Goal: Task Accomplishment & Management: Manage account settings

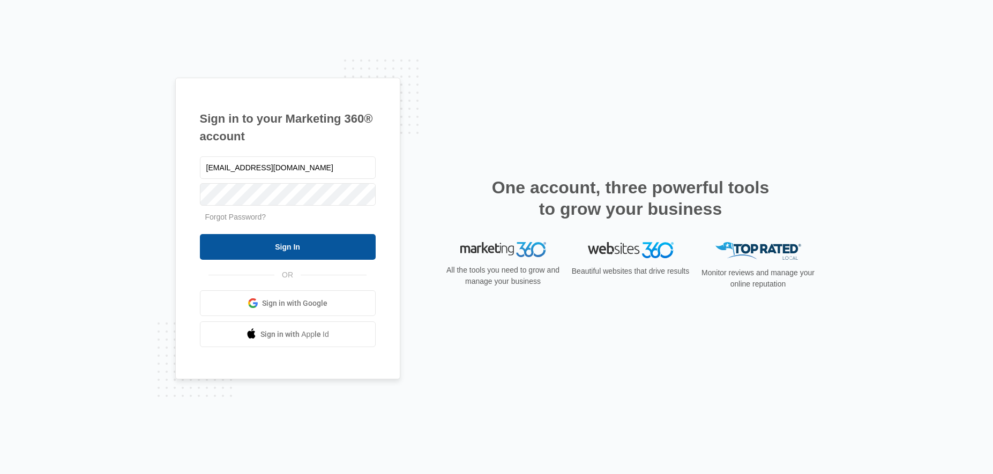
type input "lcutsinger@flycti.com"
click at [288, 248] on input "Sign In" at bounding box center [288, 247] width 176 height 26
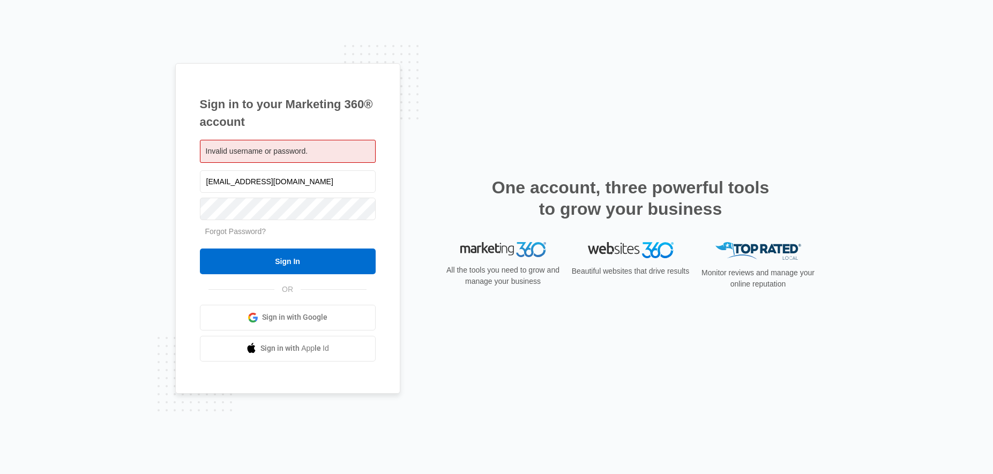
click at [299, 224] on form "[EMAIL_ADDRESS][DOMAIN_NAME] Forgot Password? Sign In" at bounding box center [288, 221] width 176 height 106
click at [311, 266] on input "Sign In" at bounding box center [288, 262] width 176 height 26
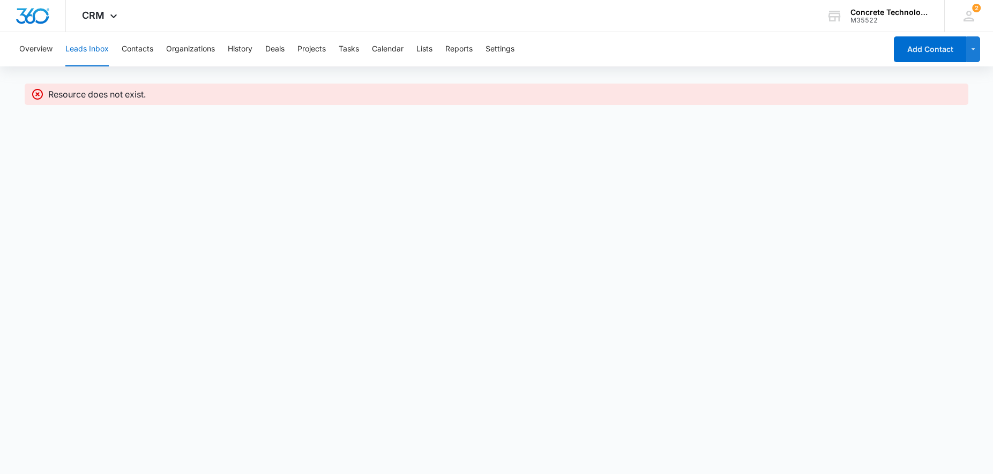
click at [34, 93] on icon at bounding box center [37, 94] width 13 height 13
click at [35, 92] on icon at bounding box center [37, 94] width 13 height 13
click at [144, 47] on button "Contacts" at bounding box center [138, 49] width 32 height 34
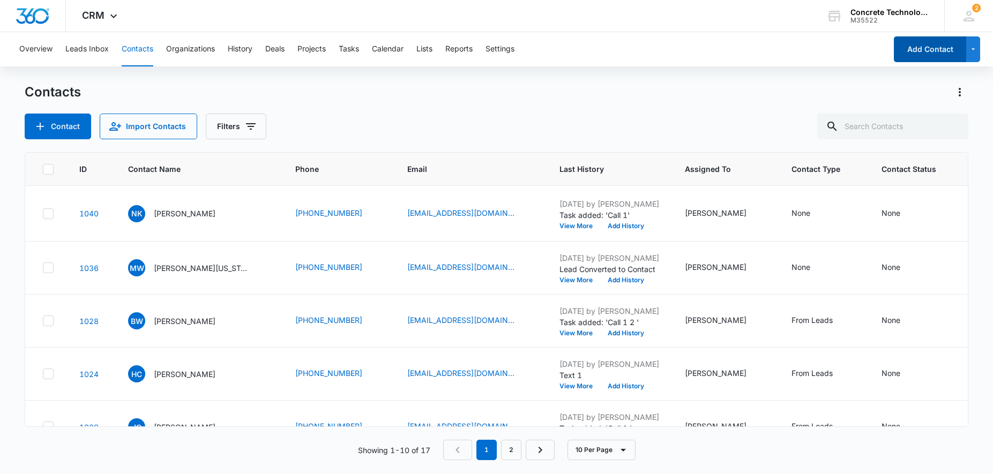
click at [927, 48] on button "Add Contact" at bounding box center [930, 49] width 72 height 26
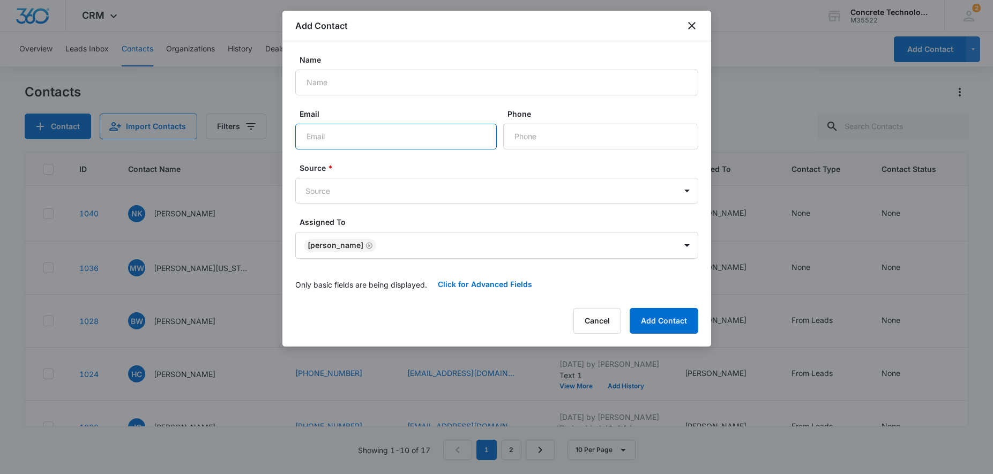
paste input "[EMAIL_ADDRESS][DOMAIN_NAME]"
type input "[EMAIL_ADDRESS][DOMAIN_NAME]"
paste input "J [PERSON_NAME]"
click at [306, 86] on input "J [PERSON_NAME]" at bounding box center [496, 83] width 403 height 26
click at [329, 83] on input "[PERSON_NAME]" at bounding box center [496, 83] width 403 height 26
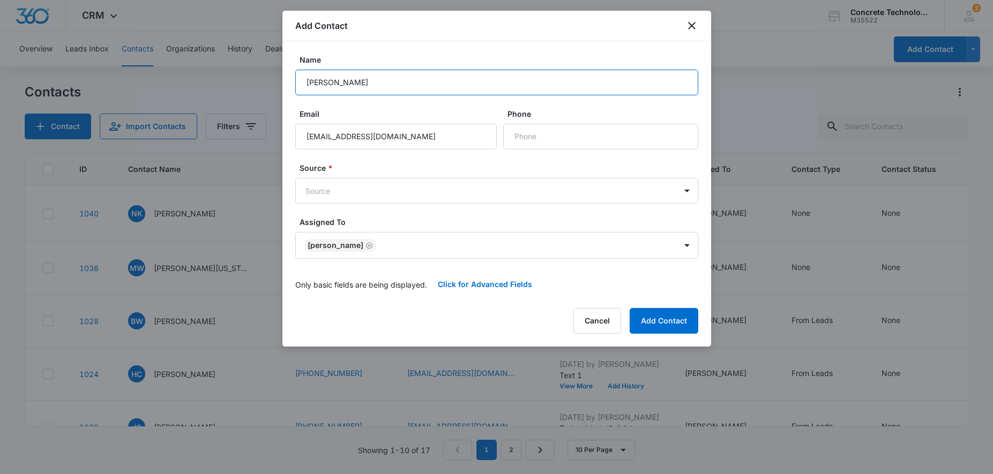
type input "[PERSON_NAME]"
paste input "phone"
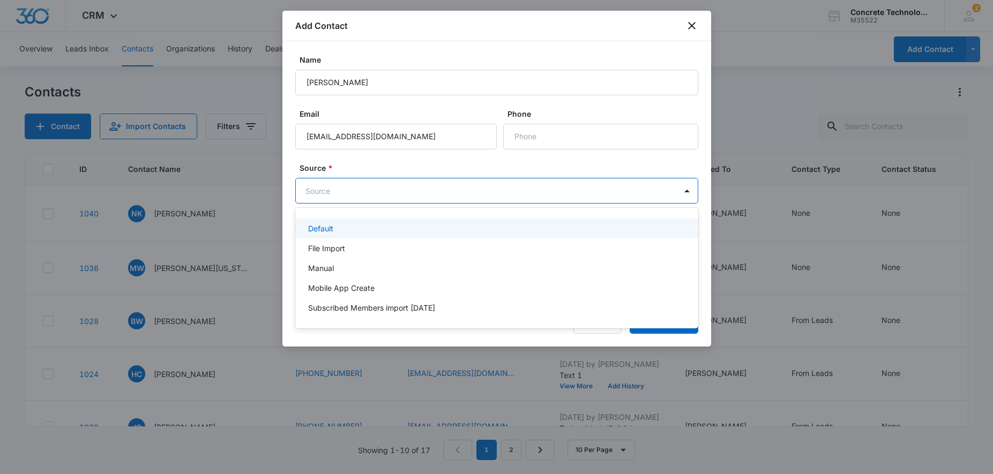
click at [447, 188] on body "CRM Apps Reputation Websites Forms CRM Email Social Content Ads Intelligence Fi…" at bounding box center [496, 237] width 993 height 474
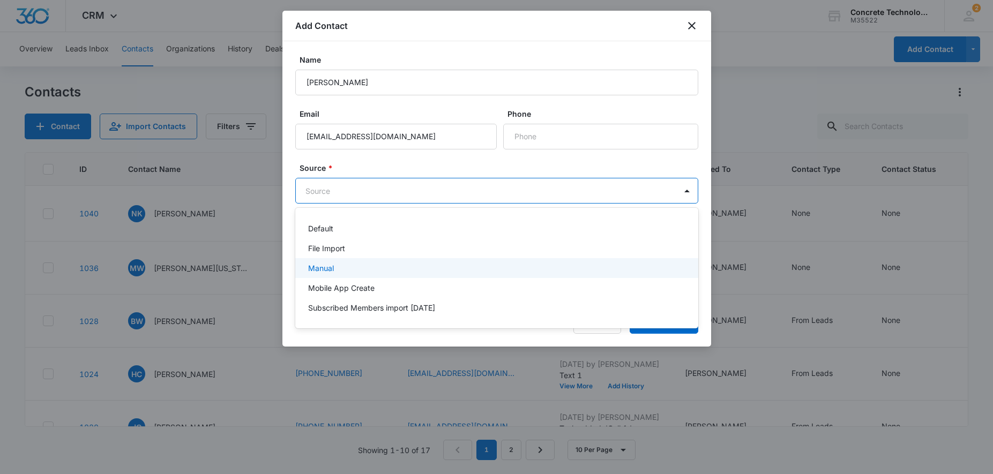
click at [353, 266] on div "Manual" at bounding box center [495, 268] width 375 height 11
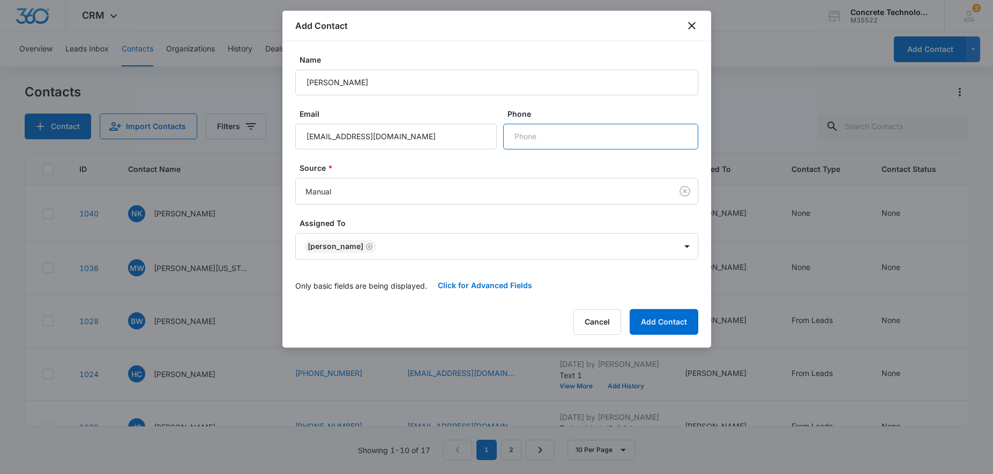
paste input "phone"
paste input "[PHONE_NUMBER]"
type input "[PHONE_NUMBER]"
click at [670, 323] on button "Add Contact" at bounding box center [664, 322] width 69 height 26
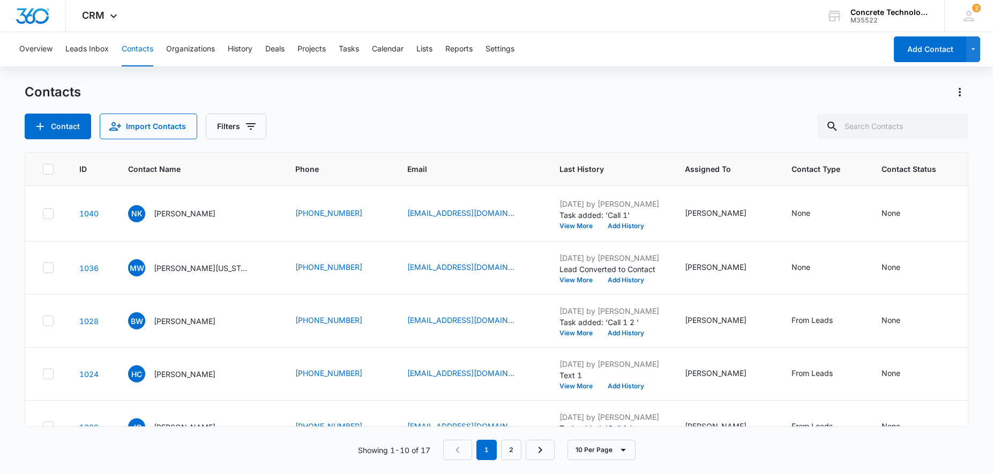
click at [63, 47] on div "Overview Leads Inbox Contacts Organizations History Deals Projects Tasks Calend…" at bounding box center [450, 49] width 874 height 34
click at [75, 46] on button "Leads Inbox" at bounding box center [86, 49] width 43 height 34
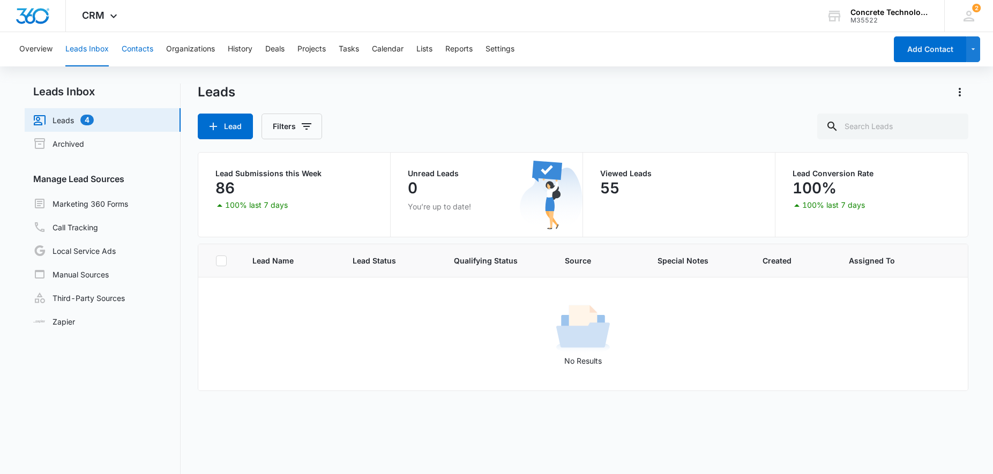
click at [128, 51] on button "Contacts" at bounding box center [138, 49] width 32 height 34
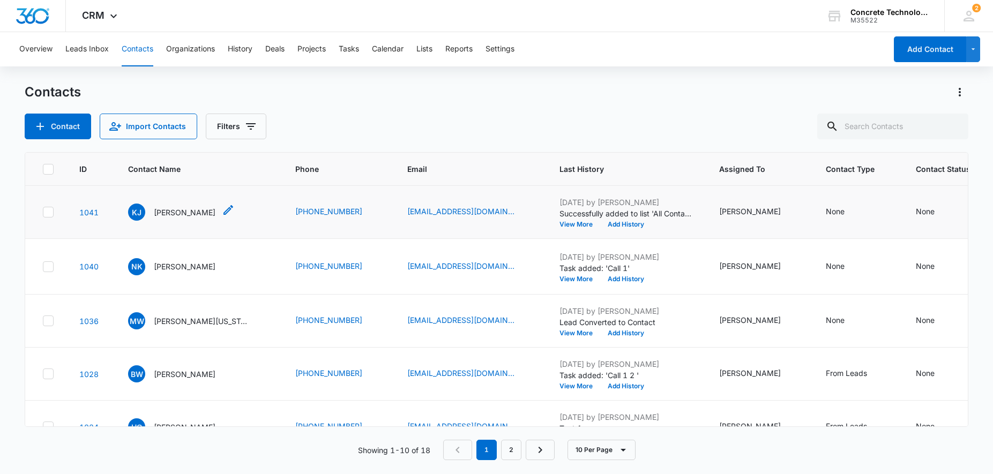
click at [203, 216] on p "[PERSON_NAME]" at bounding box center [185, 212] width 62 height 11
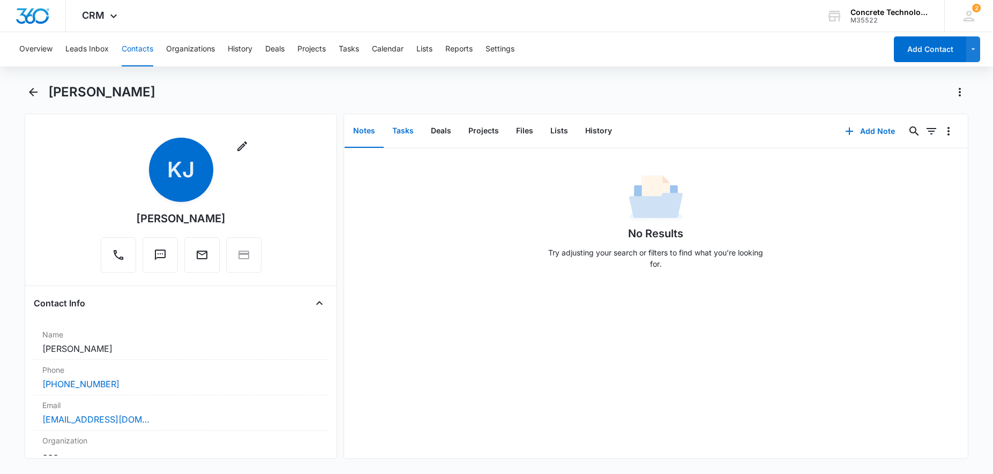
click at [406, 133] on button "Tasks" at bounding box center [403, 131] width 39 height 33
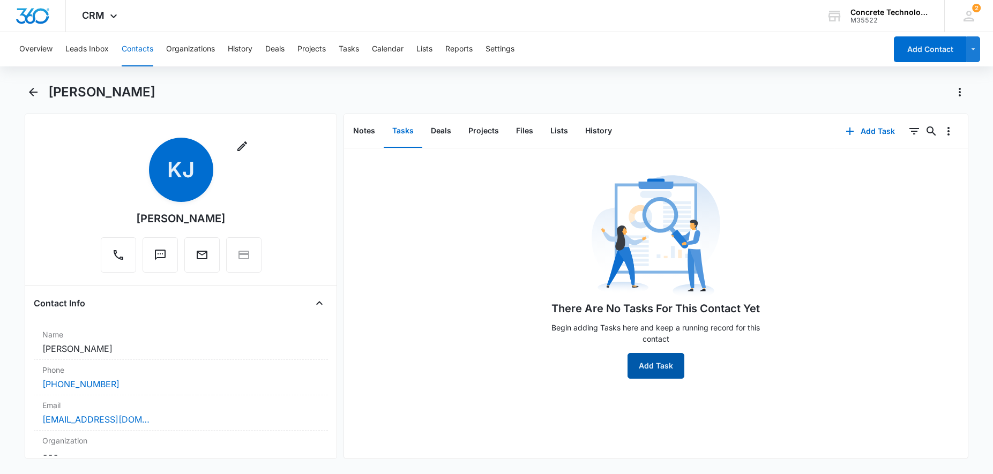
click at [647, 369] on button "Add Task" at bounding box center [656, 366] width 57 height 26
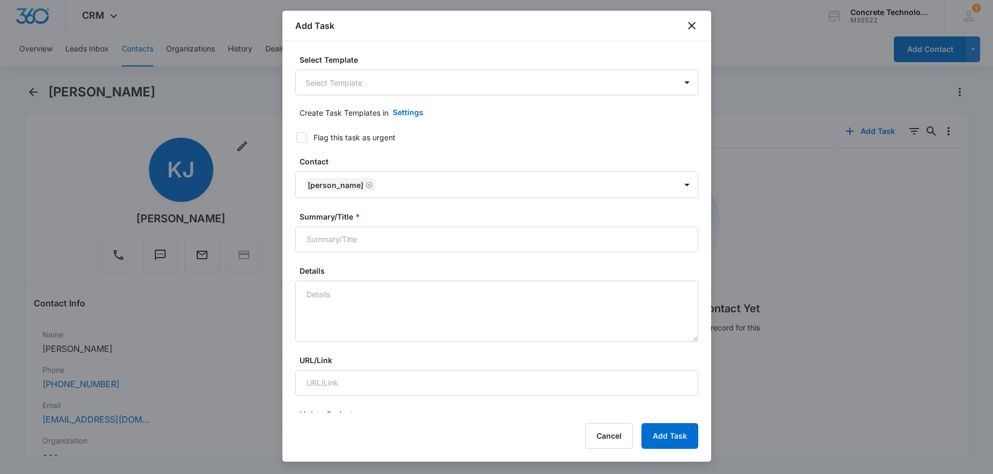
type input "[DATE]"
click at [398, 91] on body "CRM Apps Reputation Websites Forms CRM Email Social Content Ads Intelligence Fi…" at bounding box center [496, 237] width 993 height 474
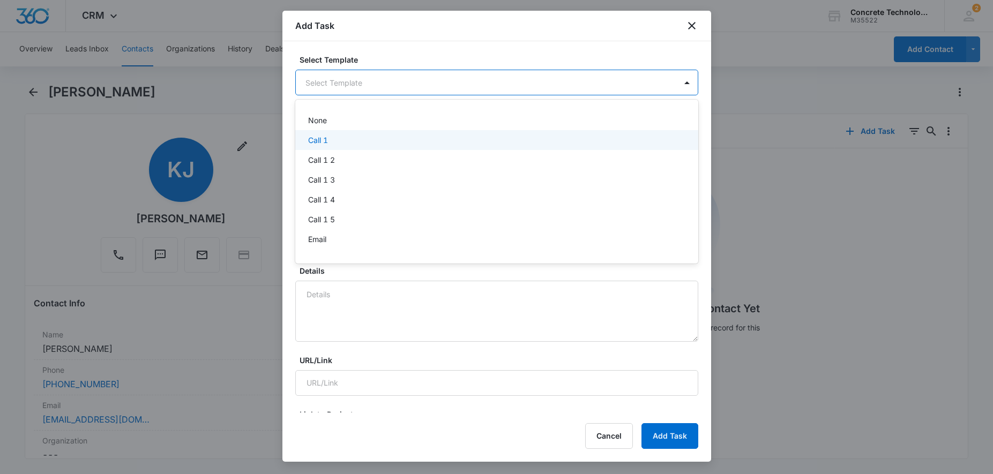
click at [340, 135] on div "Call 1" at bounding box center [495, 140] width 375 height 11
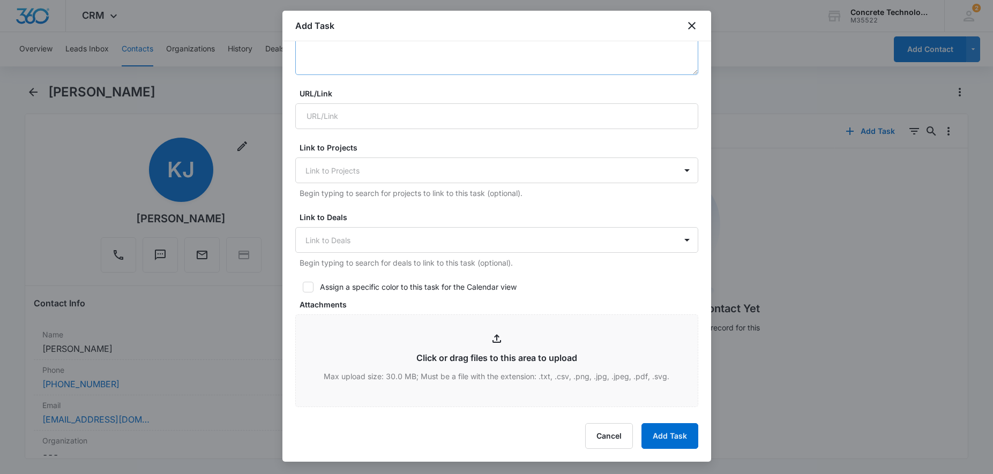
scroll to position [273, 0]
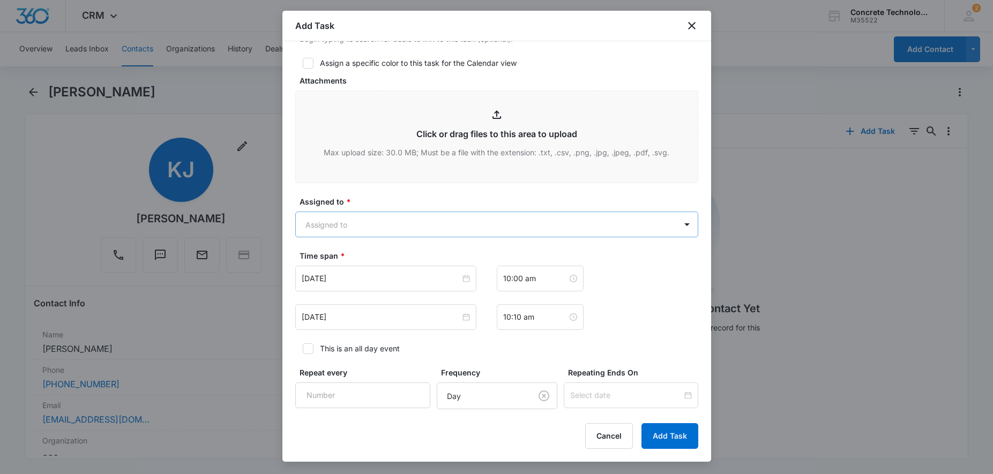
click at [429, 227] on body "CRM Apps Reputation Websites Forms CRM Email Social Content Ads Intelligence Fi…" at bounding box center [496, 237] width 993 height 474
click at [353, 280] on p "[PERSON_NAME]" at bounding box center [339, 282] width 62 height 11
checkbox input "true"
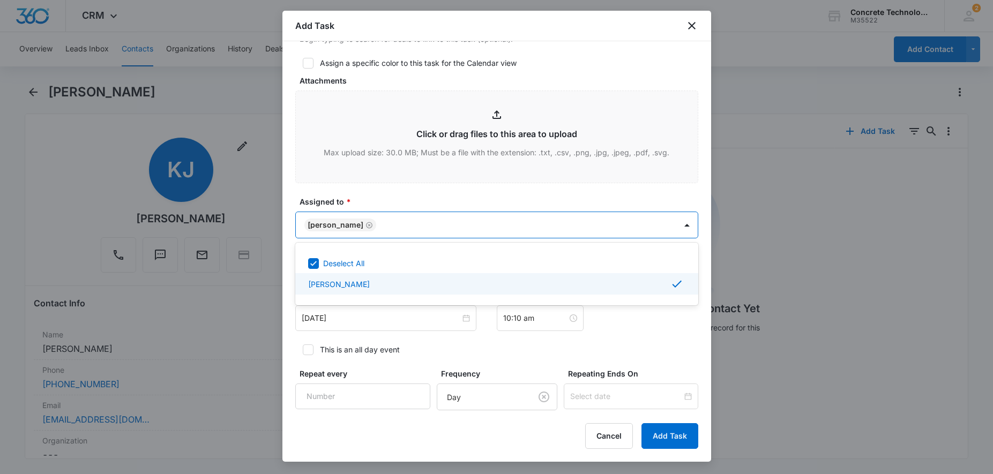
click at [352, 321] on div at bounding box center [496, 237] width 993 height 474
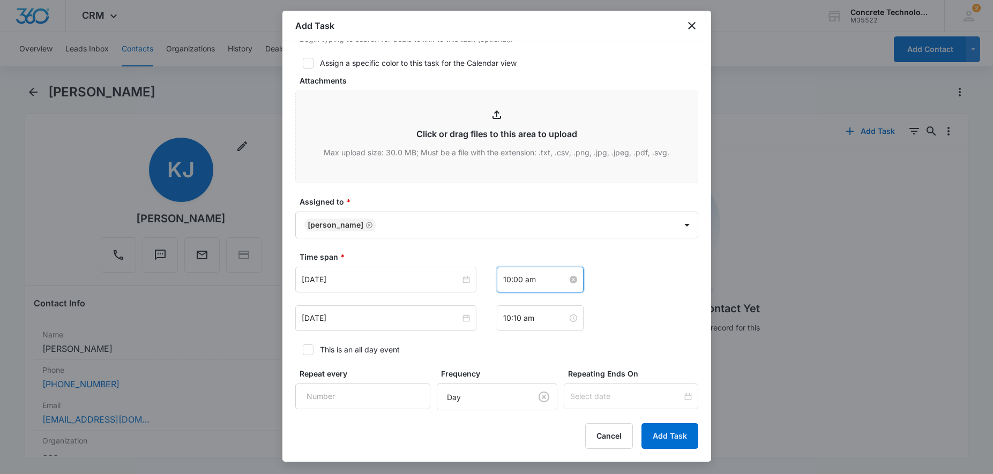
click at [509, 279] on input "10:00 am" at bounding box center [535, 280] width 64 height 12
click at [508, 345] on div "09" at bounding box center [511, 344] width 30 height 15
type input "9:00 am"
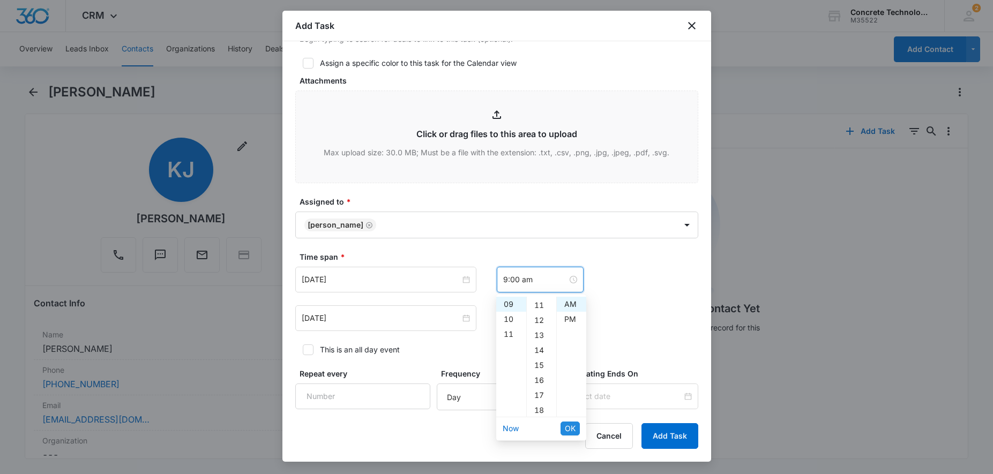
click at [572, 425] on span "OK" at bounding box center [570, 429] width 11 height 12
click at [546, 319] on input "10:10 am" at bounding box center [535, 319] width 64 height 12
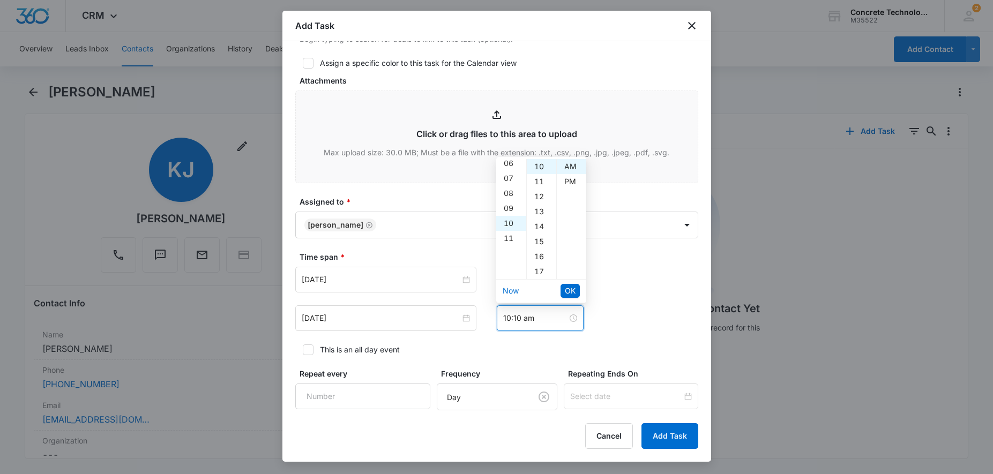
scroll to position [109, 0]
click at [510, 192] on div "09" at bounding box center [511, 192] width 30 height 15
type input "9:10 am"
click at [568, 285] on span "OK" at bounding box center [570, 291] width 11 height 12
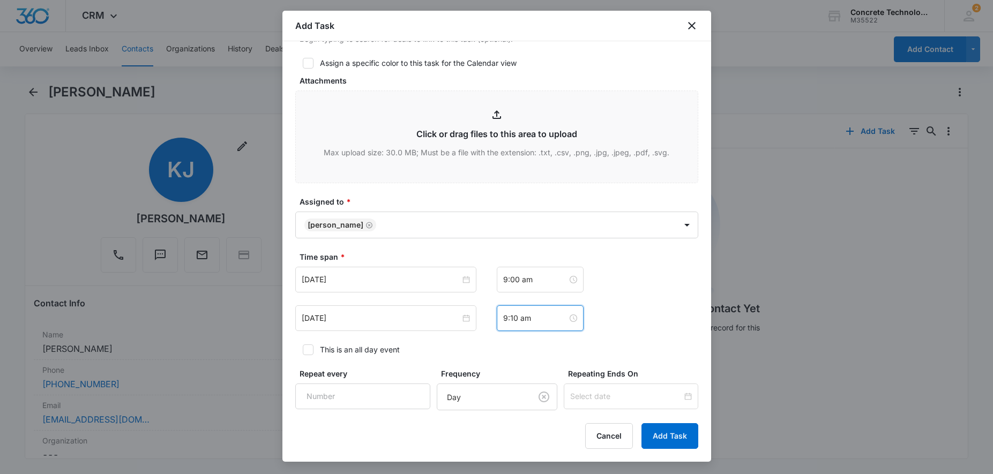
scroll to position [150, 0]
click at [462, 280] on div "[DATE]" at bounding box center [386, 280] width 168 height 12
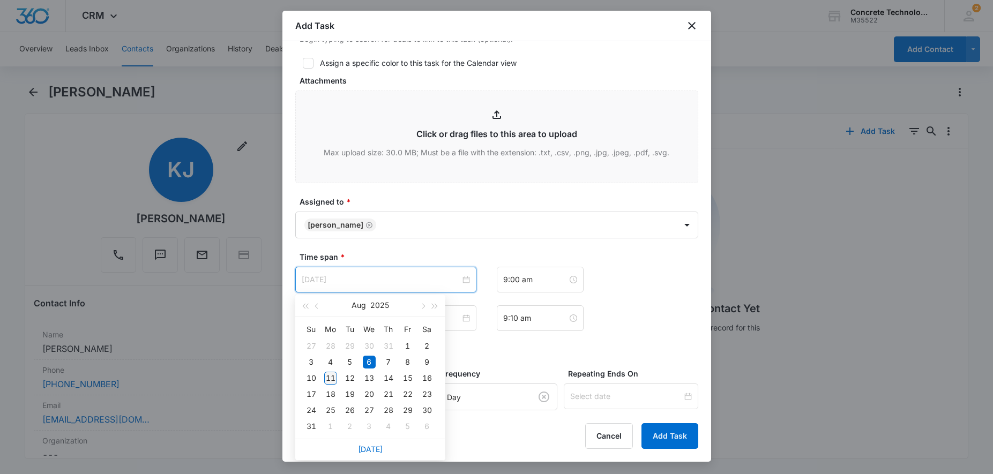
type input "[DATE]"
click at [331, 378] on div "11" at bounding box center [330, 378] width 13 height 13
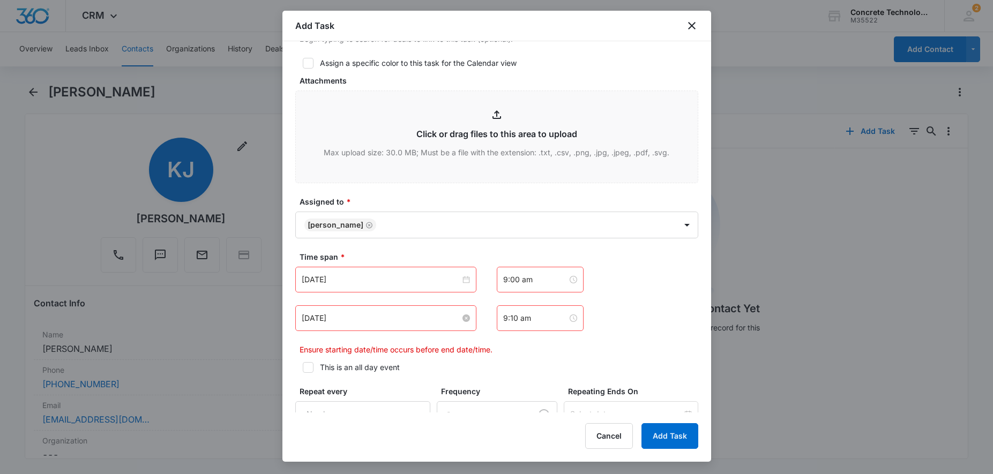
click at [460, 318] on div "[DATE]" at bounding box center [386, 319] width 168 height 12
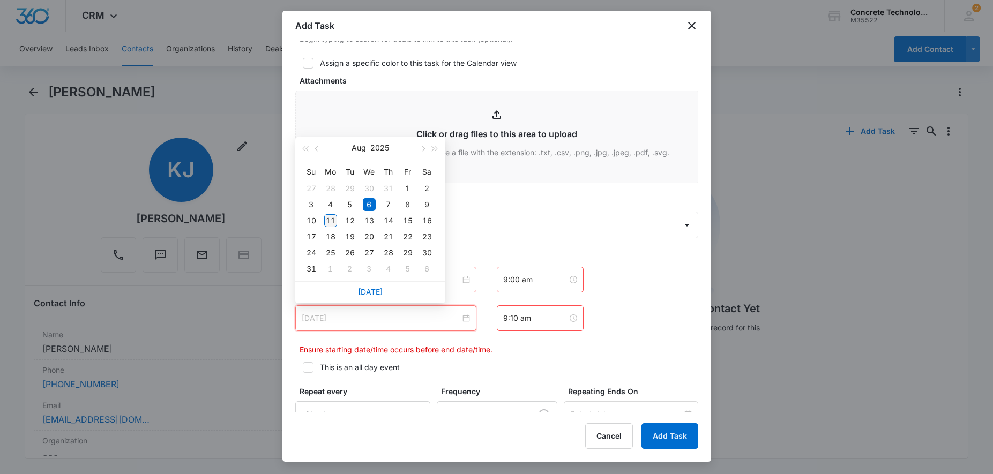
type input "[DATE]"
click at [332, 220] on div "11" at bounding box center [330, 220] width 13 height 13
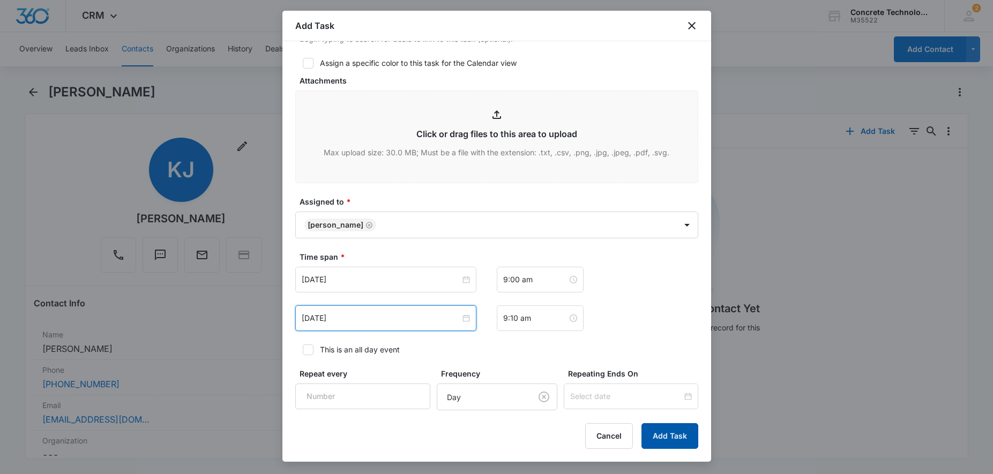
click at [666, 432] on button "Add Task" at bounding box center [670, 436] width 57 height 26
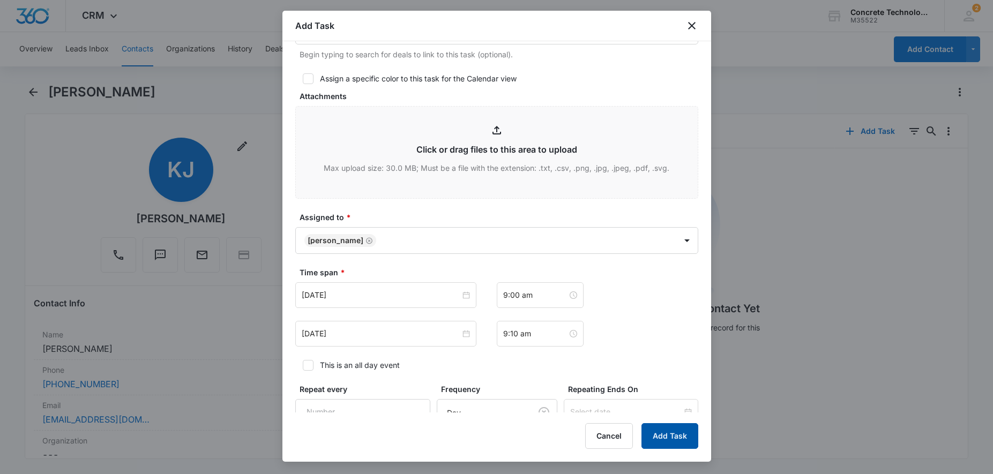
scroll to position [13, 0]
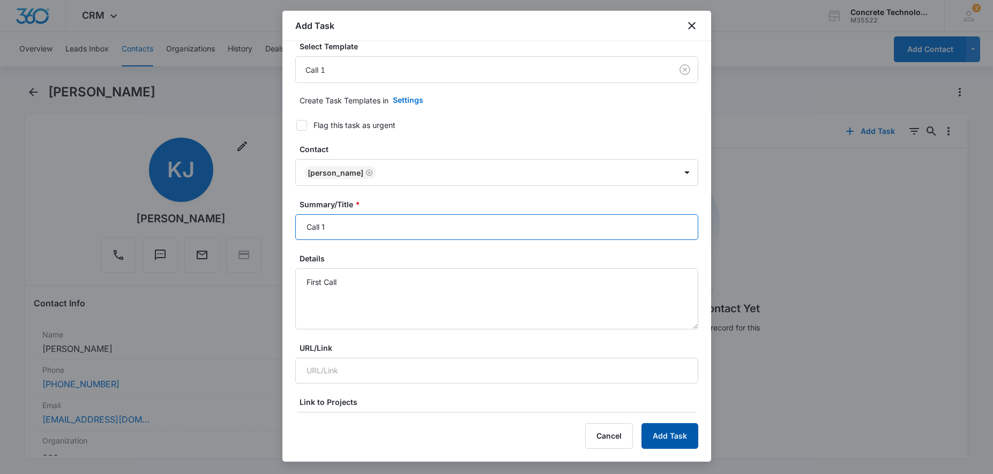
type input "Call 1"
click at [672, 434] on button "Add Task" at bounding box center [670, 436] width 57 height 26
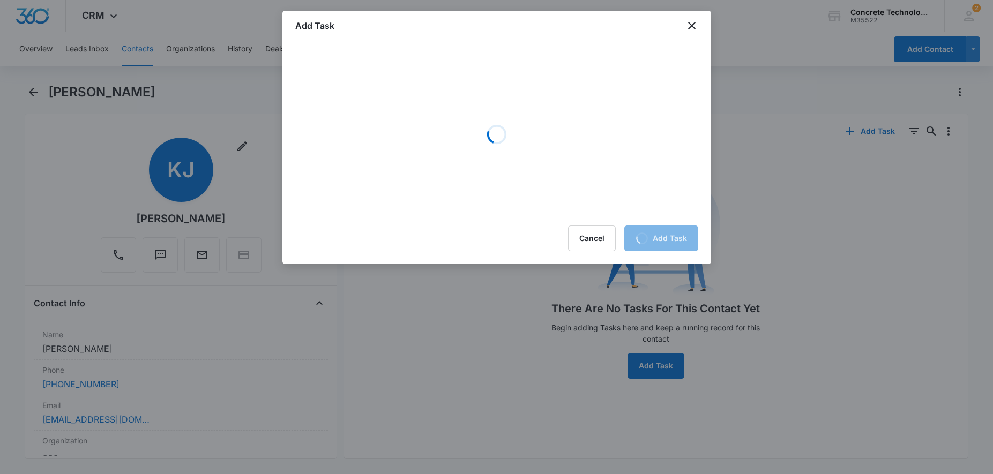
scroll to position [0, 0]
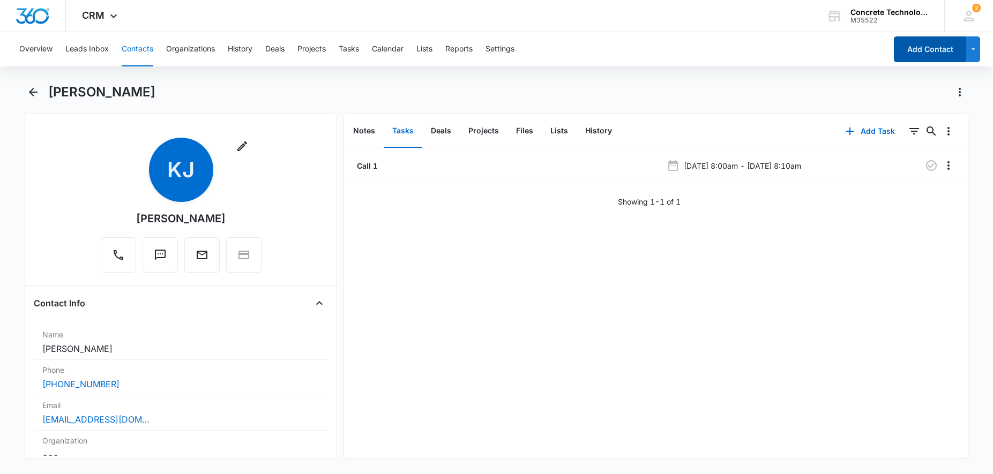
click at [919, 45] on button "Add Contact" at bounding box center [930, 49] width 72 height 26
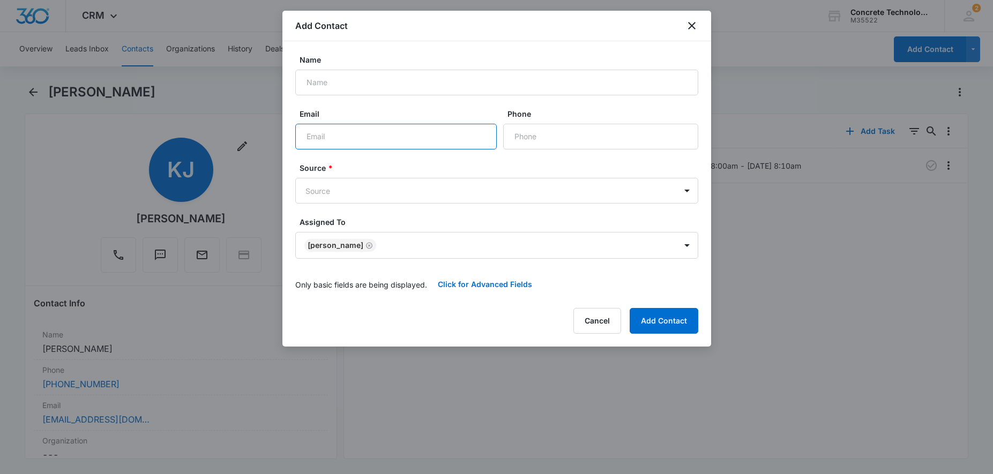
paste input "[EMAIL_ADDRESS][DOMAIN_NAME]"
type input "[EMAIL_ADDRESS]"
click at [365, 84] on input "Name" at bounding box center [496, 83] width 403 height 26
paste input "[PERSON_NAME]"
type input "[PERSON_NAME]"
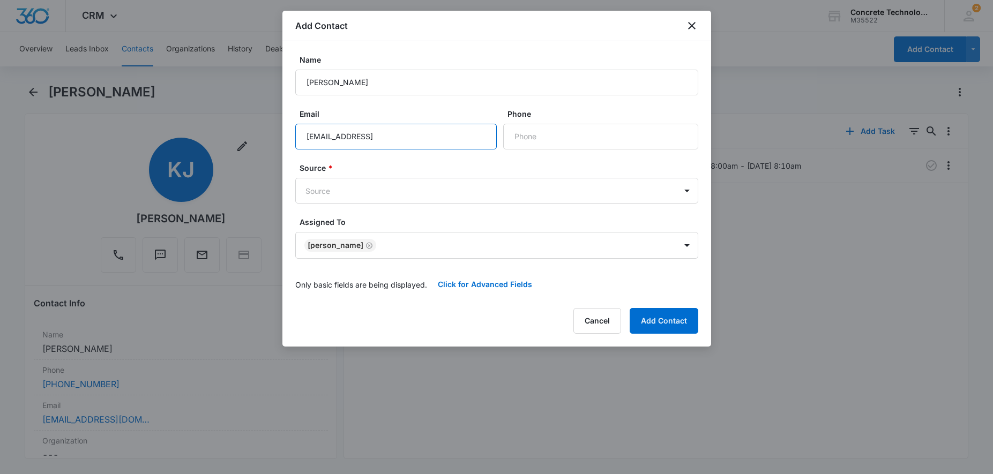
click at [416, 140] on input "[EMAIL_ADDRESS]" at bounding box center [396, 137] width 202 height 26
type input "[EMAIL_ADDRESS][DOMAIN_NAME]"
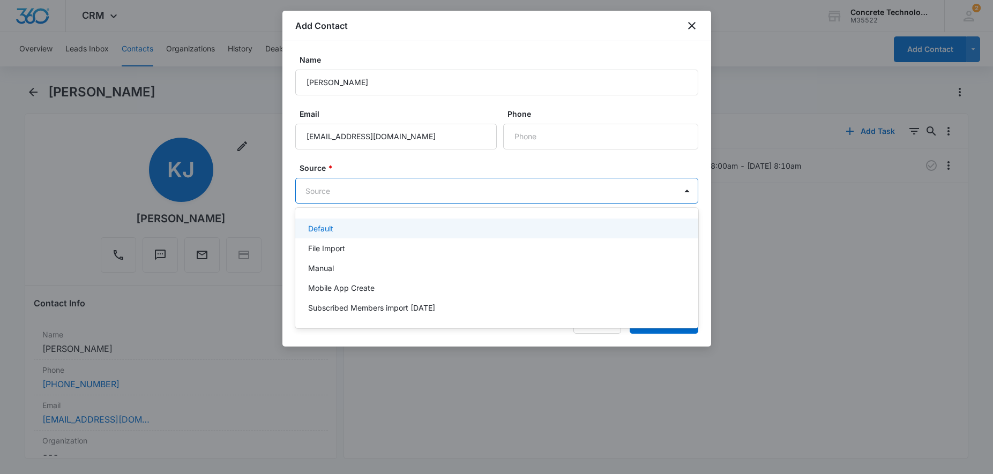
click at [386, 194] on body "CRM Apps Reputation Websites Forms CRM Email Social Content Ads Intelligence Fi…" at bounding box center [496, 237] width 993 height 474
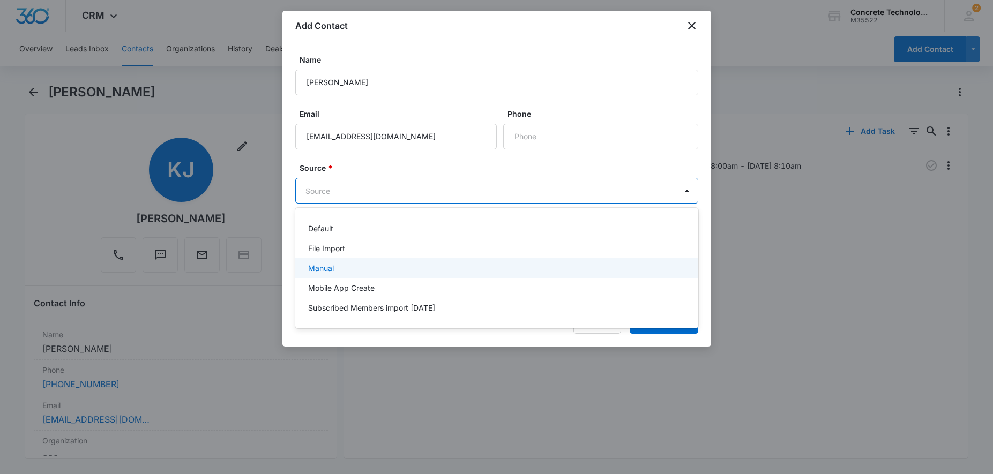
click at [342, 264] on div "Manual" at bounding box center [495, 268] width 375 height 11
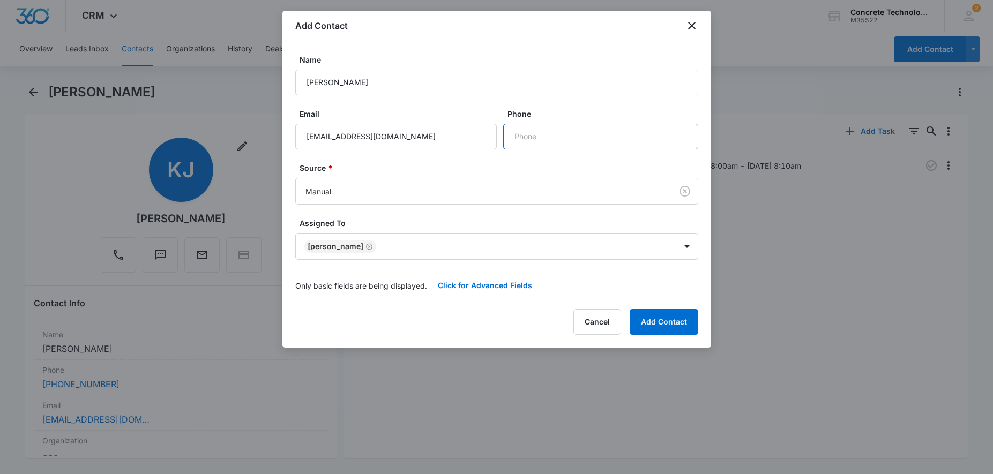
paste input "[PHONE_NUMBER]"
type input "[PHONE_NUMBER]"
click at [490, 290] on button "Click for Advanced Fields" at bounding box center [485, 286] width 116 height 26
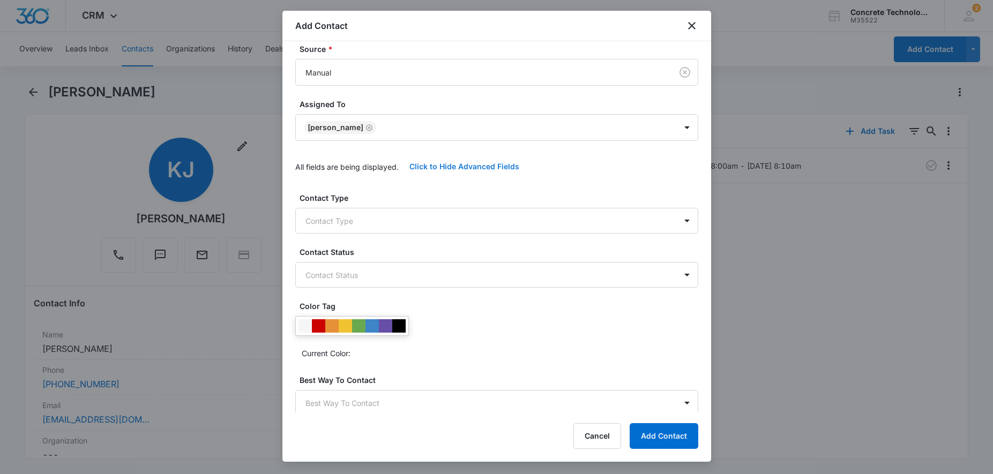
scroll to position [164, 0]
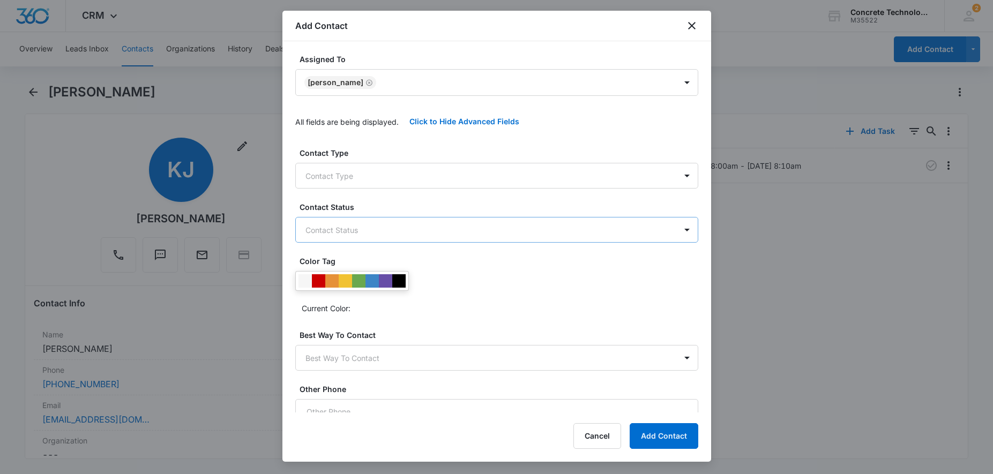
click at [471, 233] on body "CRM Apps Reputation Websites Forms CRM Email Social Content Ads Intelligence Fi…" at bounding box center [496, 237] width 993 height 474
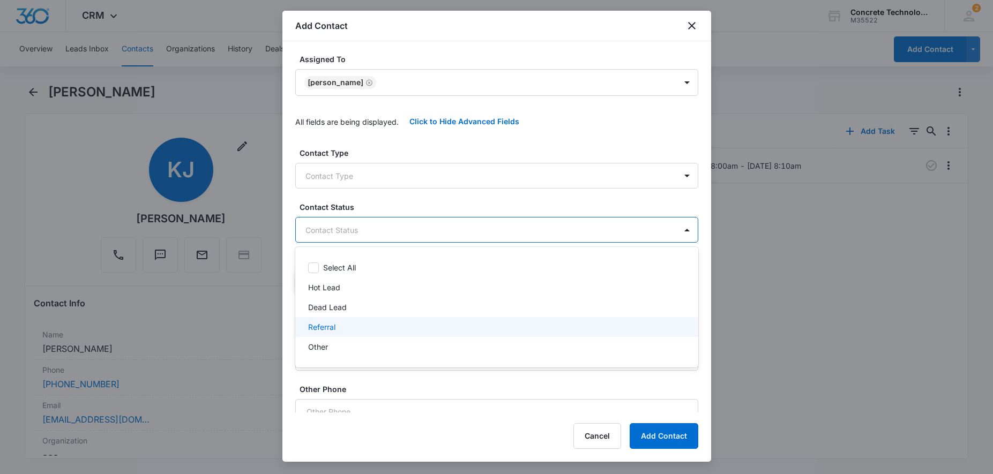
click at [326, 328] on p "Referral" at bounding box center [321, 327] width 27 height 11
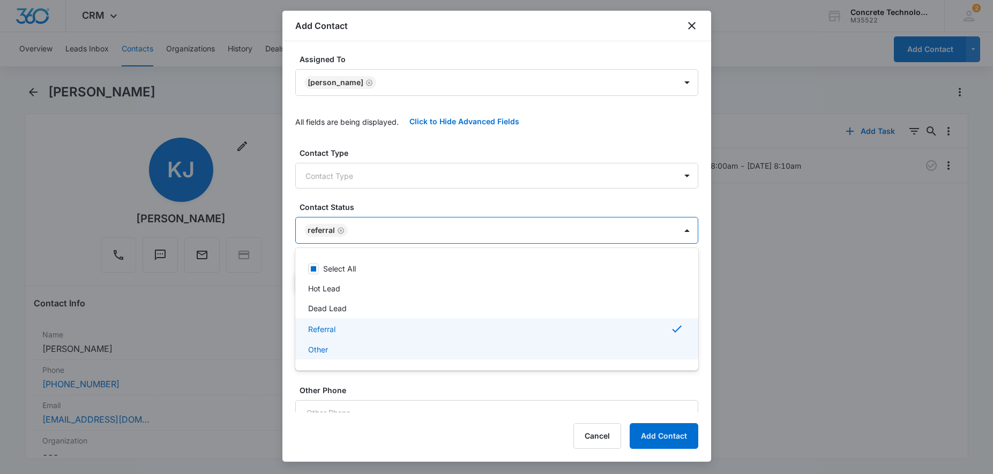
click at [375, 388] on div at bounding box center [496, 237] width 993 height 474
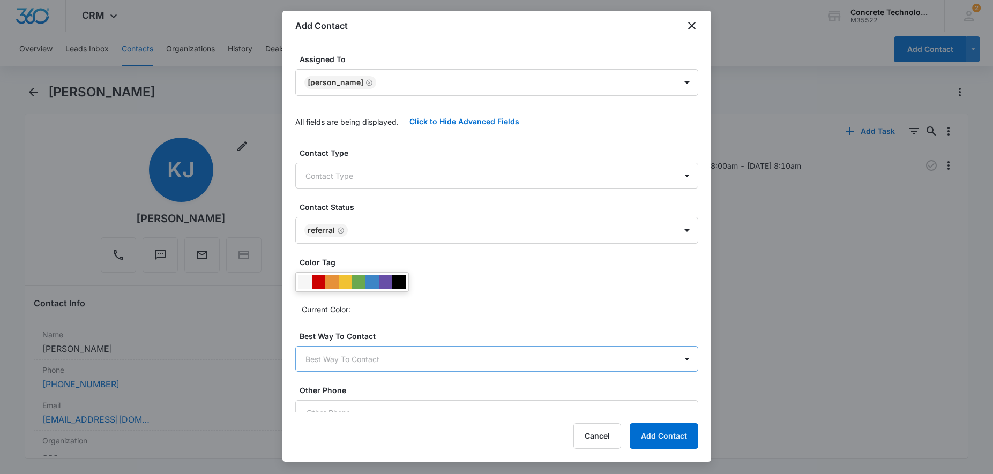
scroll to position [437, 0]
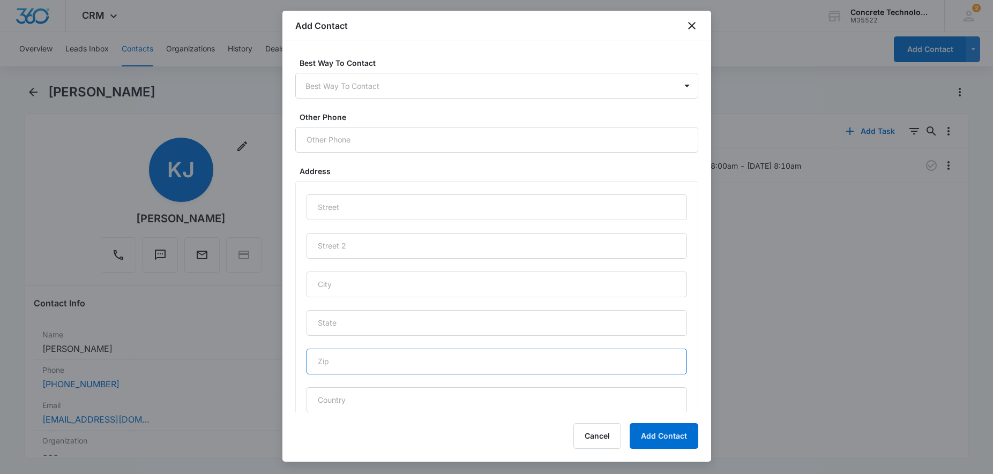
paste input "66604"
type input "66604"
click at [345, 336] on input "text" at bounding box center [497, 323] width 381 height 26
type input "KS"
click at [362, 282] on input "text" at bounding box center [497, 285] width 381 height 26
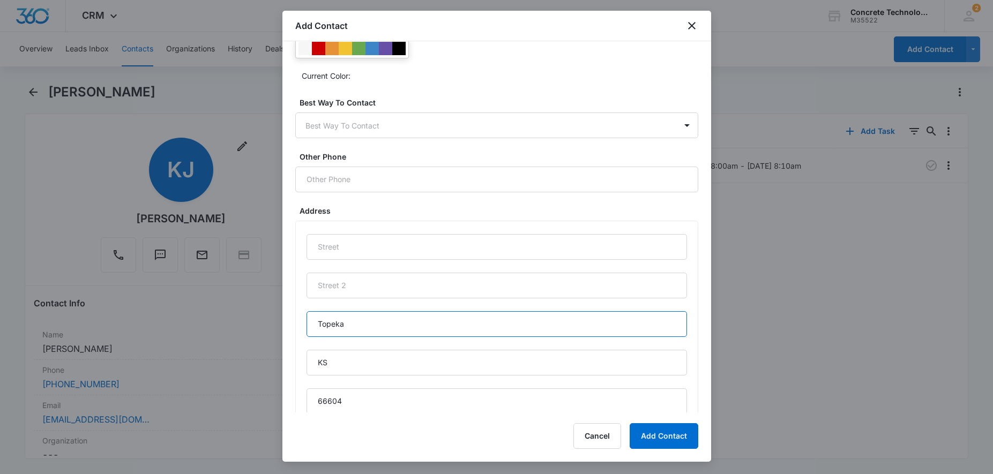
scroll to position [383, 0]
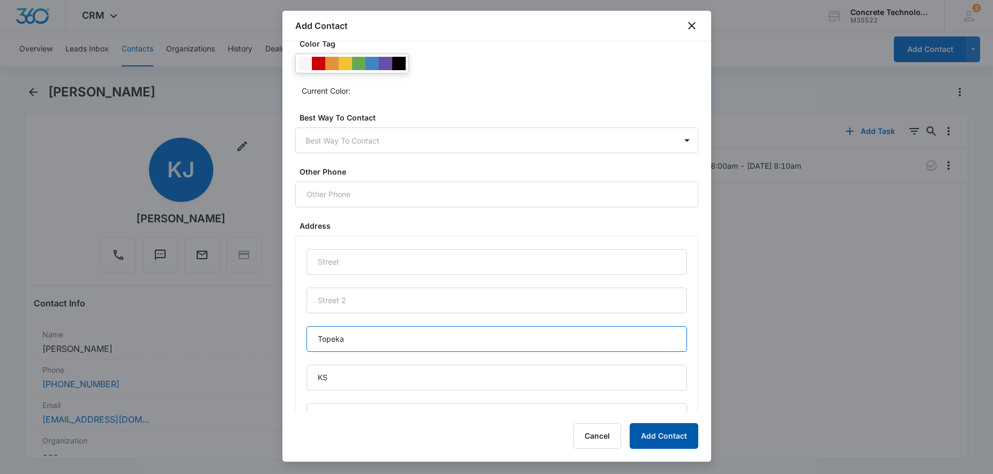
type input "Topeka"
click at [652, 437] on button "Add Contact" at bounding box center [664, 436] width 69 height 26
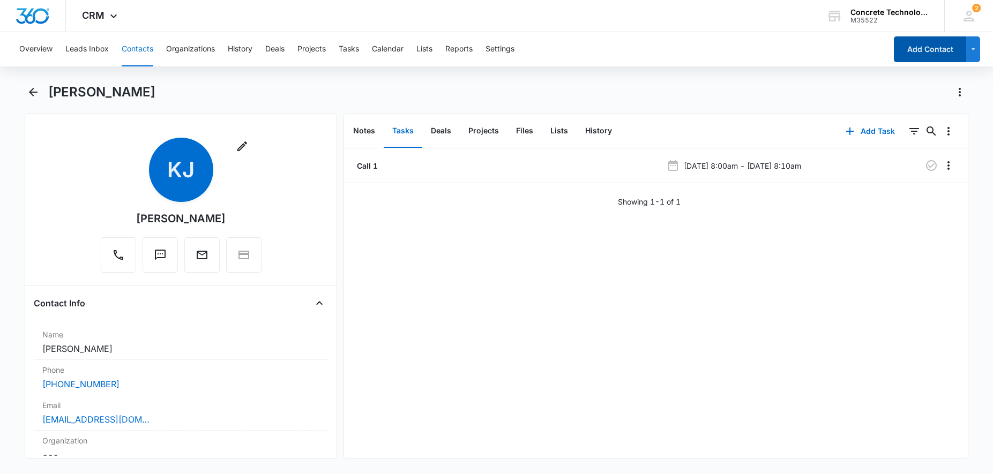
click at [920, 54] on button "Add Contact" at bounding box center [930, 49] width 72 height 26
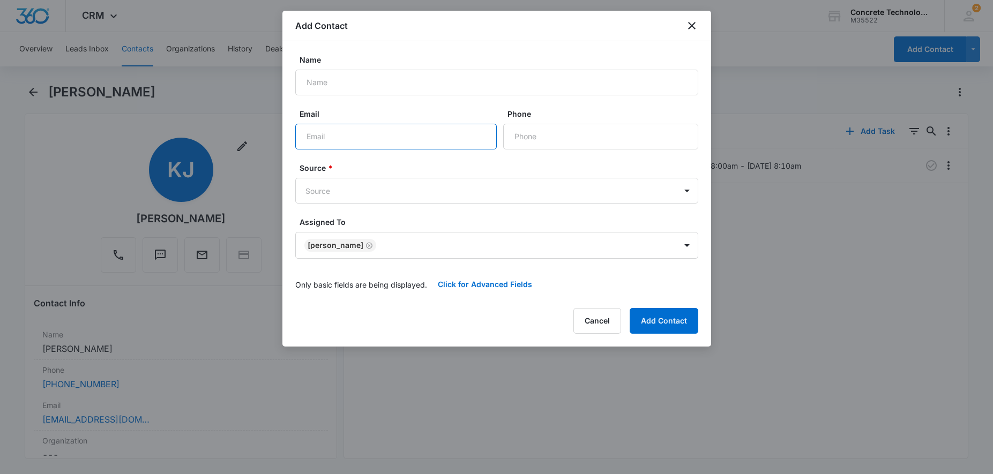
paste input "[EMAIL_ADDRESS][DOMAIN_NAME]"
type input "[EMAIL_ADDRESS][DOMAIN_NAME]"
click at [410, 76] on input "Name" at bounding box center [496, 83] width 403 height 26
type input "[PERSON_NAME]"
click at [435, 192] on body "CRM Apps Reputation Websites Forms CRM Email Social Content Ads Intelligence Fi…" at bounding box center [496, 237] width 993 height 474
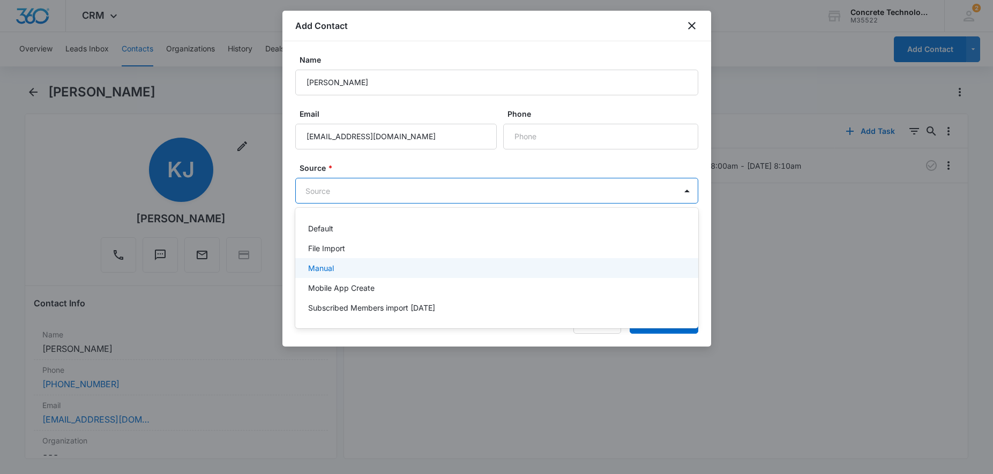
click at [343, 269] on div "Manual" at bounding box center [495, 268] width 375 height 11
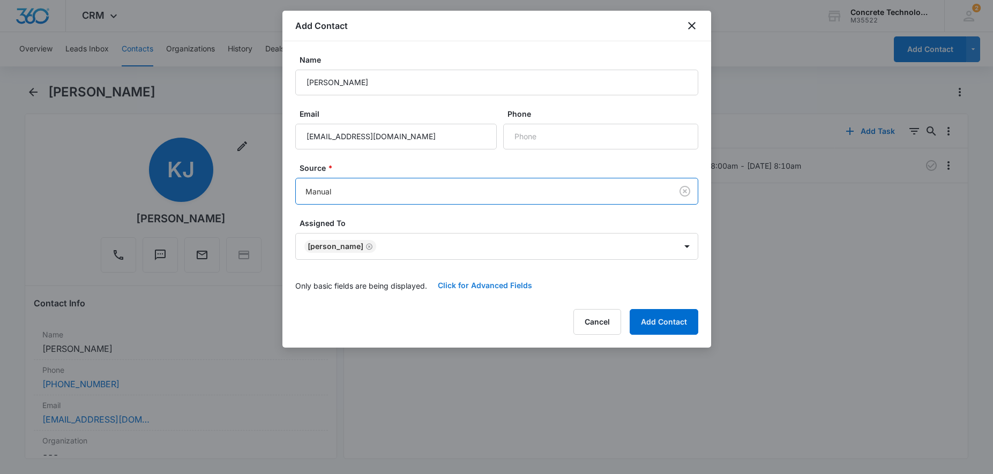
click at [486, 286] on button "Click for Advanced Fields" at bounding box center [485, 286] width 116 height 26
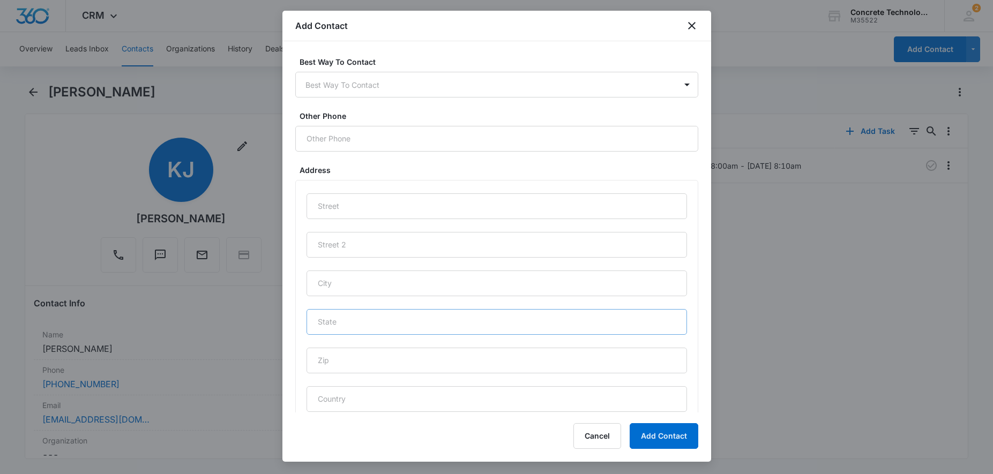
scroll to position [463, 0]
drag, startPoint x: 380, startPoint y: 336, endPoint x: 366, endPoint y: 329, distance: 16.1
click at [380, 336] on input "text" at bounding box center [497, 335] width 381 height 26
type input "34234"
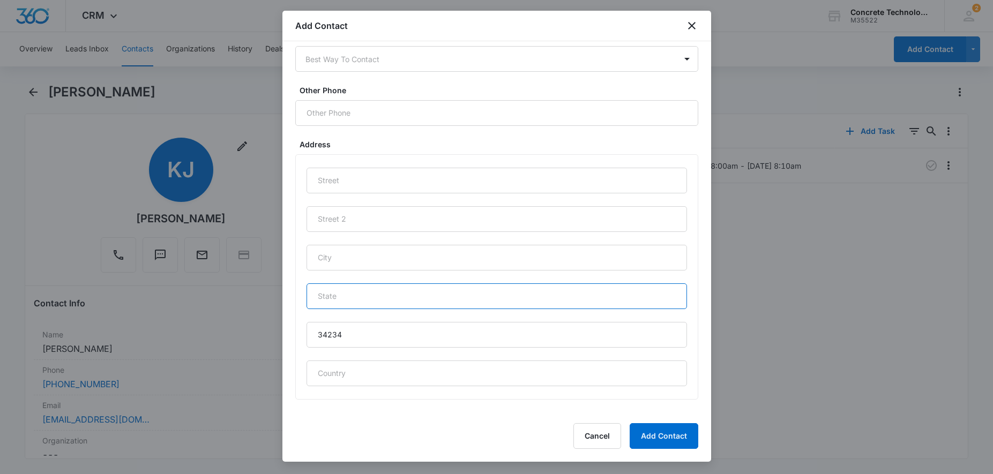
click at [371, 292] on input "text" at bounding box center [497, 297] width 381 height 26
type input "FL"
click at [271, 217] on div at bounding box center [496, 237] width 993 height 474
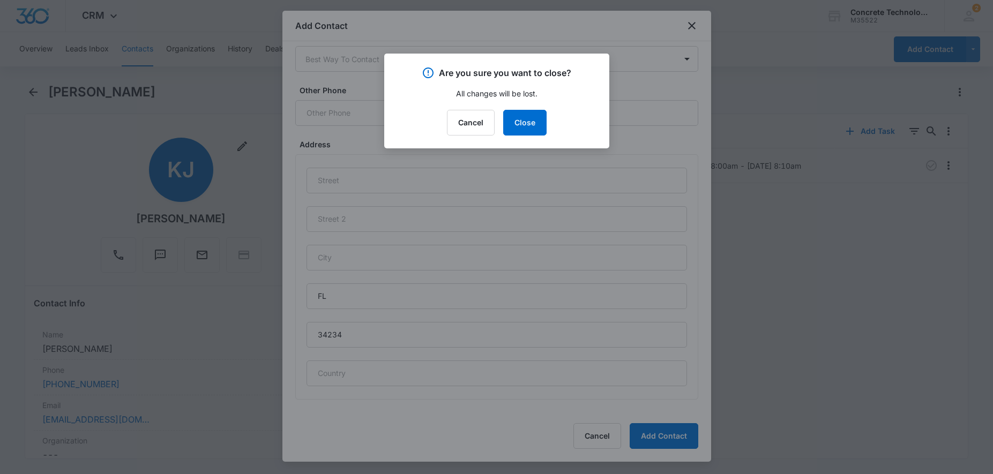
click at [359, 267] on div at bounding box center [496, 237] width 993 height 474
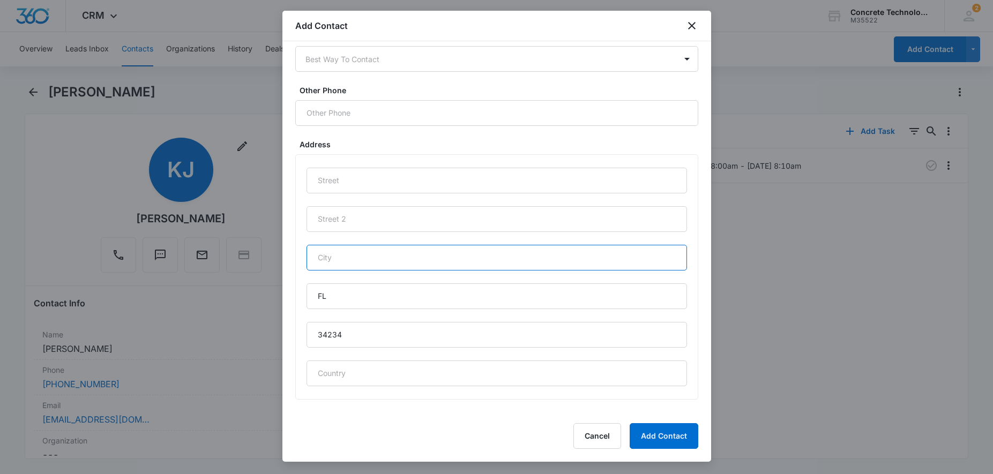
click at [386, 256] on input "text" at bounding box center [497, 258] width 381 height 26
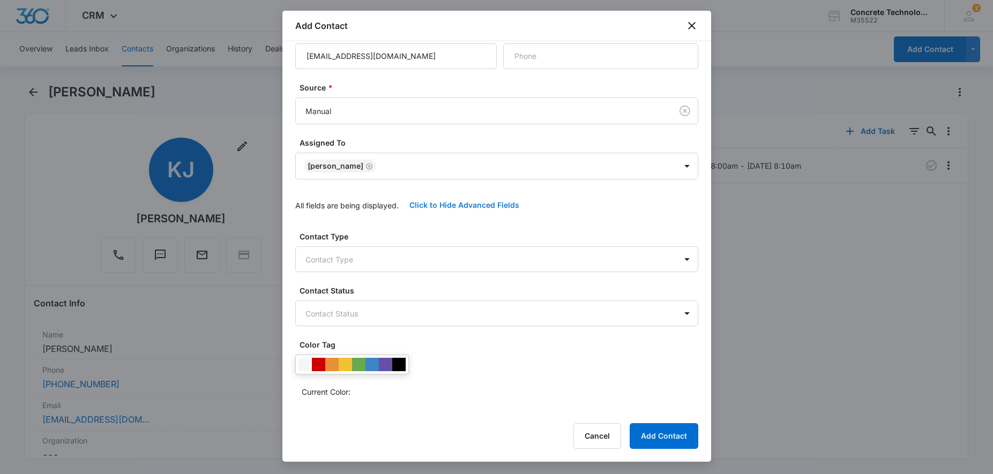
scroll to position [0, 0]
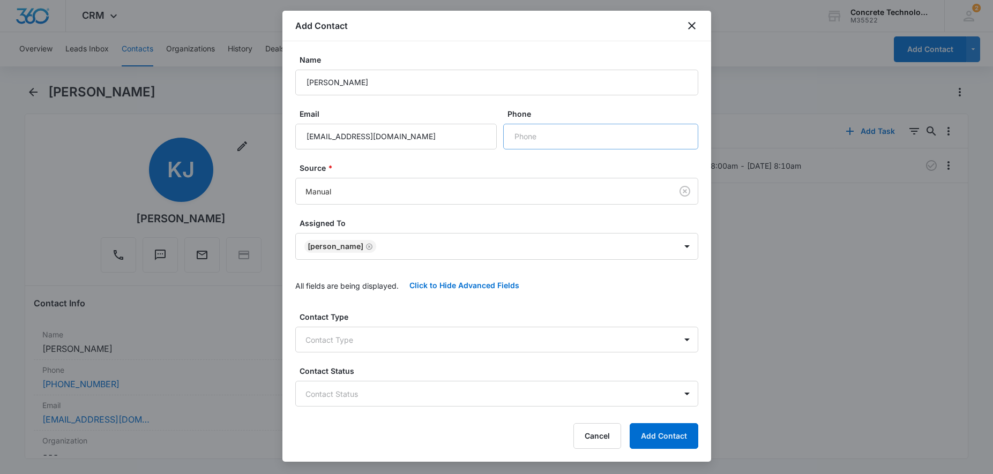
type input "[GEOGRAPHIC_DATA]"
paste input "[PHONE_NUMBER]"
type input "[PHONE_NUMBER]"
click at [313, 81] on input "[PERSON_NAME]" at bounding box center [496, 83] width 403 height 26
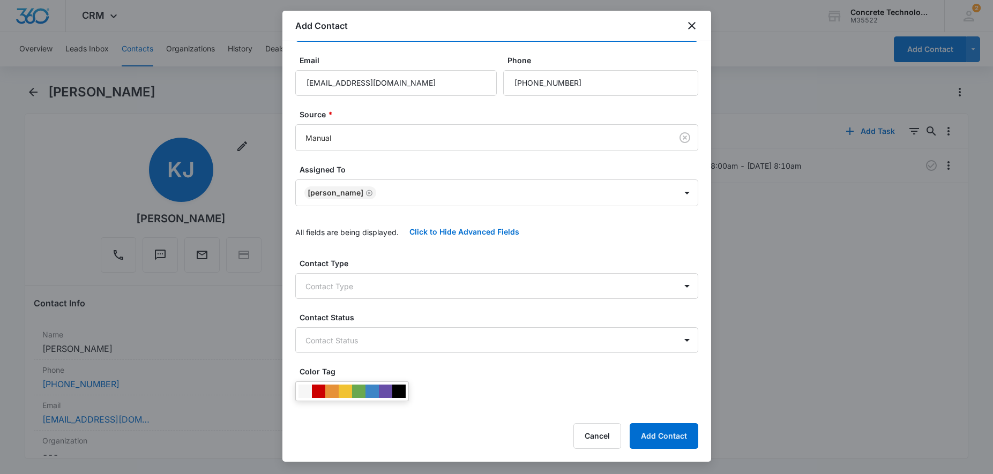
scroll to position [164, 0]
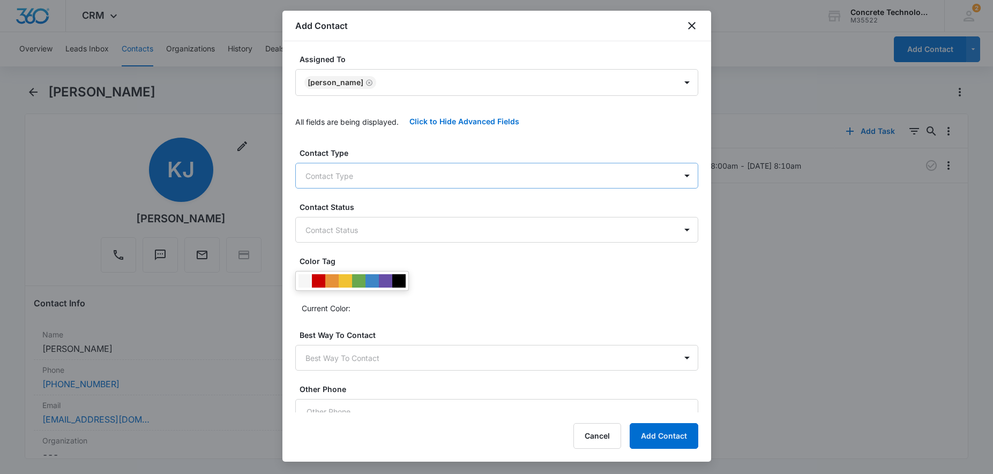
type input "[PERSON_NAME]"
click at [407, 179] on body "CRM Apps Reputation Websites Forms CRM Email Social Content Ads Intelligence Fi…" at bounding box center [496, 237] width 993 height 474
click at [369, 237] on div "From Leads" at bounding box center [495, 233] width 375 height 11
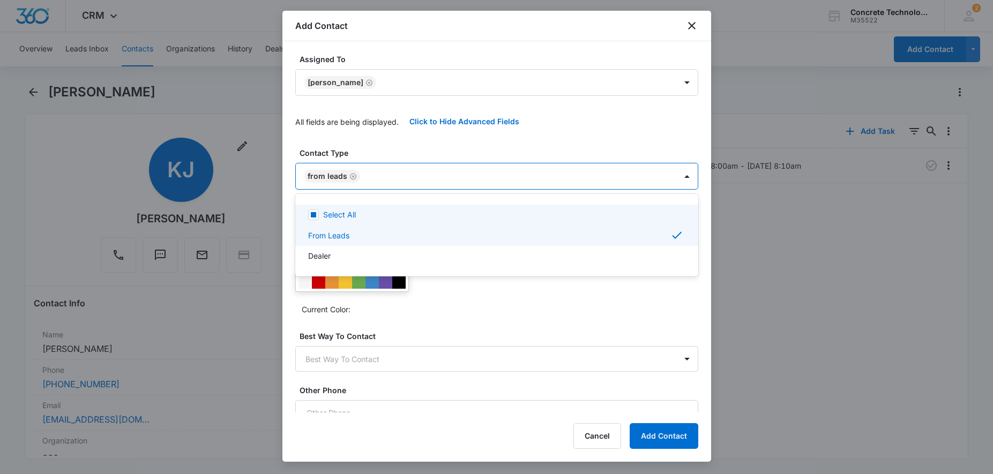
click at [476, 169] on div at bounding box center [496, 237] width 993 height 474
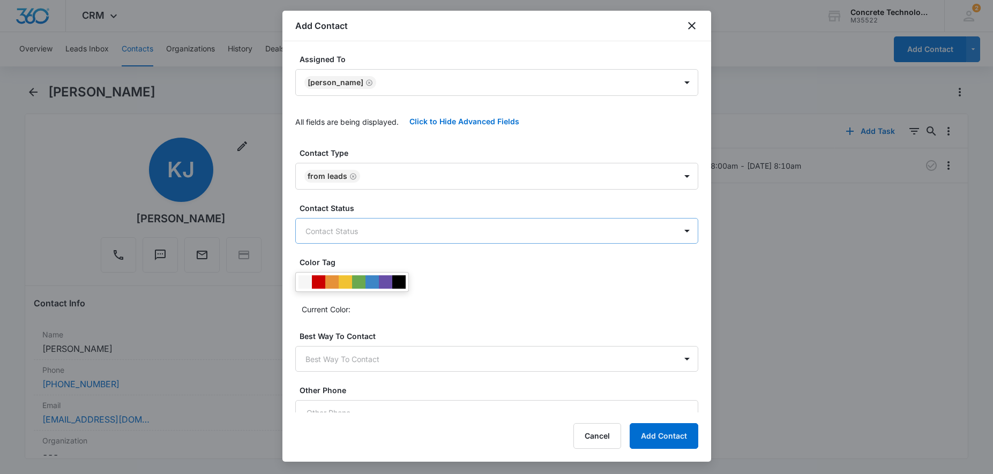
click at [406, 228] on body "CRM Apps Reputation Websites Forms CRM Email Social Content Ads Intelligence Fi…" at bounding box center [496, 237] width 993 height 474
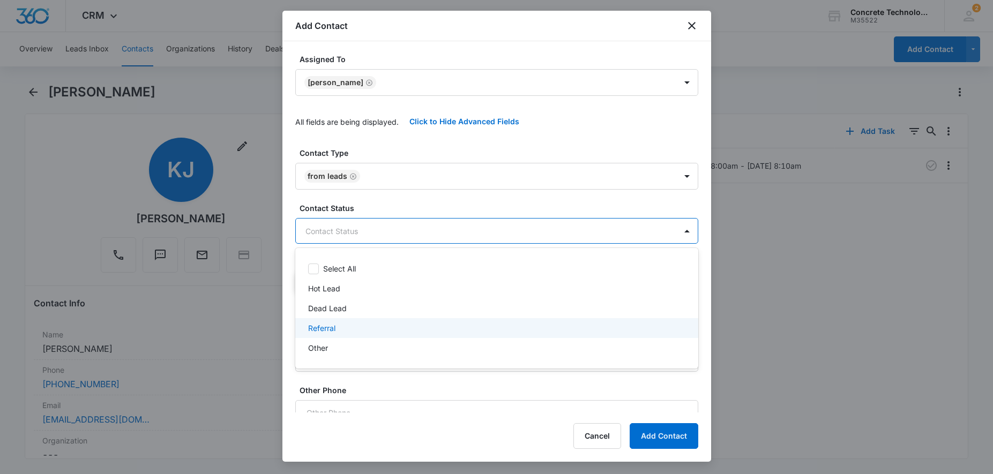
click at [332, 329] on p "Referral" at bounding box center [321, 328] width 27 height 11
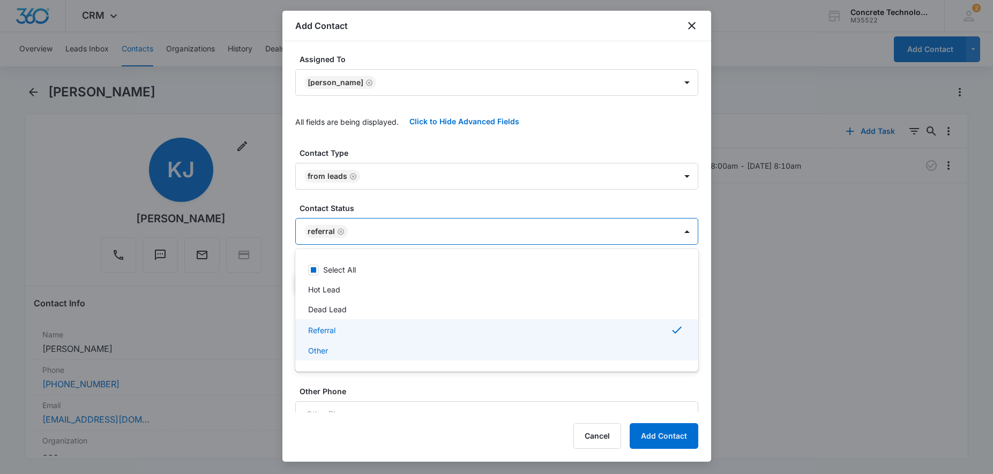
click at [665, 440] on div at bounding box center [496, 237] width 993 height 474
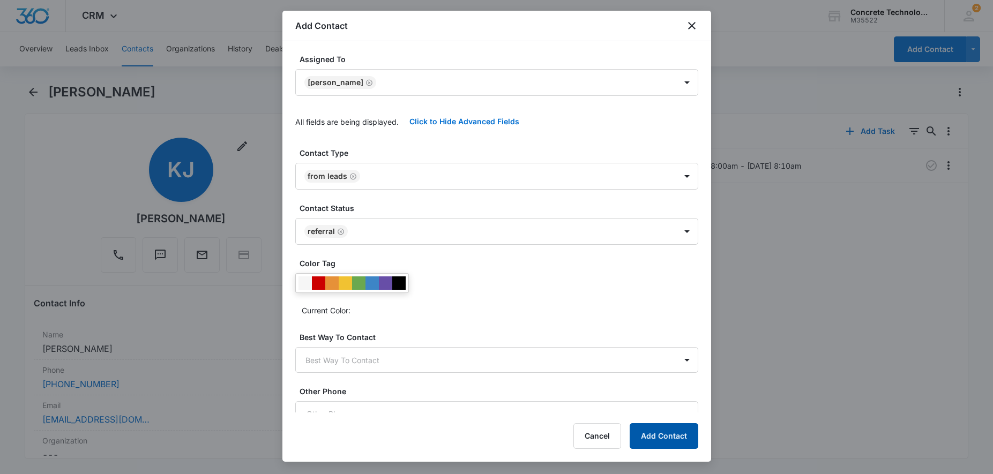
click at [665, 440] on button "Add Contact" at bounding box center [664, 436] width 69 height 26
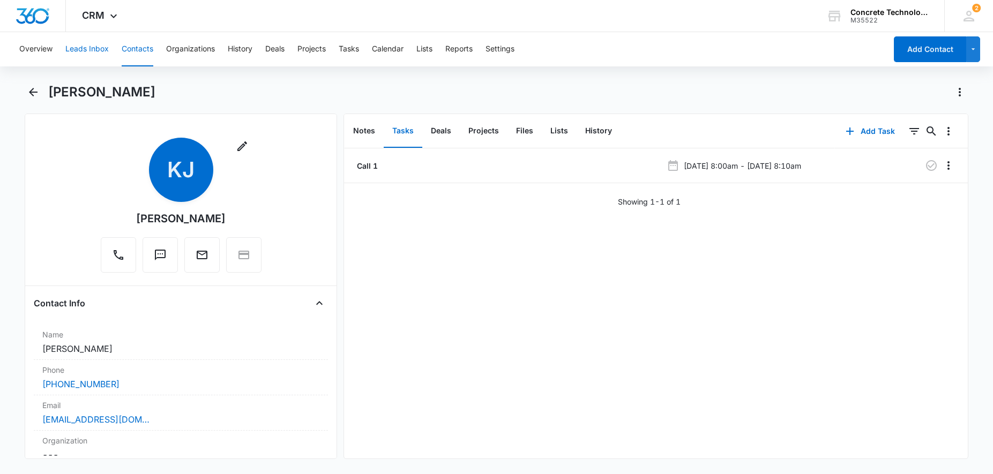
click at [76, 49] on button "Leads Inbox" at bounding box center [86, 49] width 43 height 34
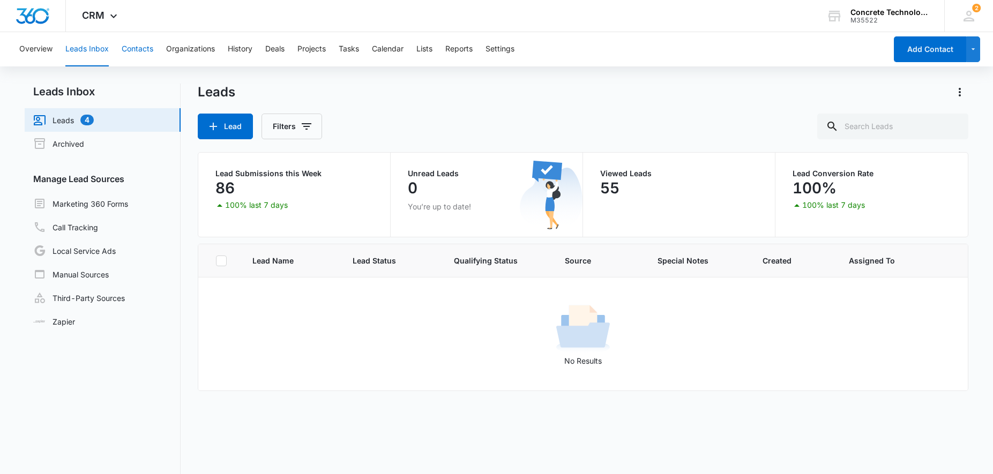
click at [131, 48] on button "Contacts" at bounding box center [138, 49] width 32 height 34
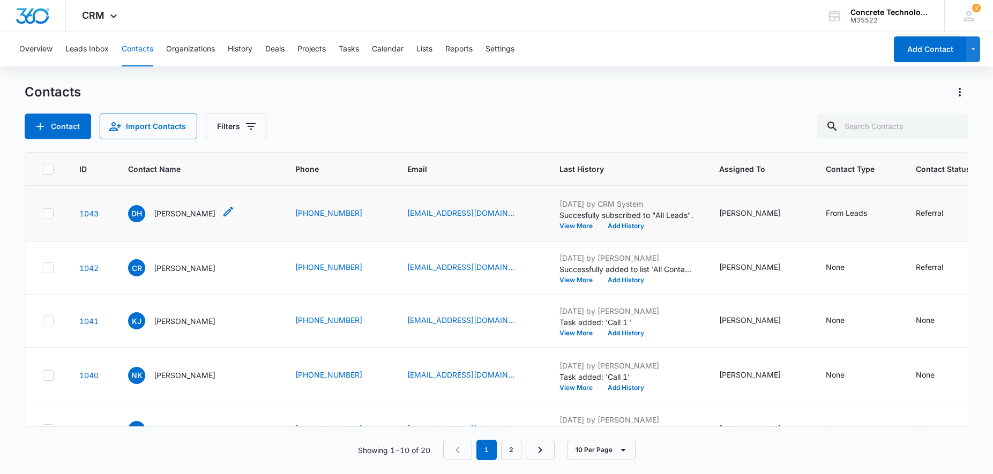
click at [168, 215] on p "[PERSON_NAME]" at bounding box center [185, 213] width 62 height 11
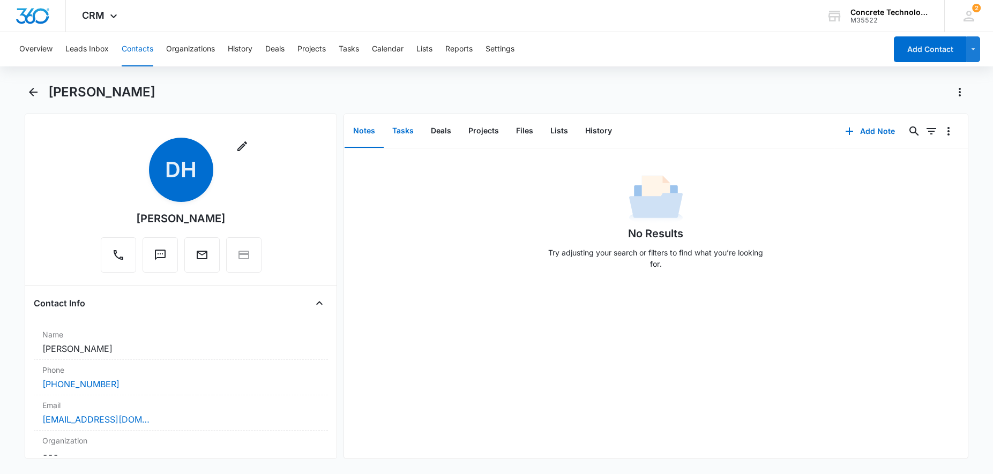
click at [403, 127] on button "Tasks" at bounding box center [403, 131] width 39 height 33
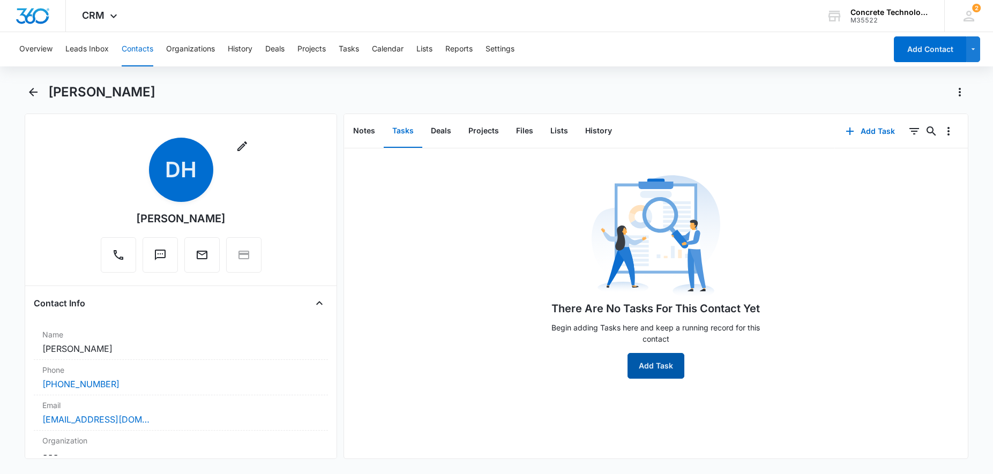
click at [650, 370] on button "Add Task" at bounding box center [656, 366] width 57 height 26
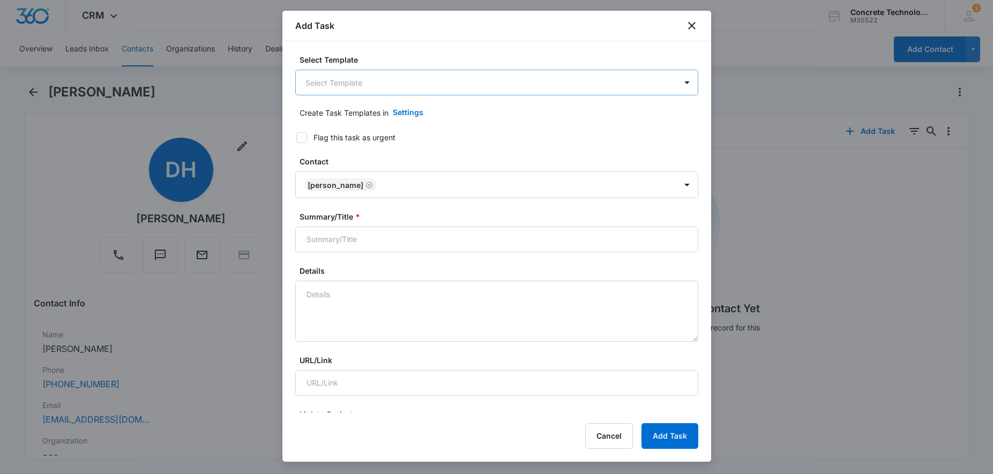
click at [388, 90] on body "CRM Apps Reputation Websites Forms CRM Email Social Content Ads Intelligence Fi…" at bounding box center [496, 237] width 993 height 474
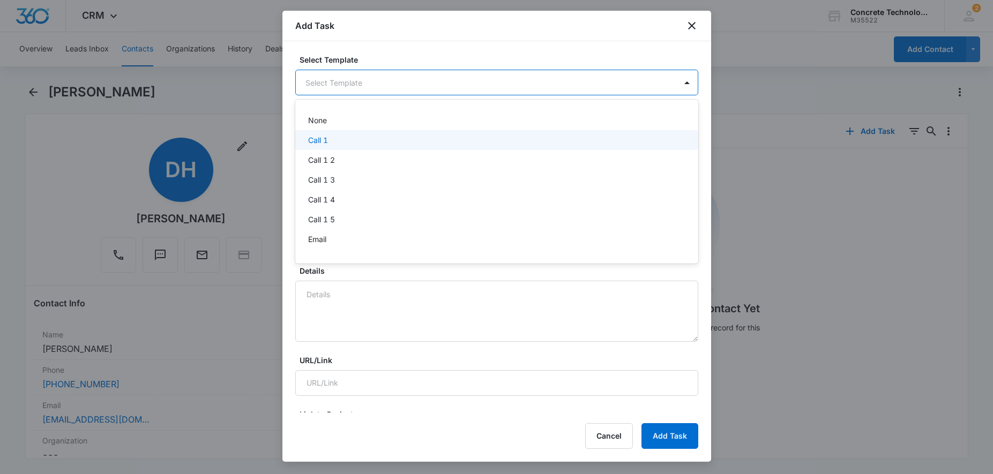
click at [348, 140] on div "Call 1" at bounding box center [495, 140] width 375 height 11
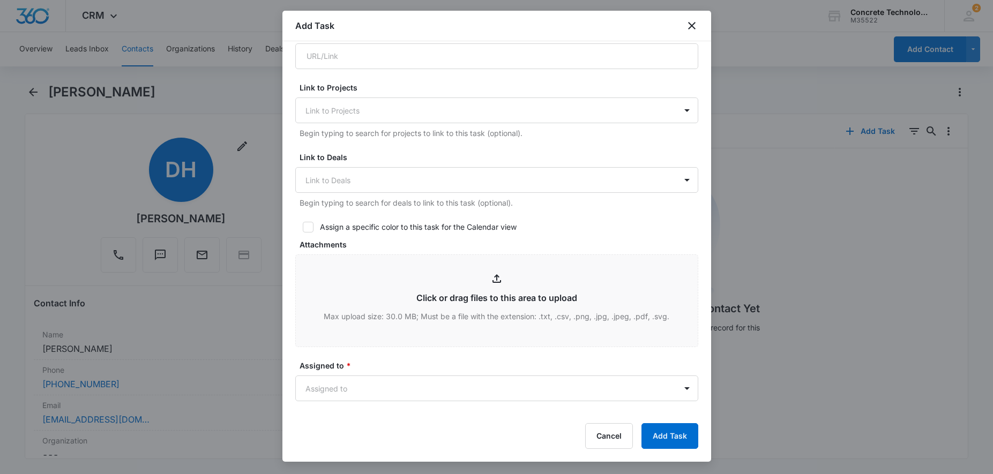
scroll to position [383, 0]
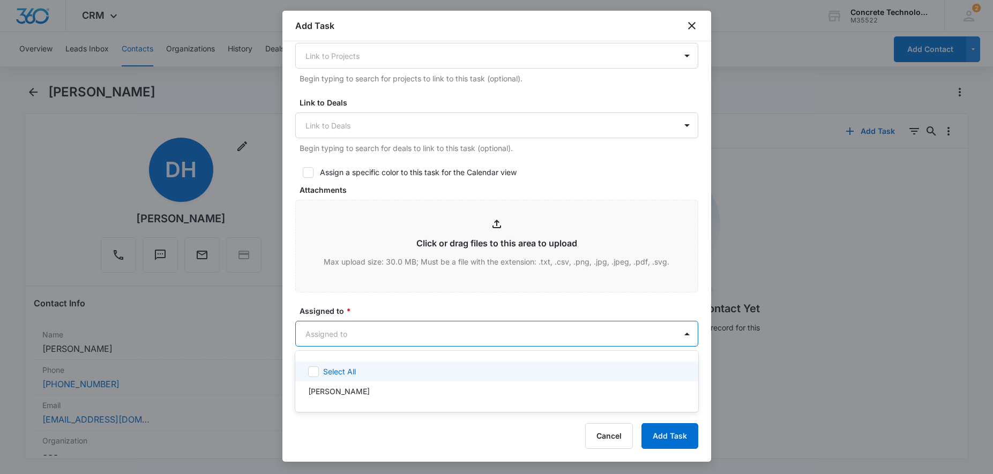
click at [385, 335] on body "CRM Apps Reputation Websites Forms CRM Email Social Content Ads Intelligence Fi…" at bounding box center [496, 237] width 993 height 474
click at [385, 335] on div at bounding box center [496, 237] width 993 height 474
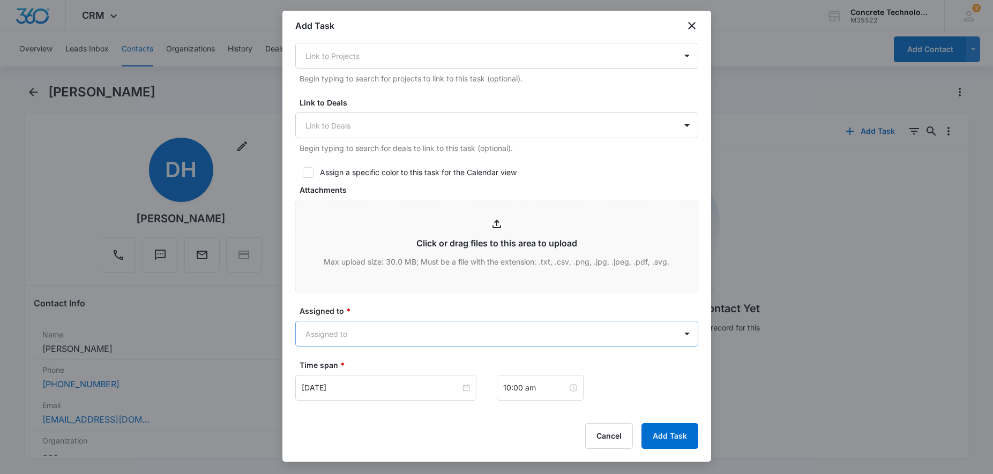
click at [385, 335] on body "CRM Apps Reputation Websites Forms CRM Email Social Content Ads Intelligence Fi…" at bounding box center [496, 237] width 993 height 474
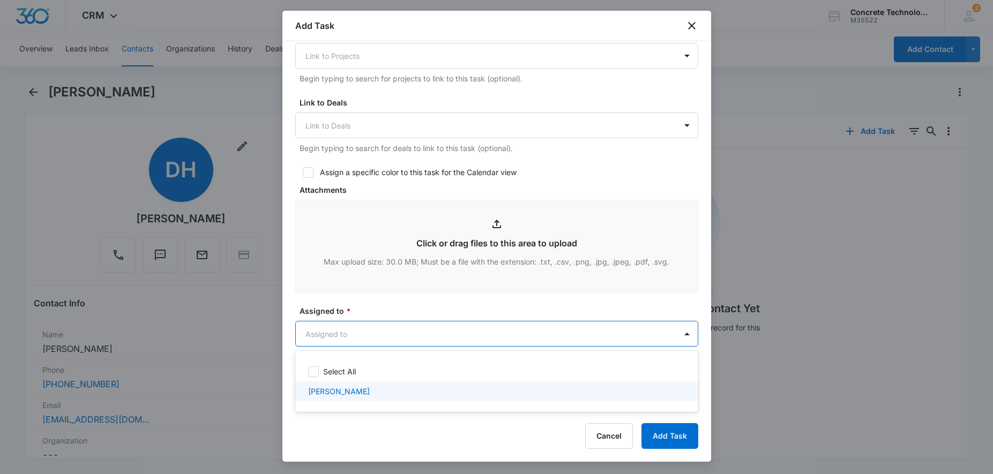
click at [358, 389] on p "[PERSON_NAME]" at bounding box center [339, 391] width 62 height 11
checkbox input "true"
click at [448, 425] on div at bounding box center [496, 237] width 993 height 474
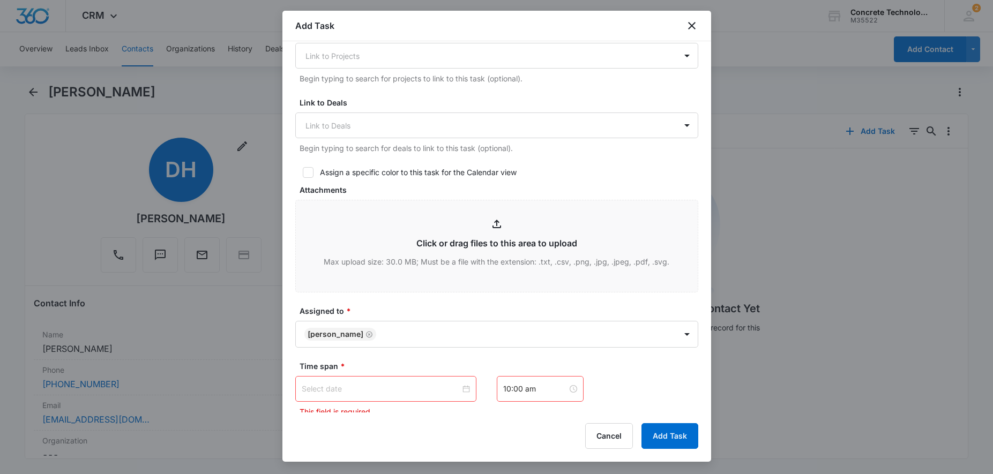
click at [414, 392] on input at bounding box center [381, 389] width 159 height 12
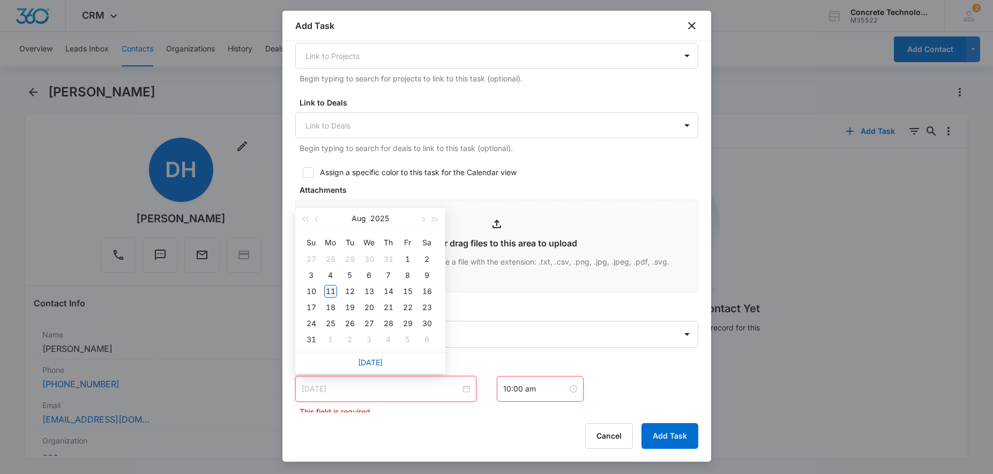
type input "[DATE]"
click at [337, 294] on td "11" at bounding box center [330, 292] width 19 height 16
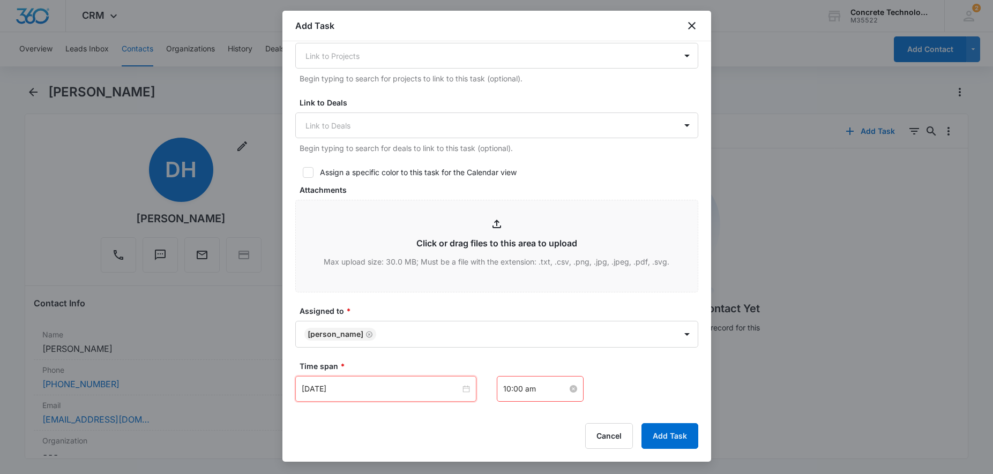
click at [510, 389] on input "10:00 am" at bounding box center [535, 389] width 64 height 12
click at [541, 247] on div "08" at bounding box center [541, 248] width 29 height 15
click at [510, 318] on div "08" at bounding box center [511, 316] width 30 height 15
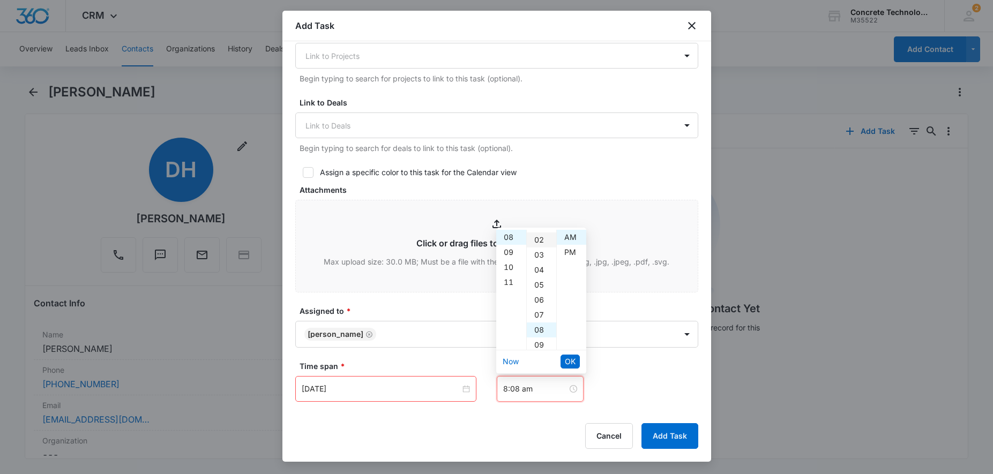
scroll to position [0, 0]
click at [536, 237] on div "00" at bounding box center [541, 237] width 29 height 15
type input "8:00 am"
click at [576, 236] on div "AM" at bounding box center [571, 237] width 29 height 15
click at [576, 360] on button "OK" at bounding box center [570, 362] width 19 height 14
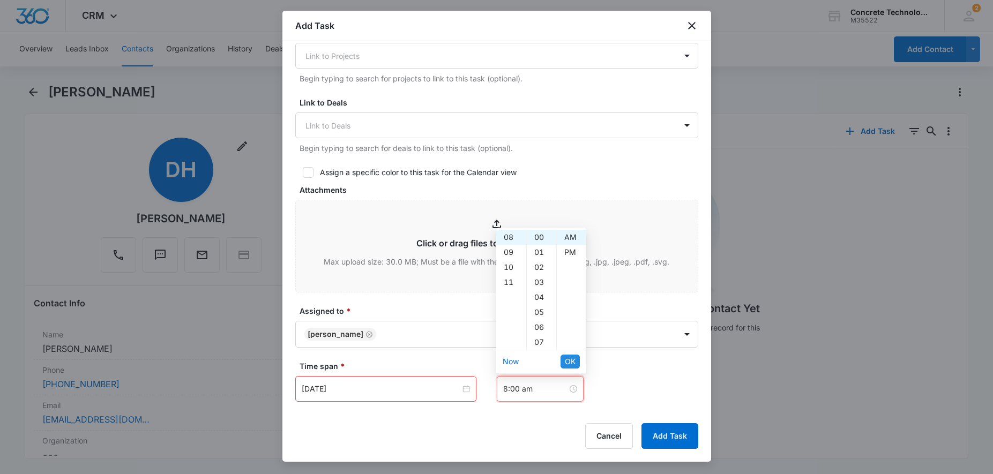
scroll to position [120, 0]
click at [381, 385] on input "[DATE]" at bounding box center [381, 389] width 159 height 12
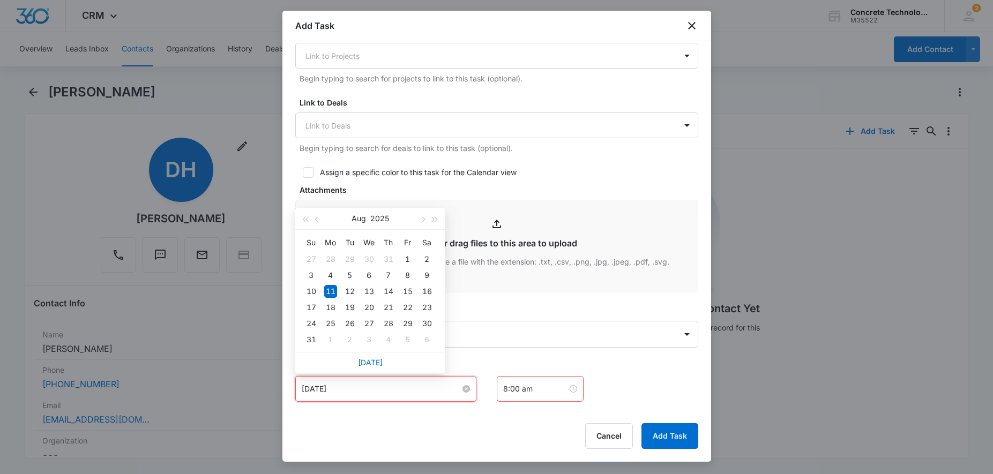
click at [381, 385] on input "[DATE]" at bounding box center [381, 389] width 159 height 12
click at [387, 399] on div "[DATE]" at bounding box center [385, 389] width 181 height 26
click at [374, 420] on div "Add Task Select Template Call 1 Create Task Templates in Settings Flag this tas…" at bounding box center [496, 236] width 429 height 451
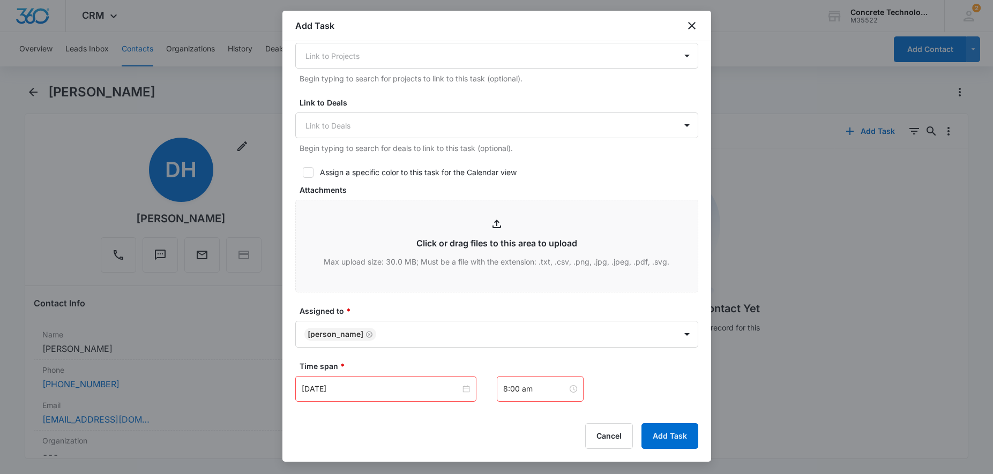
click at [414, 433] on div "Cancel Add Task" at bounding box center [496, 436] width 403 height 26
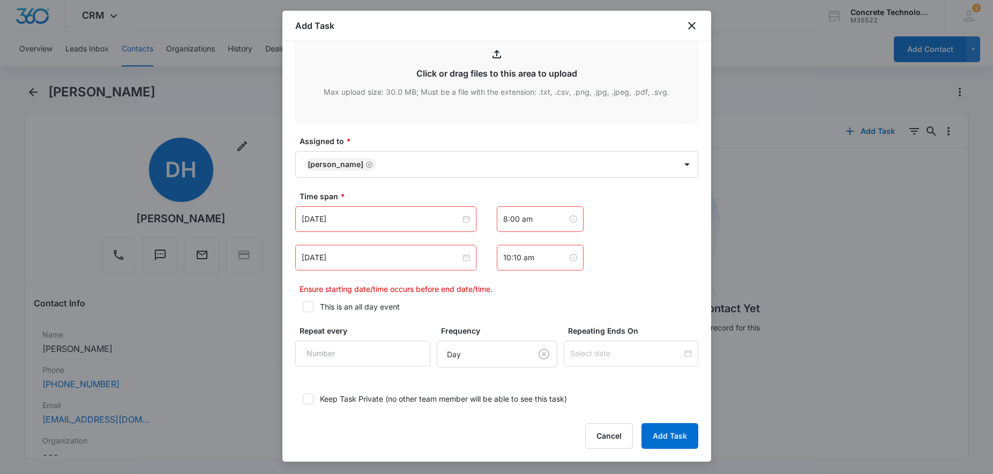
scroll to position [612, 0]
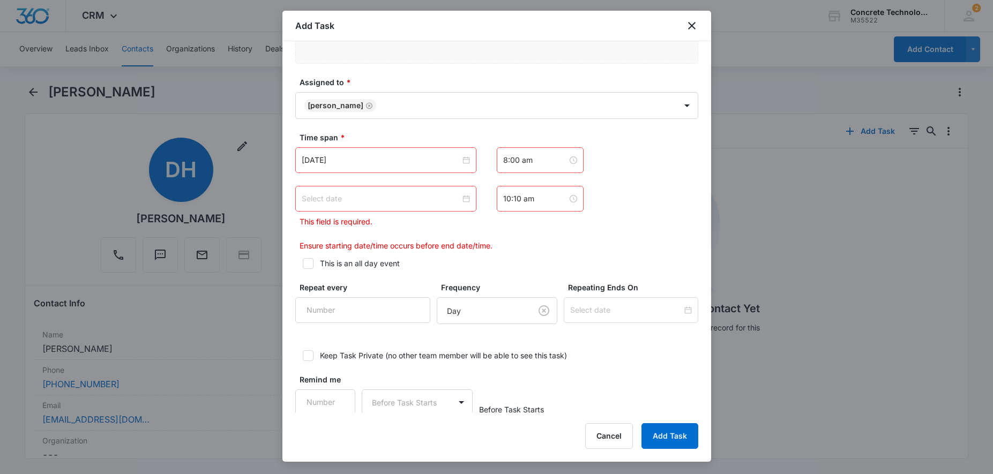
click at [434, 199] on input at bounding box center [381, 199] width 159 height 12
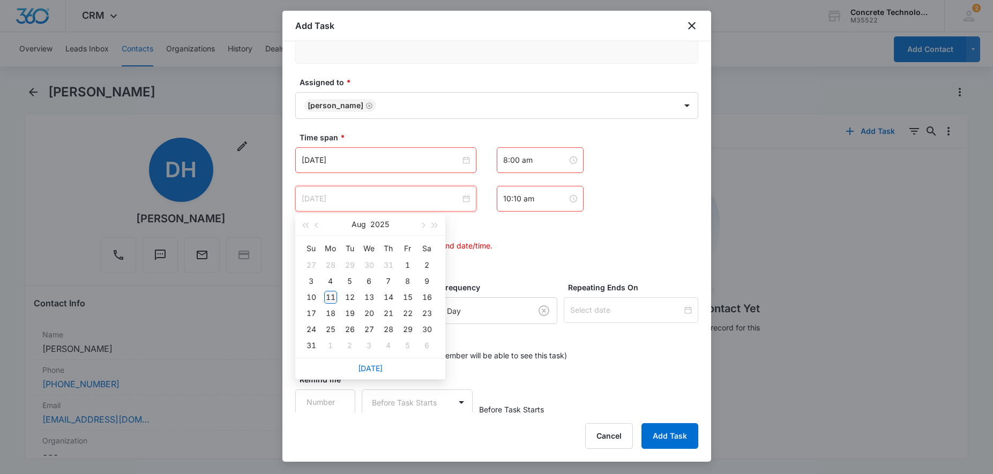
type input "[DATE]"
click at [330, 300] on div "11" at bounding box center [330, 297] width 13 height 13
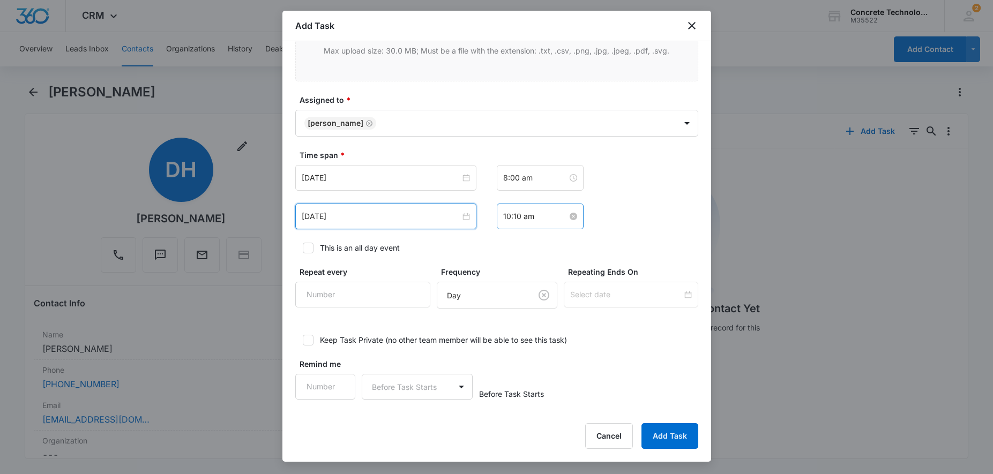
click at [510, 216] on input "10:10 am" at bounding box center [535, 217] width 64 height 12
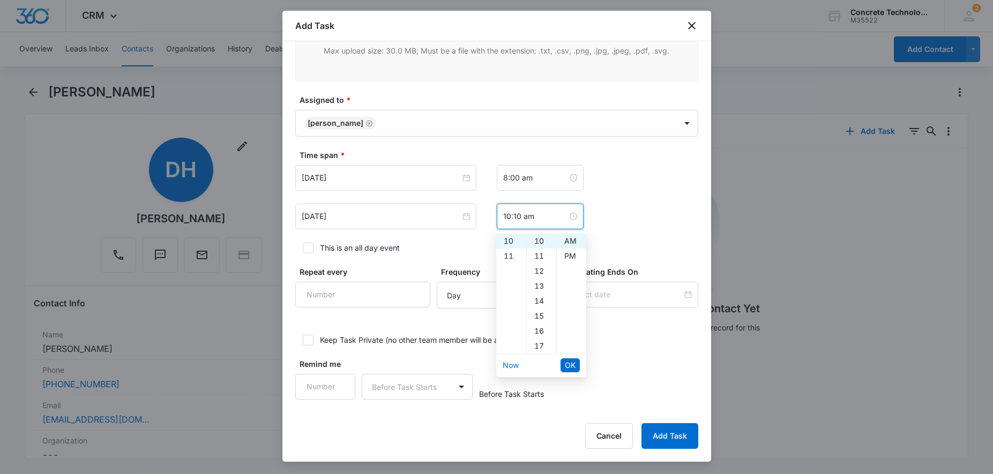
scroll to position [95, 0]
click at [514, 266] on div "08" at bounding box center [511, 265] width 30 height 15
type input "8:10 am"
click at [572, 367] on span "OK" at bounding box center [570, 366] width 11 height 12
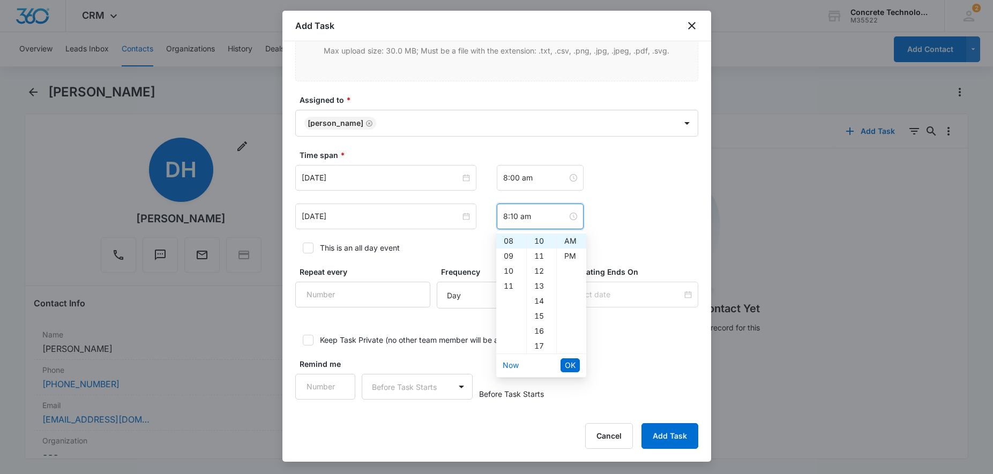
scroll to position [150, 0]
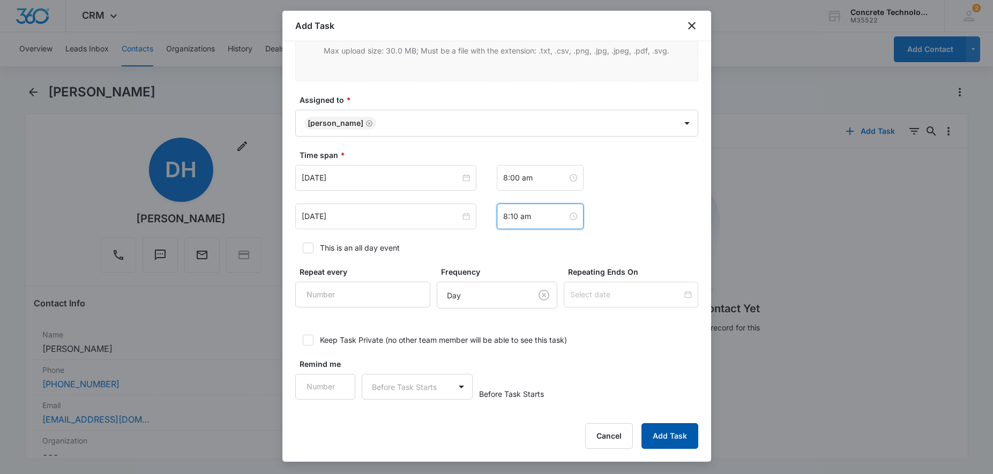
click at [678, 435] on button "Add Task" at bounding box center [670, 436] width 57 height 26
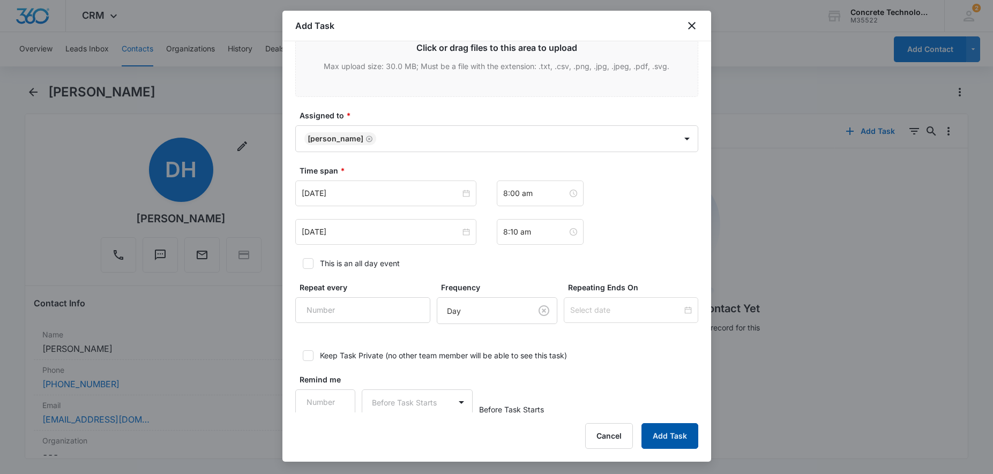
scroll to position [13, 0]
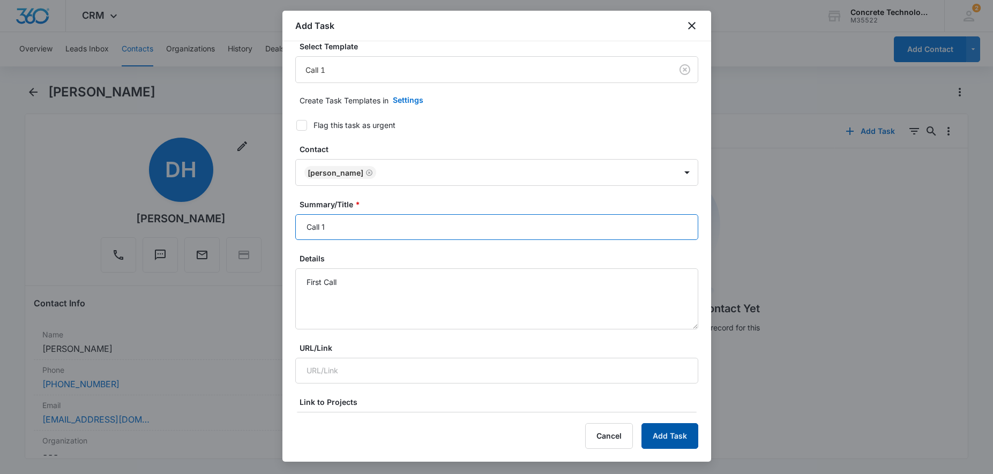
type input "Call 1"
click at [683, 433] on button "Add Task" at bounding box center [670, 436] width 57 height 26
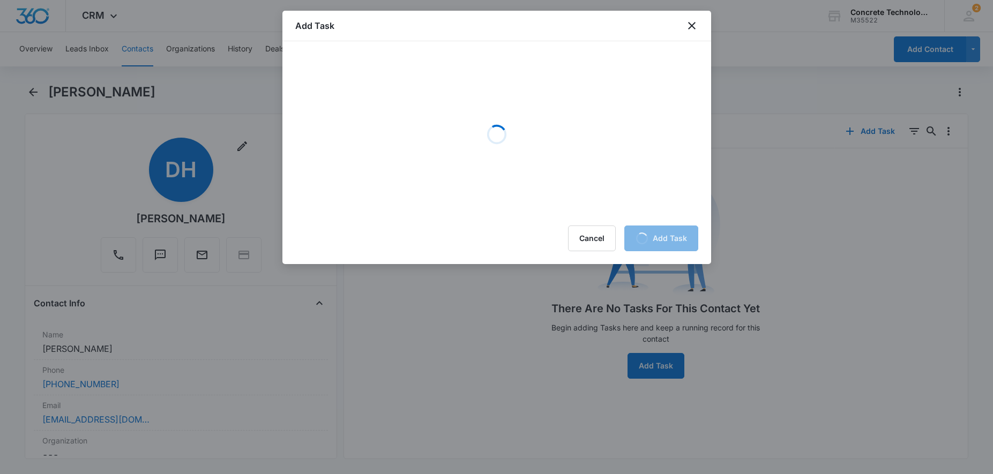
scroll to position [0, 0]
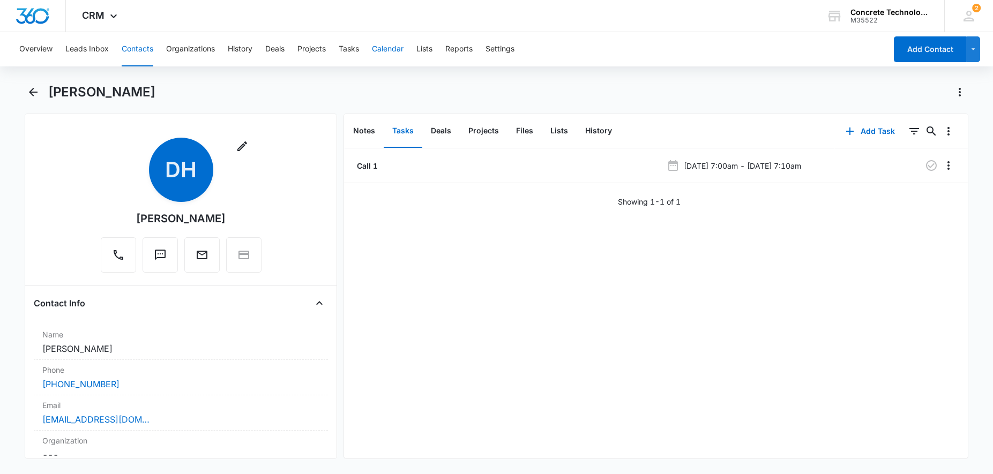
click at [400, 44] on button "Calendar" at bounding box center [388, 49] width 32 height 34
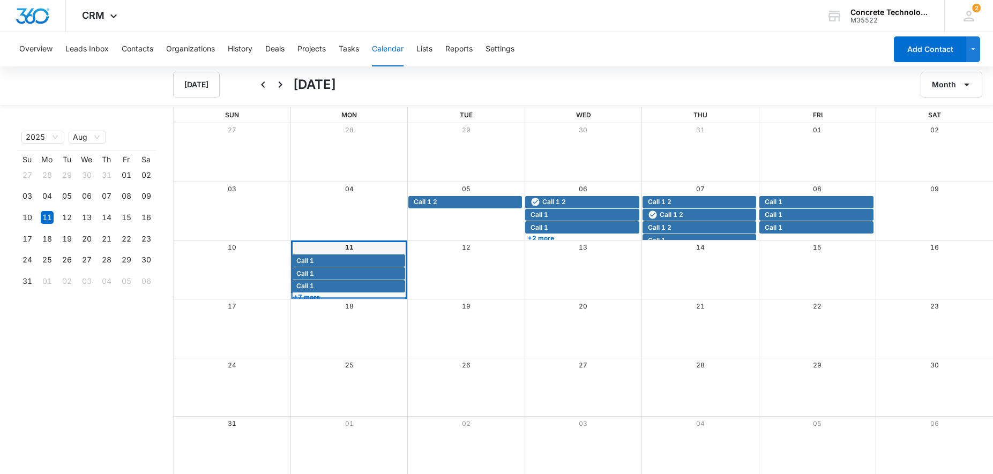
scroll to position [1, 0]
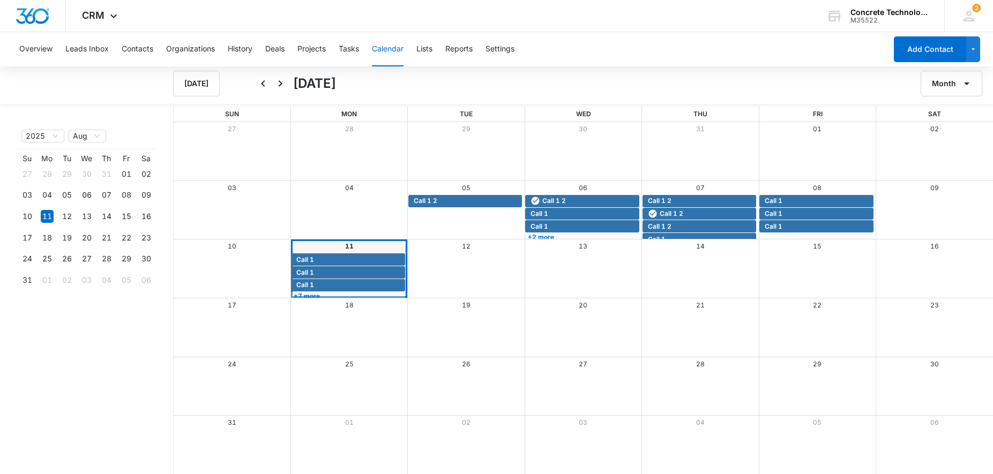
click at [333, 249] on div "11" at bounding box center [349, 247] width 117 height 14
click at [970, 17] on icon at bounding box center [969, 16] width 16 height 16
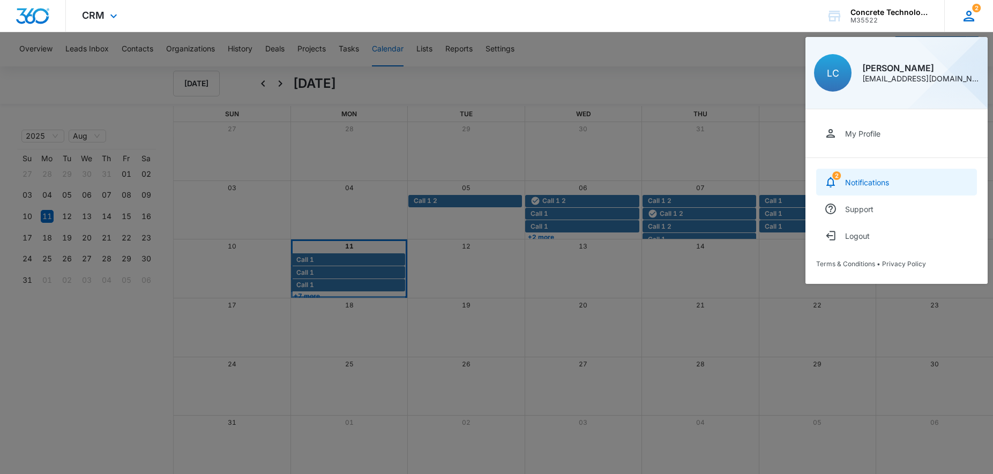
click at [862, 177] on link "2 Notifications" at bounding box center [896, 182] width 161 height 27
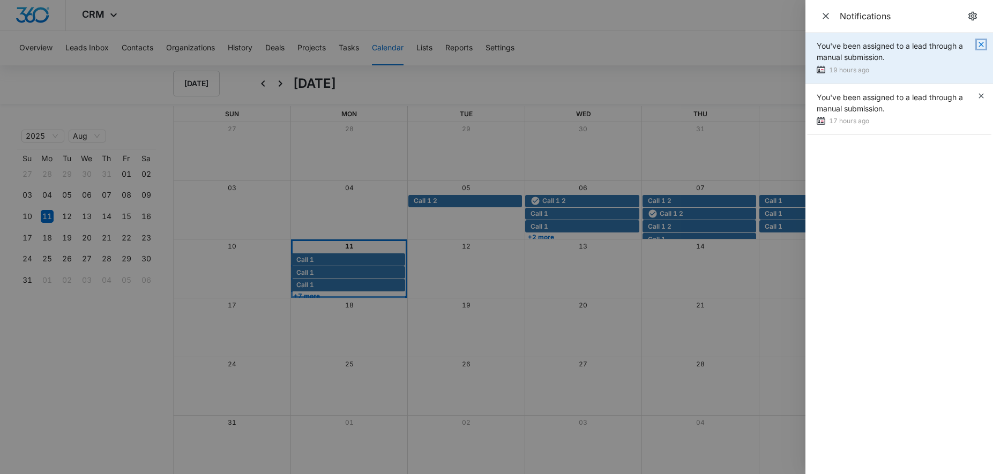
click at [983, 47] on icon "button" at bounding box center [981, 44] width 9 height 9
click at [981, 43] on icon "button" at bounding box center [981, 44] width 9 height 9
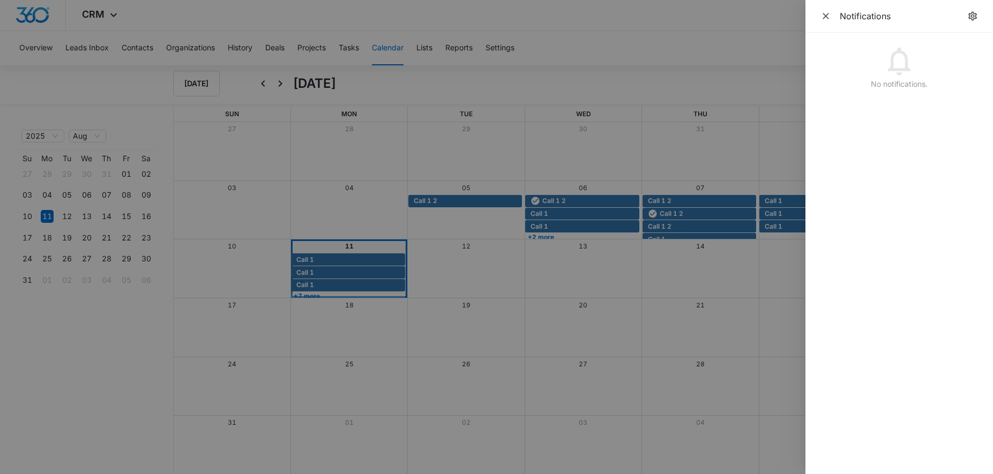
click at [593, 16] on div at bounding box center [496, 237] width 993 height 474
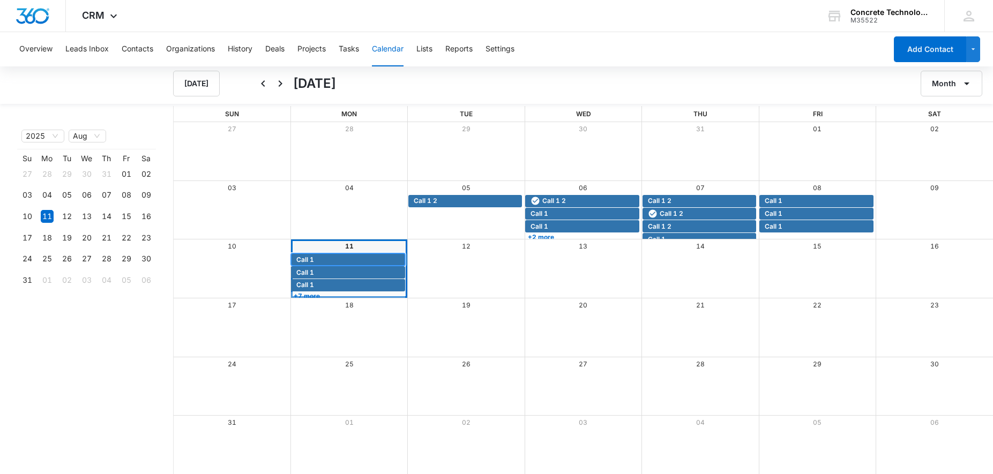
click at [327, 256] on span "Call 1" at bounding box center [349, 260] width 106 height 10
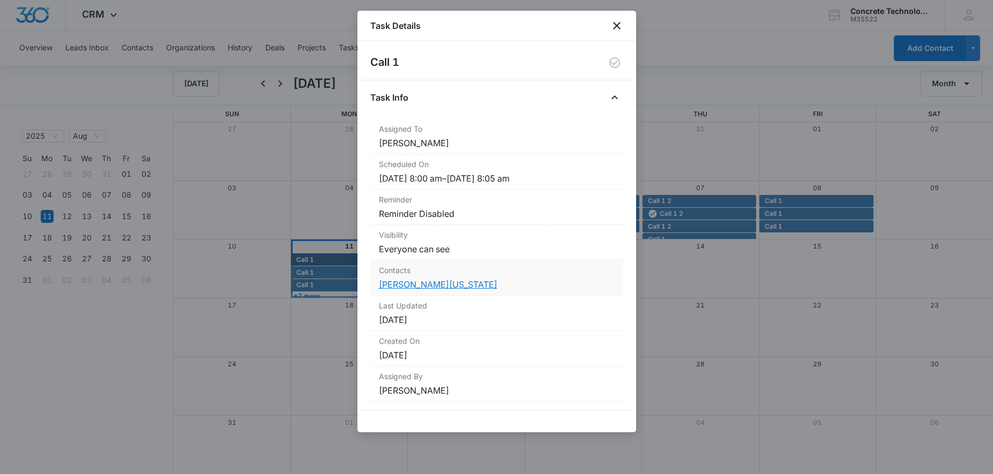
click at [440, 287] on link "[PERSON_NAME][US_STATE]" at bounding box center [438, 284] width 118 height 11
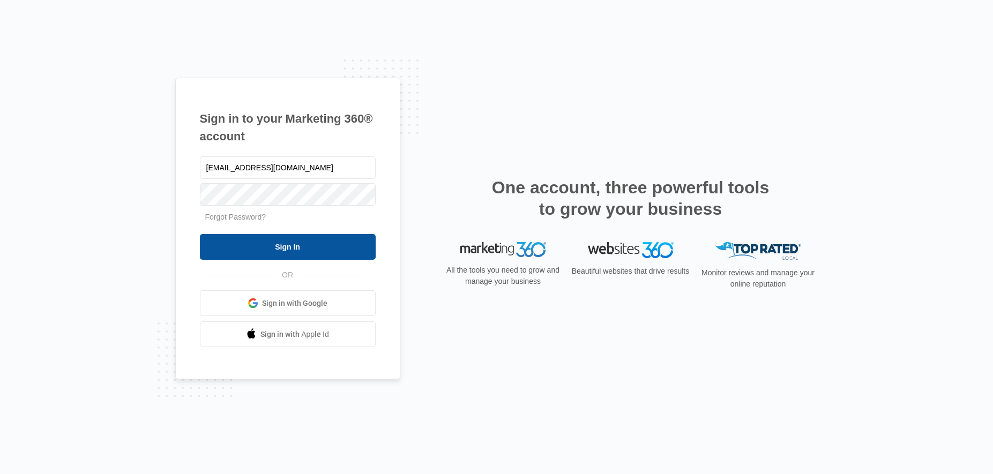
type input "[EMAIL_ADDRESS][DOMAIN_NAME]"
click at [258, 246] on input "Sign In" at bounding box center [288, 247] width 176 height 26
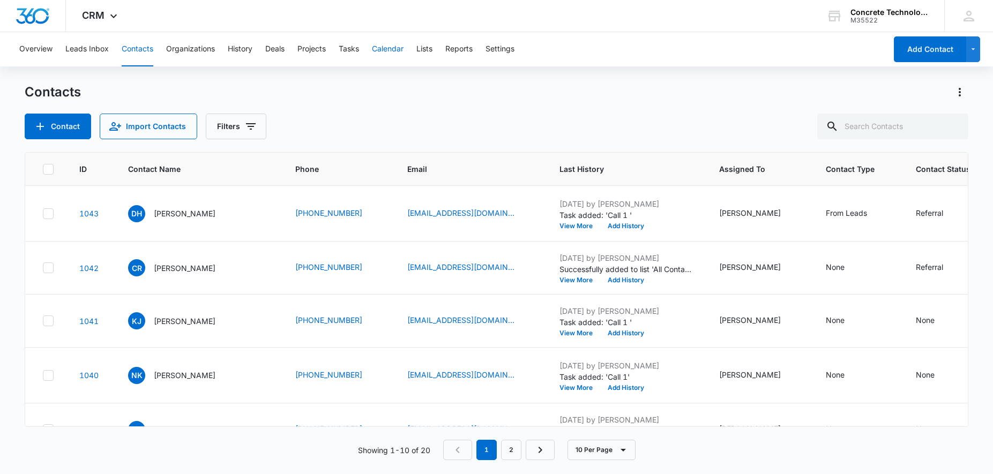
click at [396, 50] on button "Calendar" at bounding box center [388, 49] width 32 height 34
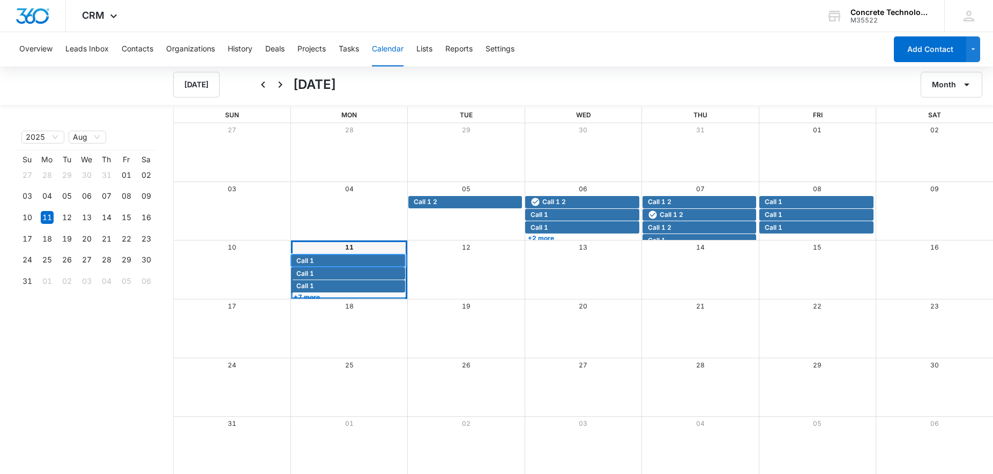
click at [335, 263] on span "Call 1" at bounding box center [349, 261] width 106 height 10
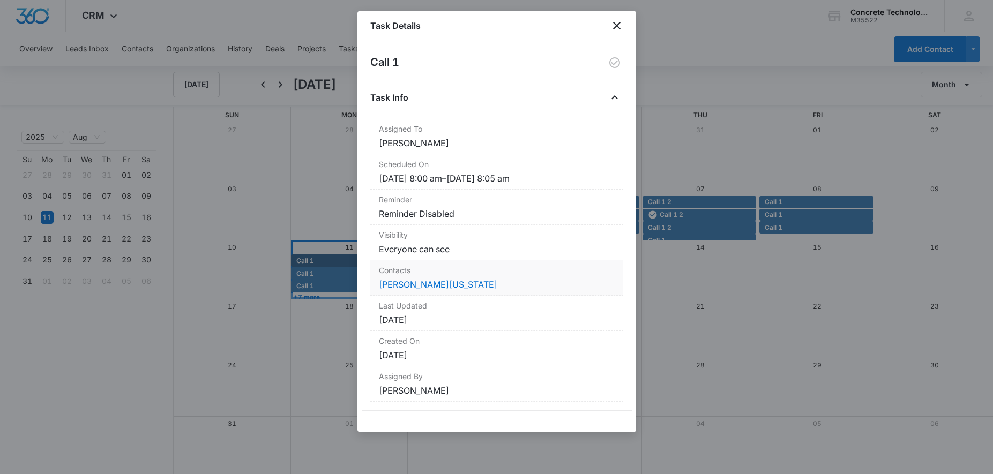
scroll to position [1, 0]
click at [413, 285] on link "[PERSON_NAME][US_STATE]" at bounding box center [438, 284] width 118 height 11
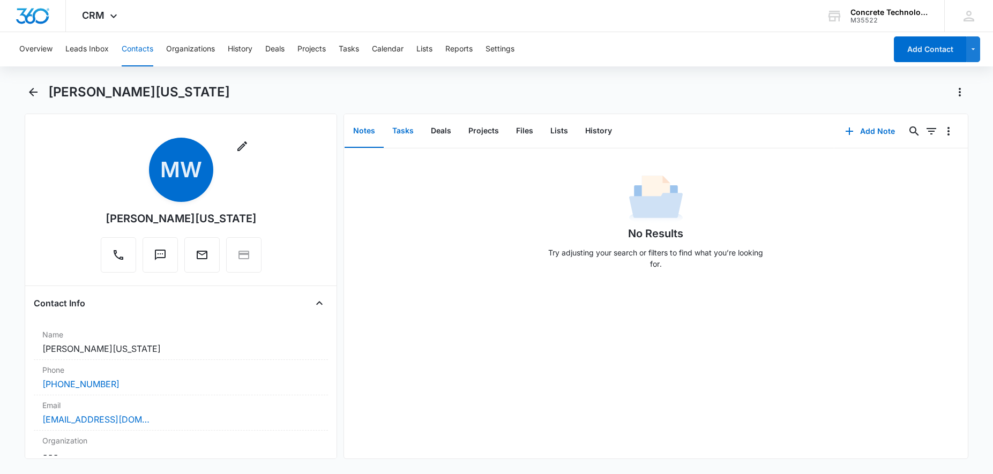
click at [407, 130] on button "Tasks" at bounding box center [403, 131] width 39 height 33
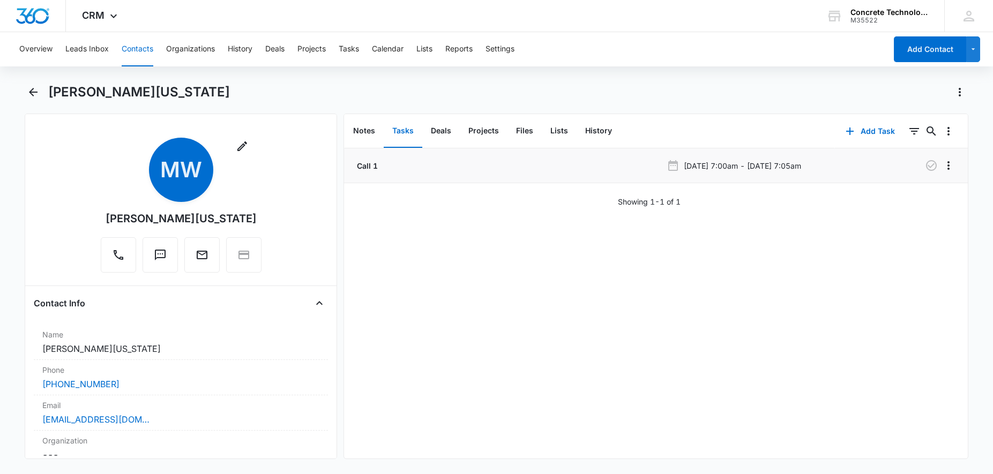
click at [502, 166] on div "Call 1" at bounding box center [509, 165] width 308 height 11
click at [590, 131] on button "History" at bounding box center [599, 131] width 44 height 33
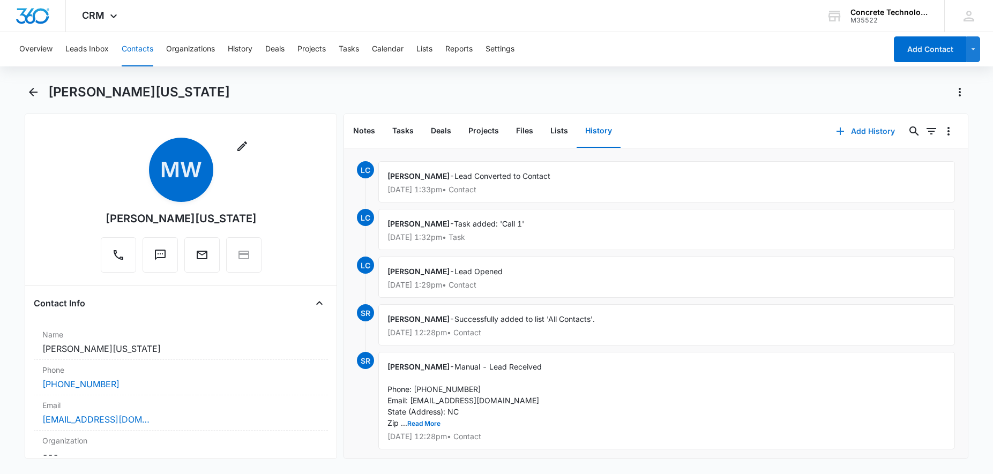
click at [851, 132] on button "Add History" at bounding box center [866, 131] width 80 height 26
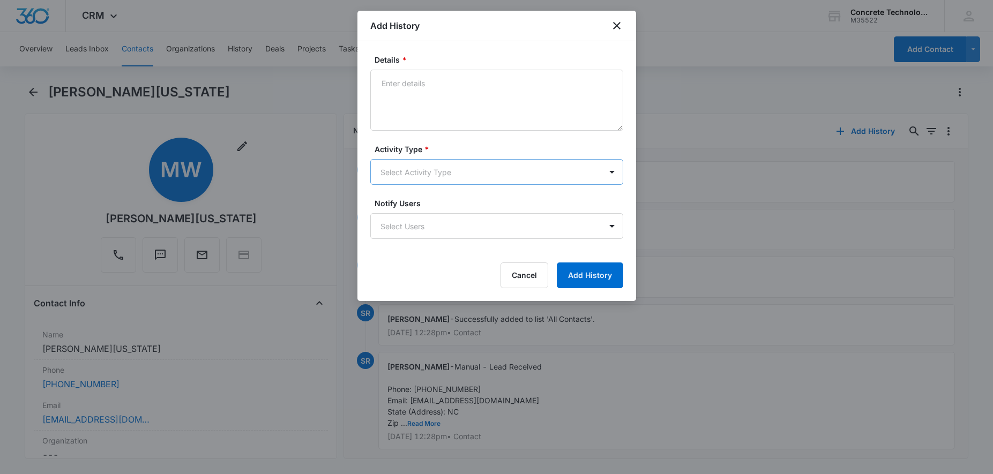
click at [455, 176] on body "CRM Apps Reputation Websites Forms CRM Email Social Content Ads Intelligence Fi…" at bounding box center [496, 237] width 993 height 474
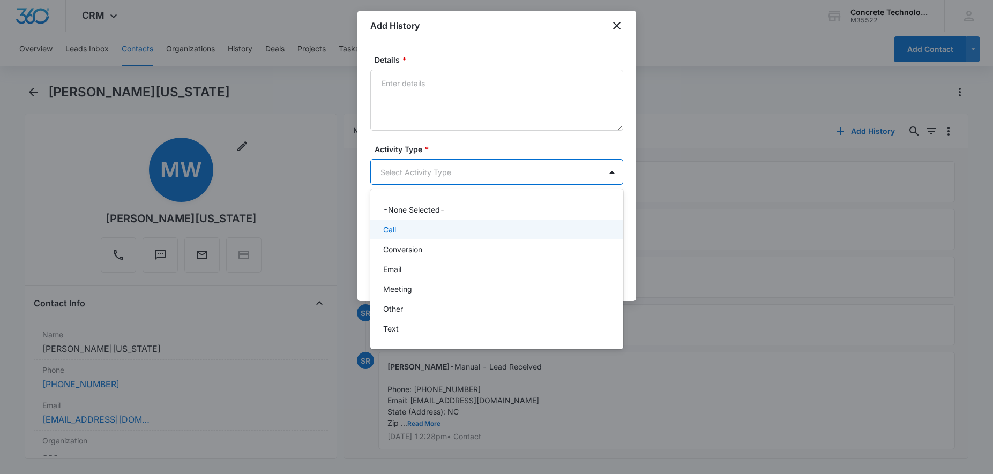
click at [408, 226] on div "Call" at bounding box center [495, 229] width 225 height 11
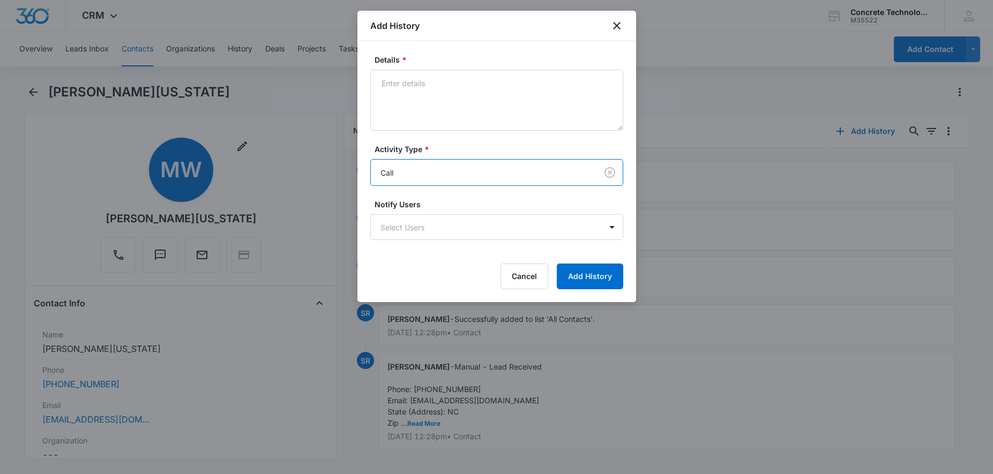
click at [408, 226] on body "CRM Apps Reputation Websites Forms CRM Email Social Content Ads Intelligence Fi…" at bounding box center [496, 237] width 993 height 474
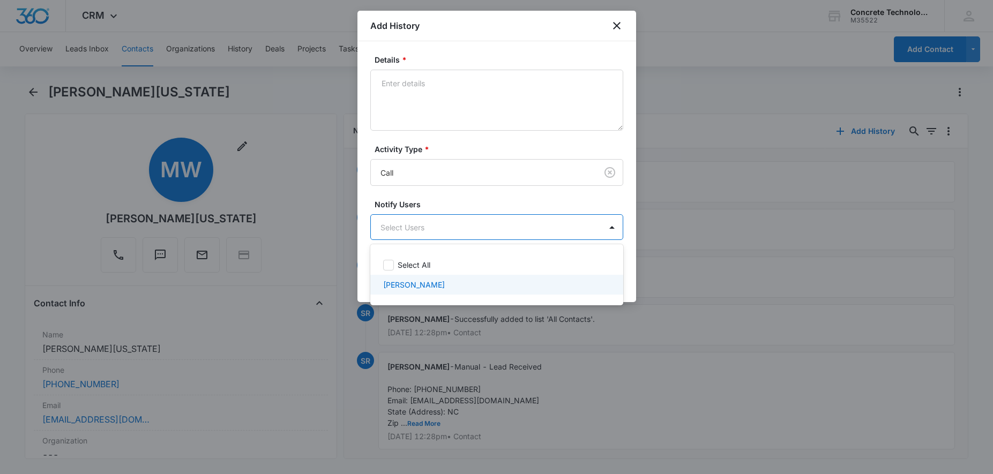
click at [411, 282] on p "[PERSON_NAME]" at bounding box center [414, 284] width 62 height 11
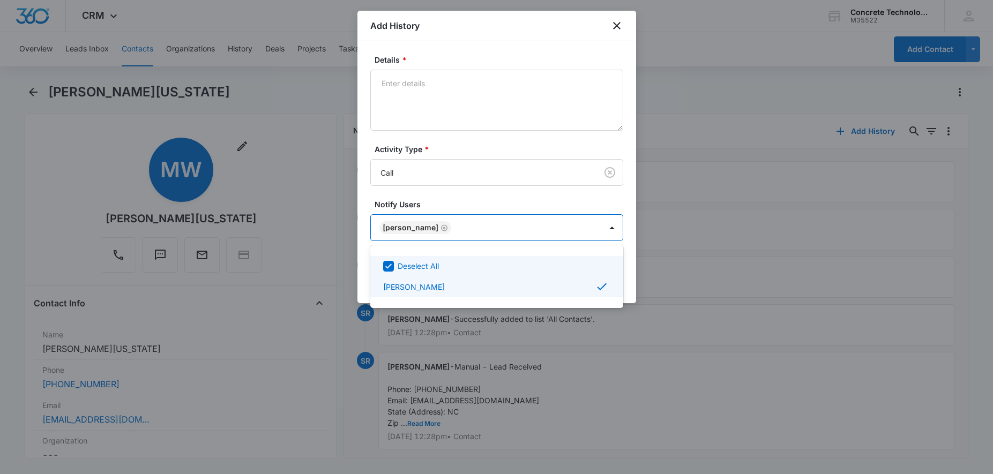
click at [455, 81] on div at bounding box center [496, 237] width 993 height 474
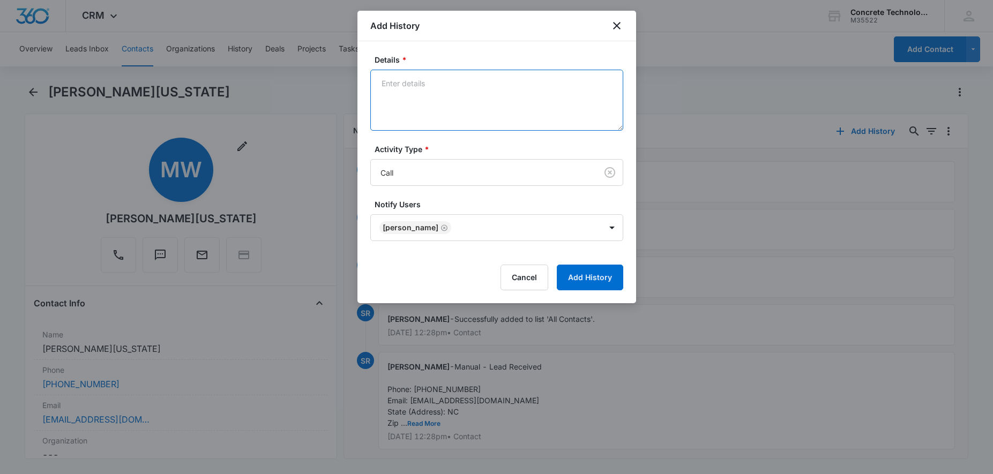
click at [456, 80] on textarea "Details *" at bounding box center [496, 100] width 253 height 61
type textarea "Bad number not ringing thru"
click at [586, 271] on button "Add History" at bounding box center [590, 278] width 66 height 26
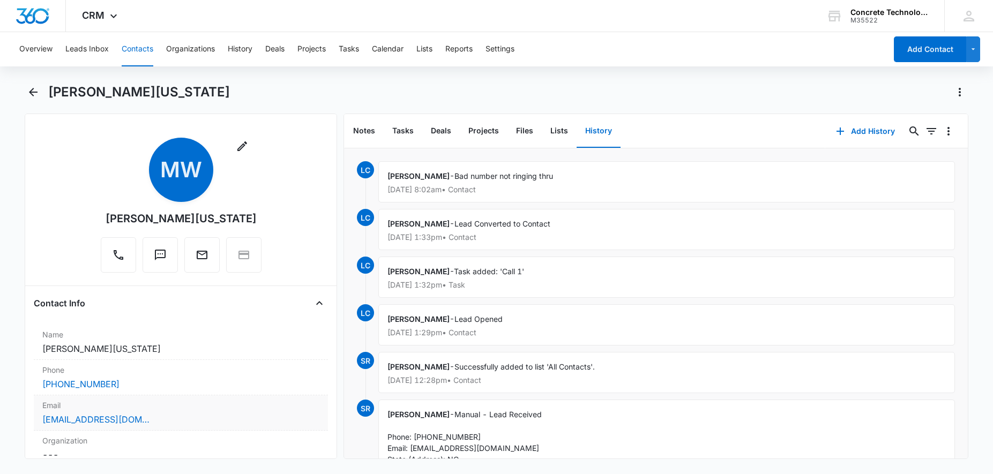
click at [160, 422] on div "[EMAIL_ADDRESS][DOMAIN_NAME]" at bounding box center [180, 419] width 277 height 13
click at [160, 422] on input "[EMAIL_ADDRESS][DOMAIN_NAME]" at bounding box center [180, 428] width 281 height 26
drag, startPoint x: 181, startPoint y: 428, endPoint x: 2, endPoint y: 425, distance: 179.1
click at [40, 426] on input "[EMAIL_ADDRESS][DOMAIN_NAME]" at bounding box center [180, 428] width 281 height 26
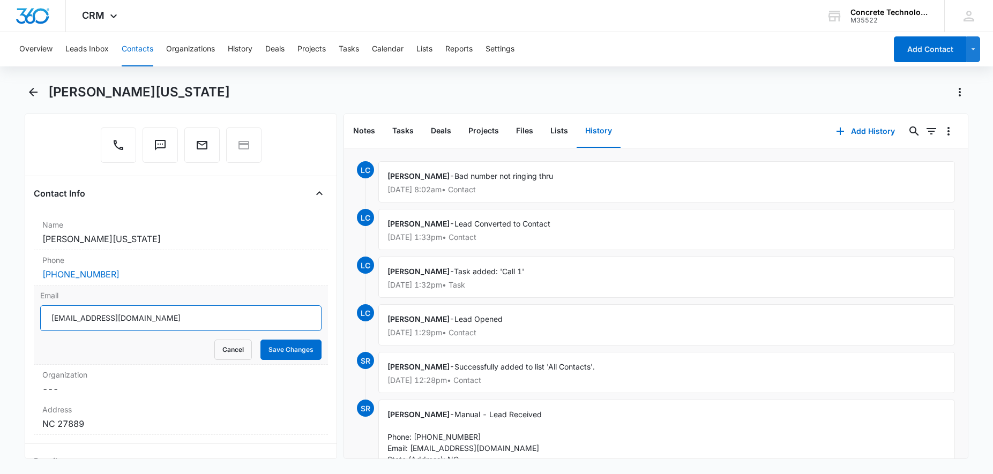
scroll to position [164, 0]
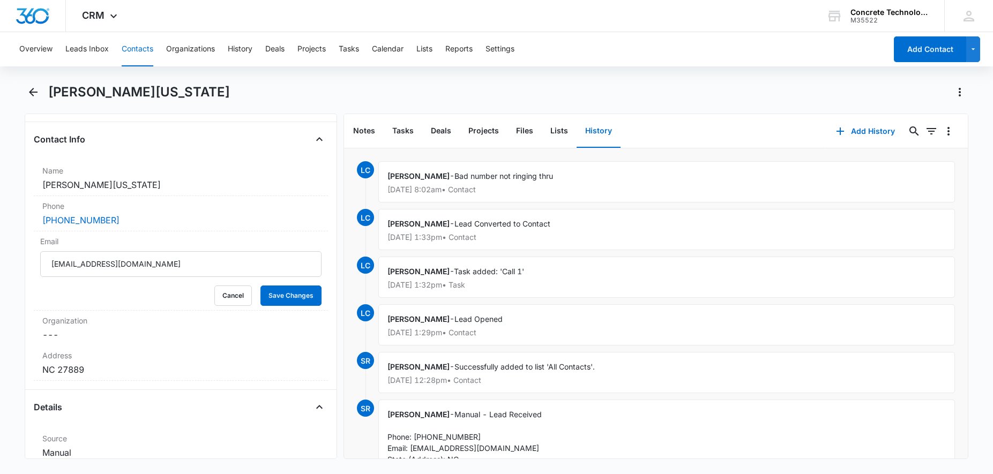
click at [600, 133] on button "History" at bounding box center [599, 131] width 44 height 33
click at [861, 129] on button "Add History" at bounding box center [866, 131] width 80 height 26
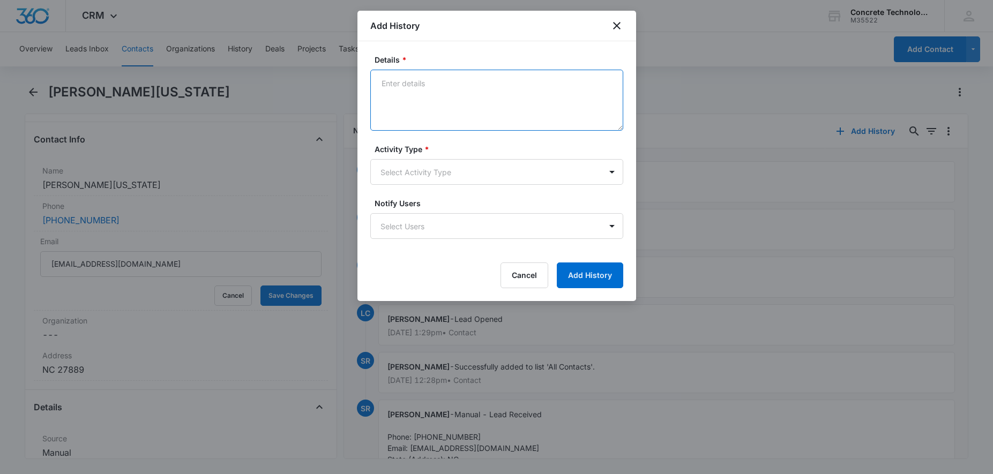
click at [427, 77] on textarea "Details *" at bounding box center [496, 100] width 253 height 61
type textarea "EM Next step"
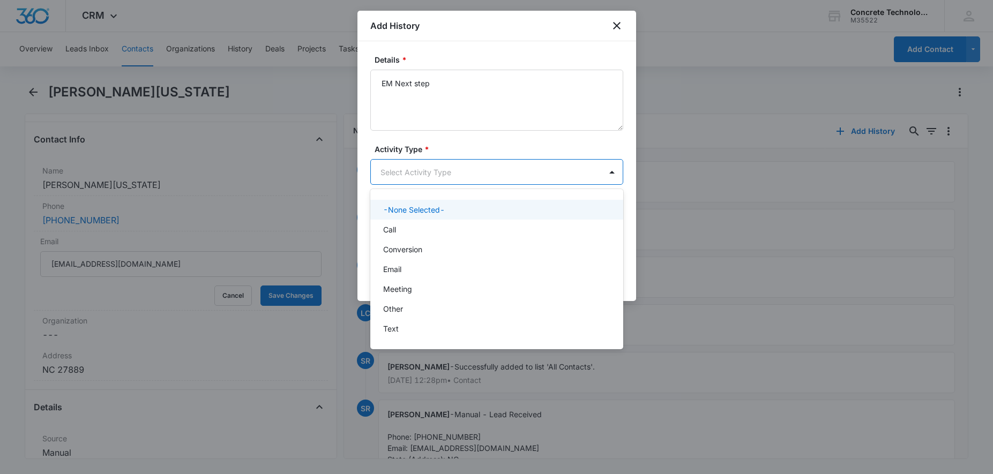
click at [421, 178] on body "CRM Apps Reputation Websites Forms CRM Email Social Content Ads Intelligence Fi…" at bounding box center [496, 237] width 993 height 474
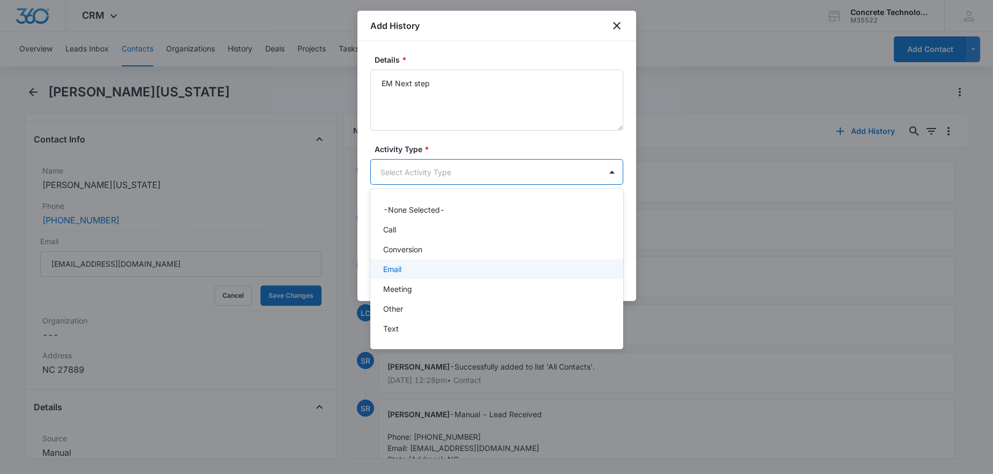
click at [398, 269] on p "Email" at bounding box center [392, 269] width 18 height 11
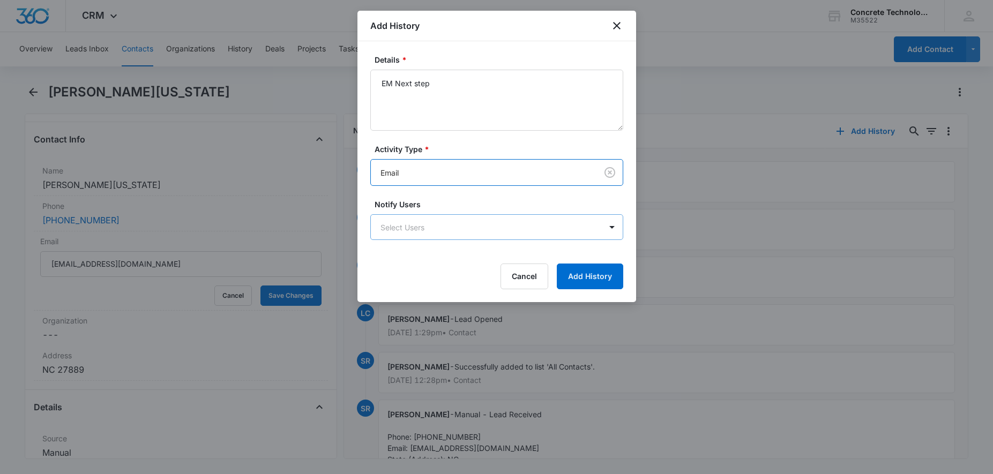
click at [431, 234] on body "CRM Apps Reputation Websites Forms CRM Email Social Content Ads Intelligence Fi…" at bounding box center [496, 237] width 993 height 474
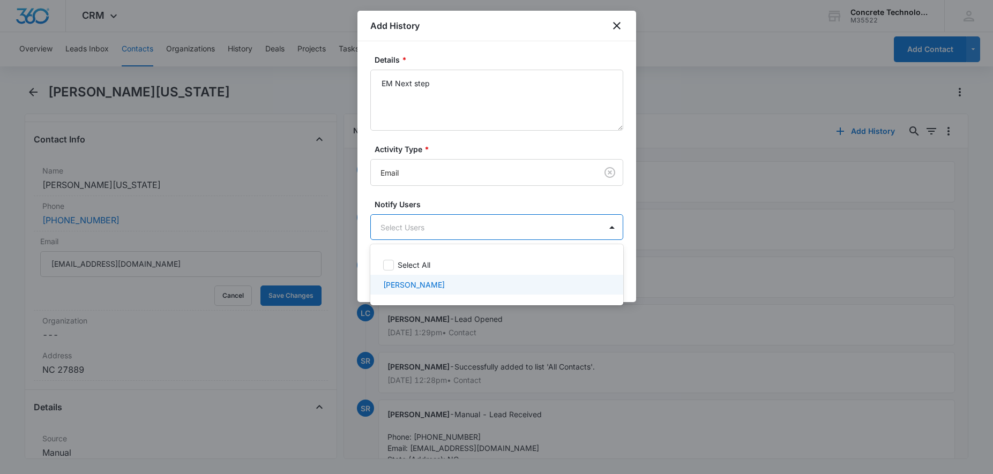
click at [402, 281] on p "[PERSON_NAME]" at bounding box center [414, 284] width 62 height 11
click at [745, 316] on div at bounding box center [496, 237] width 993 height 474
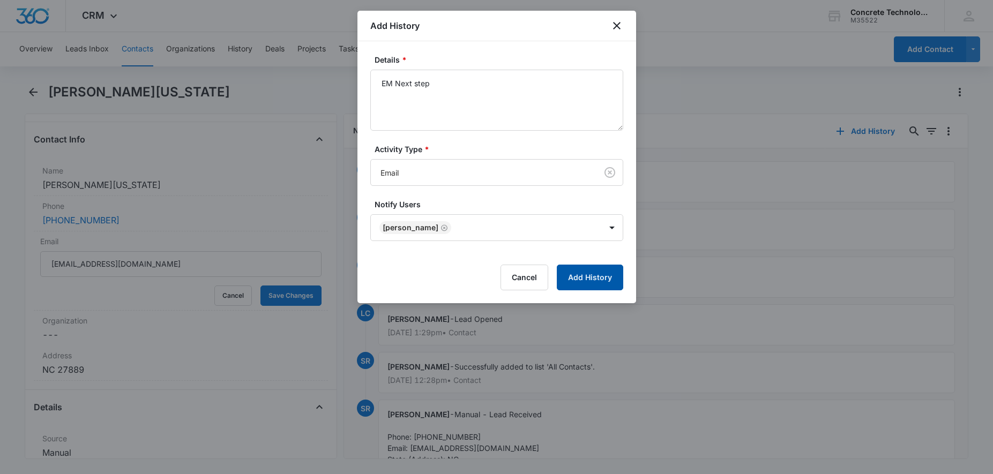
click at [591, 274] on button "Add History" at bounding box center [590, 278] width 66 height 26
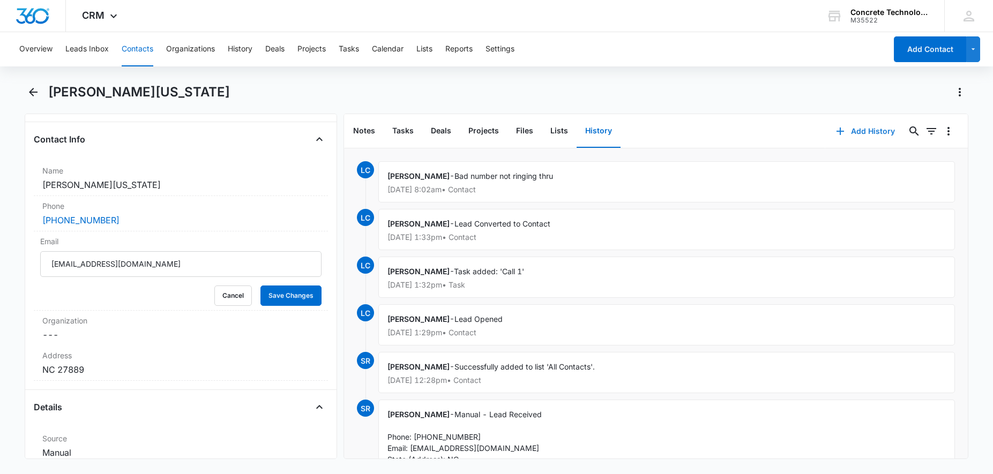
scroll to position [0, 0]
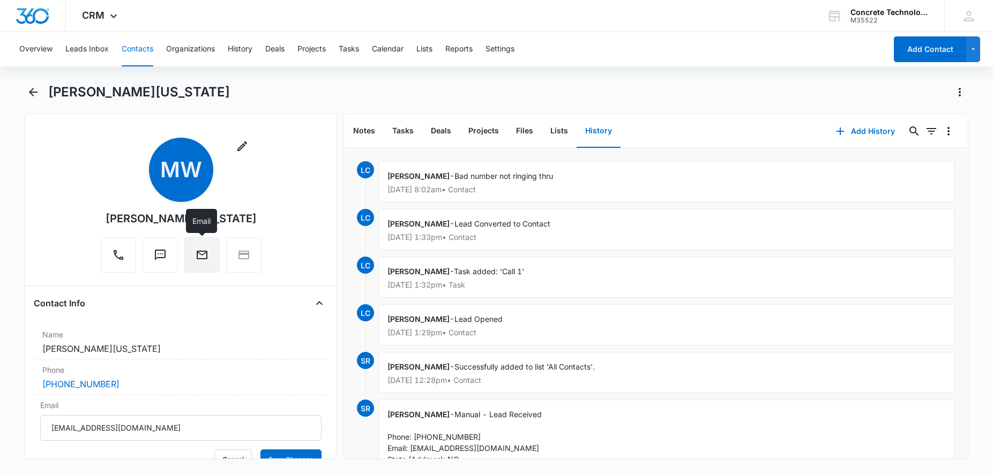
click at [205, 254] on icon "Email" at bounding box center [202, 255] width 13 height 13
click at [215, 296] on div "Contact Info" at bounding box center [181, 303] width 294 height 17
click at [931, 129] on icon "Filters" at bounding box center [932, 131] width 10 height 6
click at [931, 128] on icon "Filters" at bounding box center [932, 131] width 10 height 6
click at [946, 127] on icon "Overflow Menu" at bounding box center [948, 131] width 13 height 13
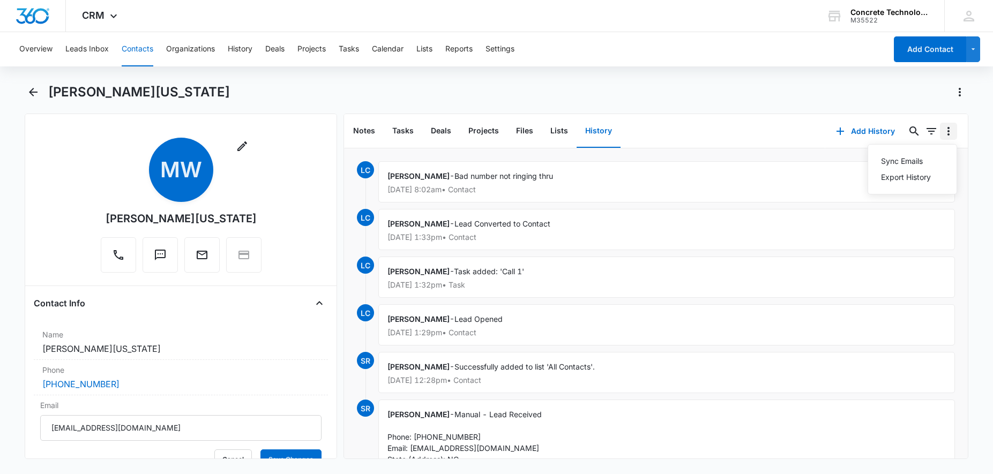
click at [946, 127] on icon "Overflow Menu" at bounding box center [948, 131] width 13 height 13
click at [557, 136] on button "Lists" at bounding box center [559, 131] width 35 height 33
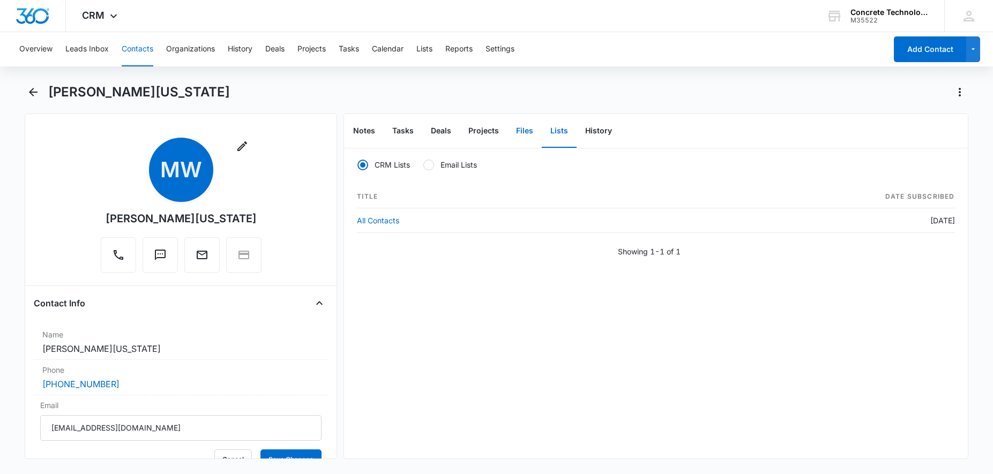
click at [520, 131] on button "Files" at bounding box center [525, 131] width 34 height 33
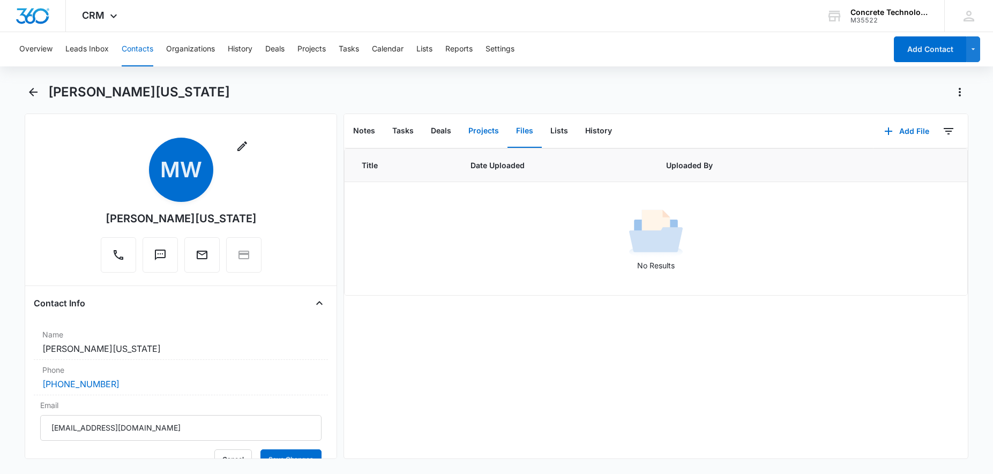
click at [478, 135] on button "Projects" at bounding box center [484, 131] width 48 height 33
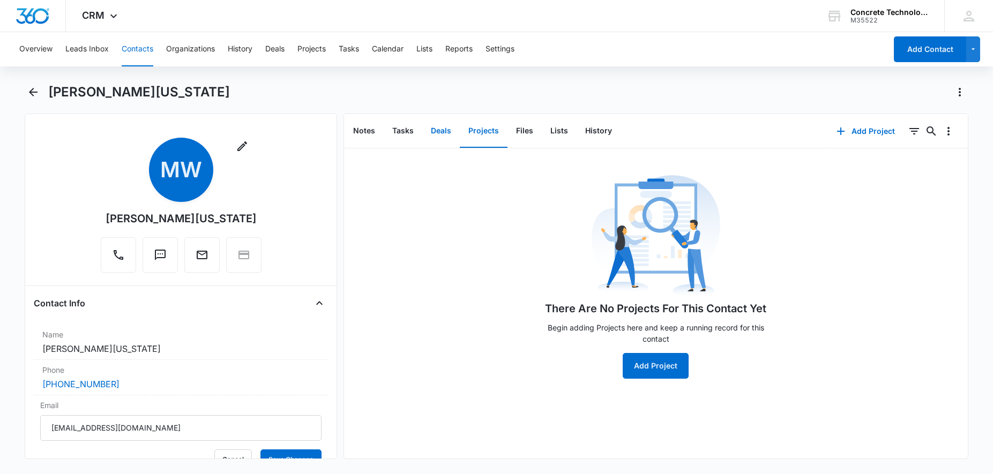
click at [434, 132] on button "Deals" at bounding box center [441, 131] width 38 height 33
click at [403, 133] on button "Tasks" at bounding box center [403, 131] width 39 height 33
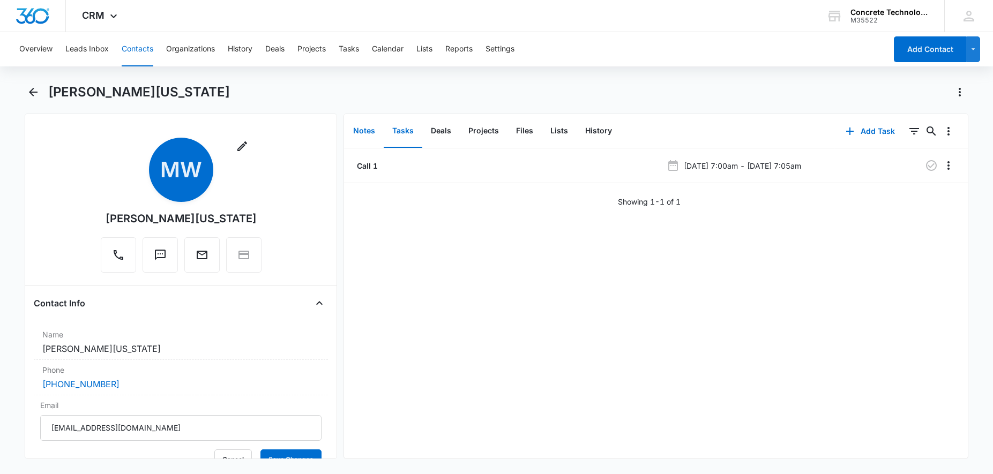
click at [355, 136] on button "Notes" at bounding box center [364, 131] width 39 height 33
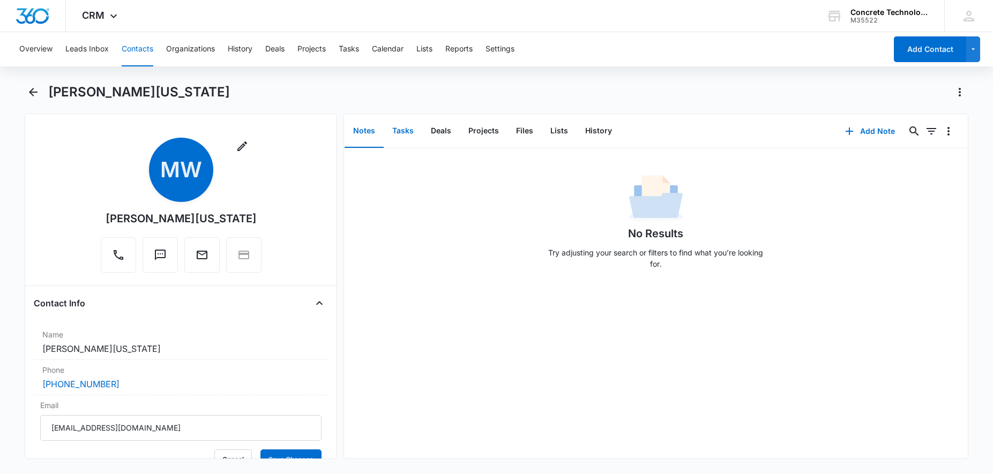
click at [397, 133] on button "Tasks" at bounding box center [403, 131] width 39 height 33
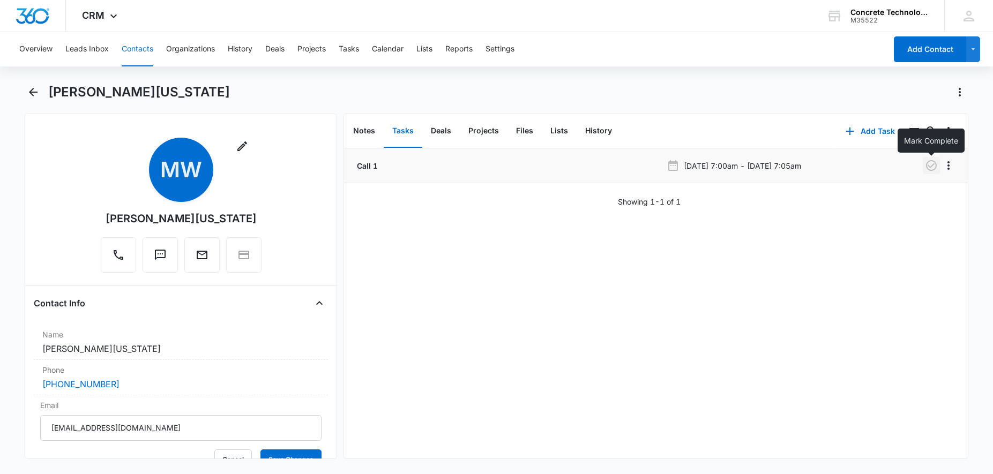
click at [933, 162] on icon "button" at bounding box center [931, 165] width 13 height 13
click at [948, 166] on icon "Overflow Menu" at bounding box center [949, 165] width 2 height 9
click at [863, 133] on button "Add Task" at bounding box center [870, 131] width 71 height 26
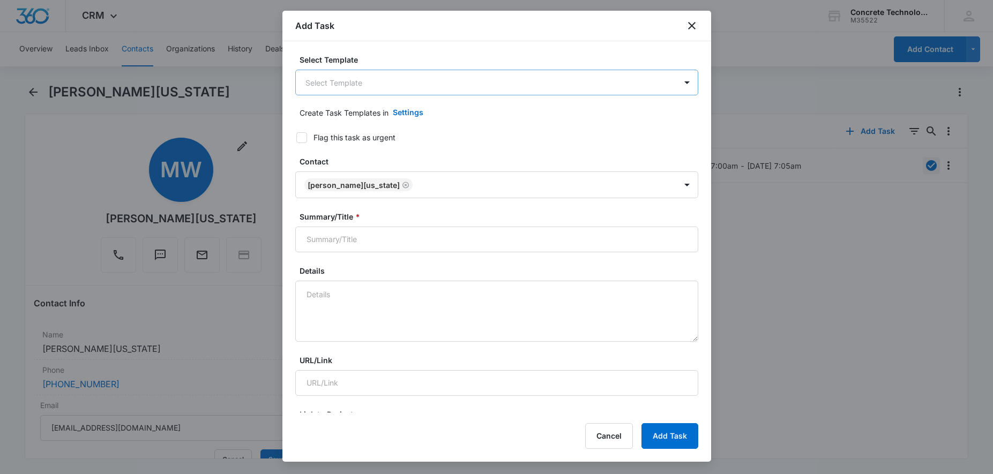
click at [413, 82] on body "CRM Apps Reputation Websites Forms CRM Email Social Content Ads Intelligence Fi…" at bounding box center [496, 237] width 993 height 474
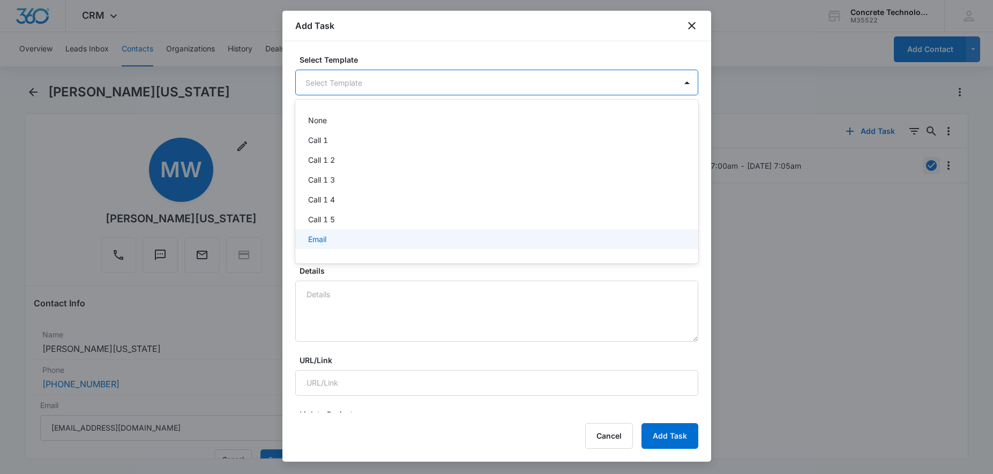
click at [324, 241] on p "Email" at bounding box center [317, 239] width 18 height 11
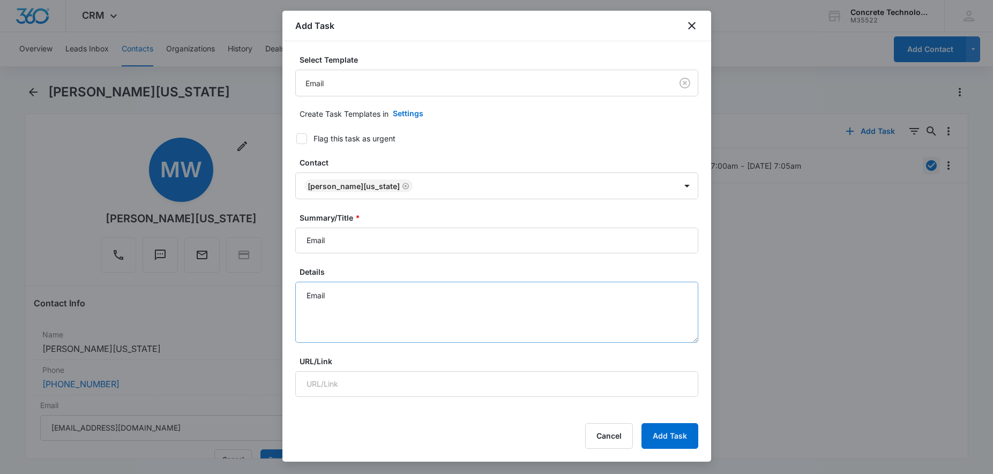
scroll to position [109, 0]
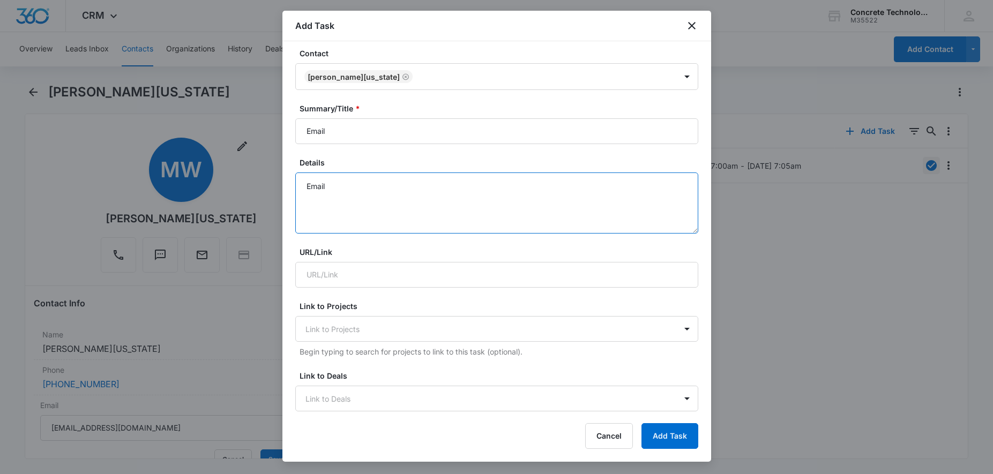
click at [397, 186] on textarea "Email" at bounding box center [496, 203] width 403 height 61
type textarea "Email Reply"
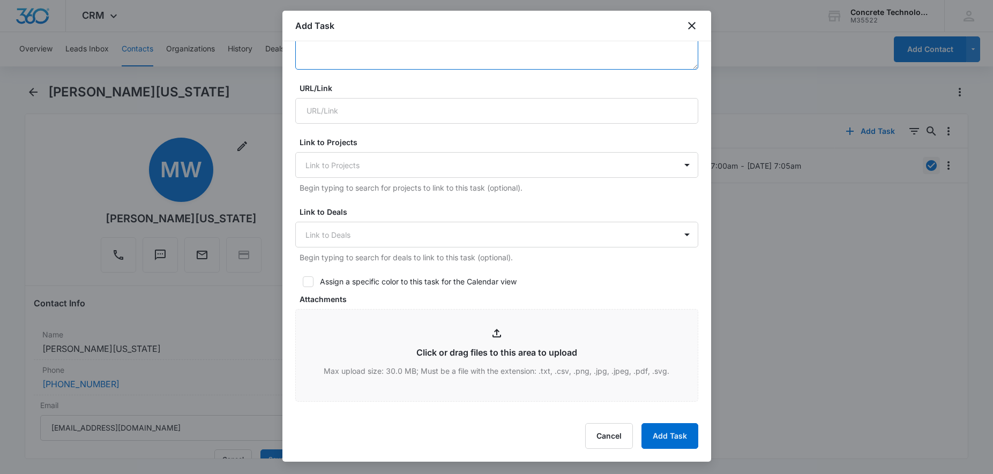
scroll to position [492, 0]
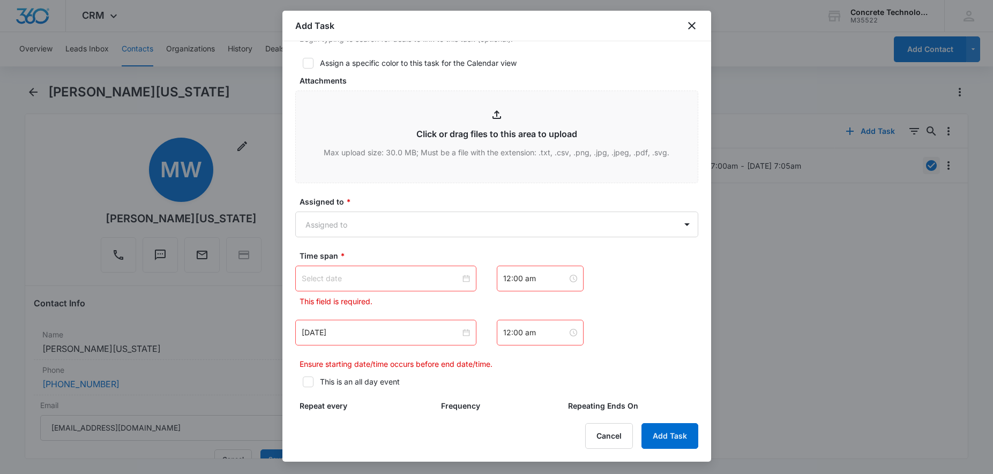
type textarea "Email Reply"
click at [413, 284] on input at bounding box center [381, 279] width 159 height 12
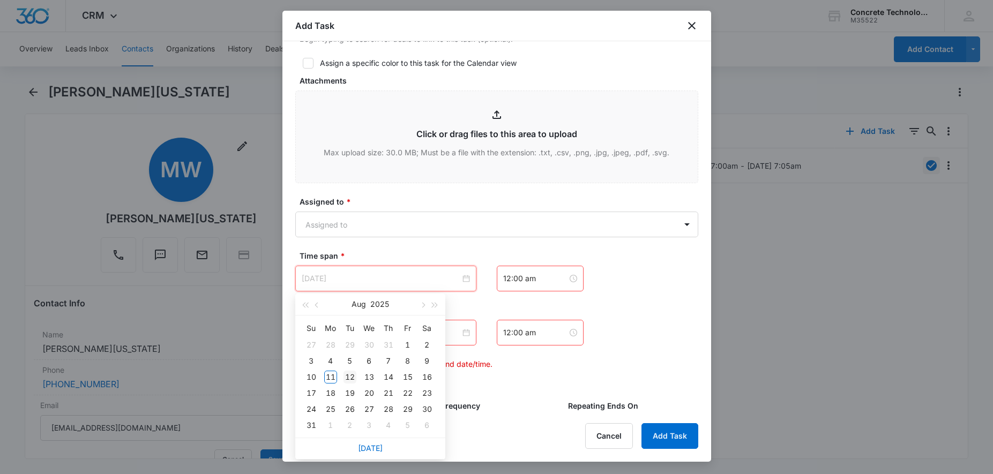
type input "[DATE]"
click at [349, 382] on div "12" at bounding box center [350, 377] width 13 height 13
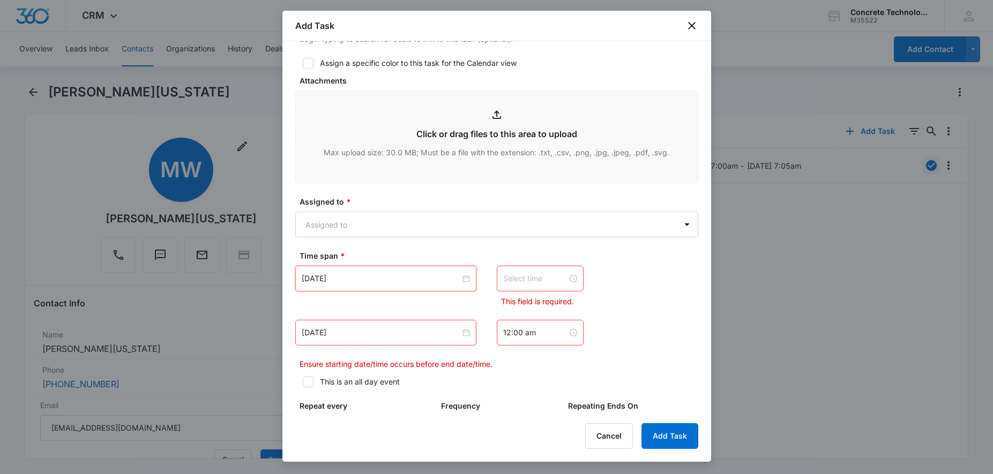
click at [517, 279] on input at bounding box center [535, 279] width 64 height 12
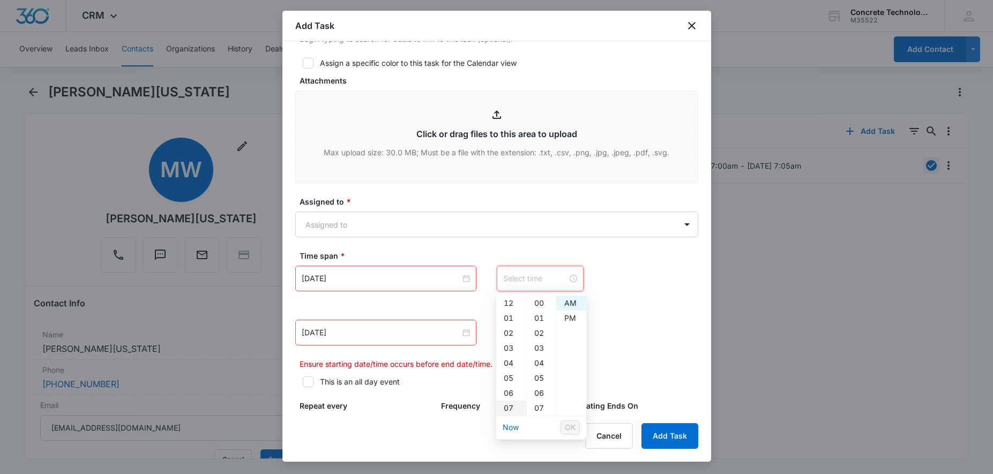
click at [505, 406] on div "07" at bounding box center [511, 408] width 30 height 15
type input "7:00 am"
click at [572, 307] on div "AM" at bounding box center [571, 303] width 29 height 15
click at [650, 314] on div "Aug 12, 2025 Aug 2025 Su Mo Tu We Th Fr Sa 27 28 29 30 31 1 2 3 4 5 6 7 8 9 10 …" at bounding box center [496, 318] width 403 height 104
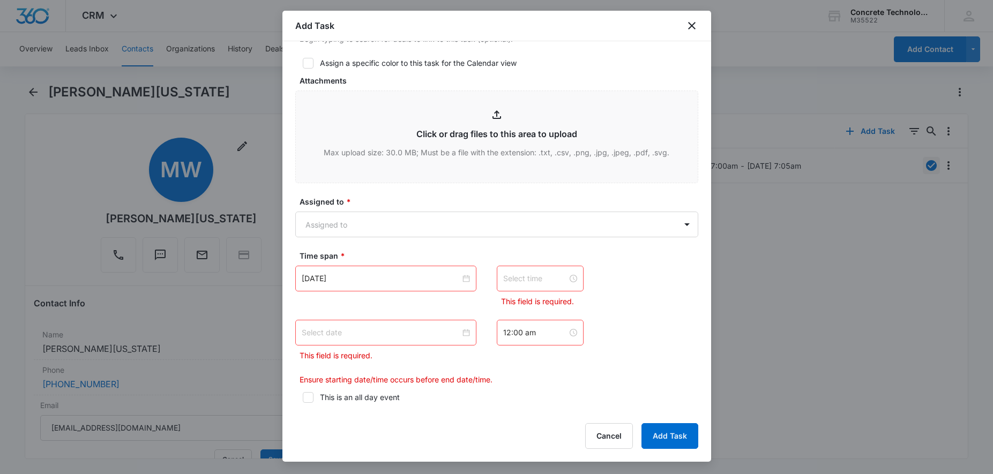
click at [364, 354] on p "This field is required." at bounding box center [398, 355] width 197 height 11
click at [359, 359] on p "This field is required." at bounding box center [398, 355] width 197 height 11
click at [403, 337] on input at bounding box center [381, 333] width 159 height 12
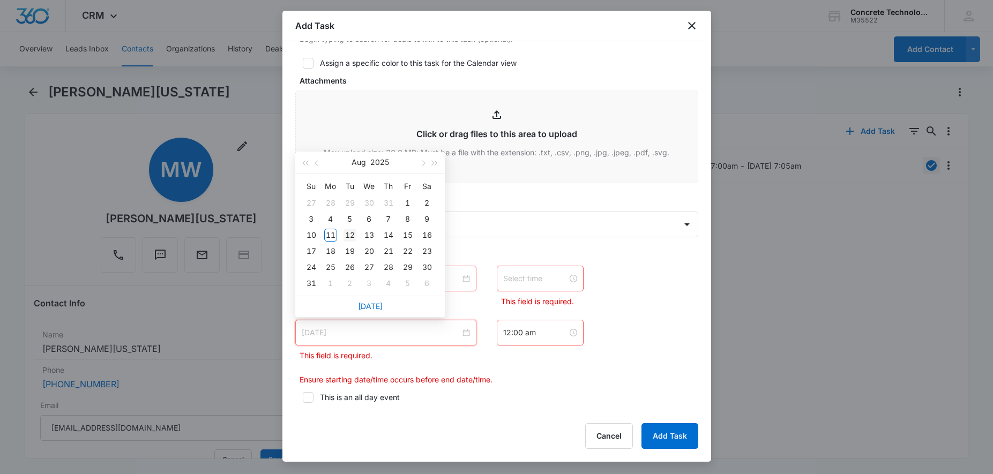
type input "[DATE]"
click at [353, 233] on div "12" at bounding box center [350, 235] width 13 height 13
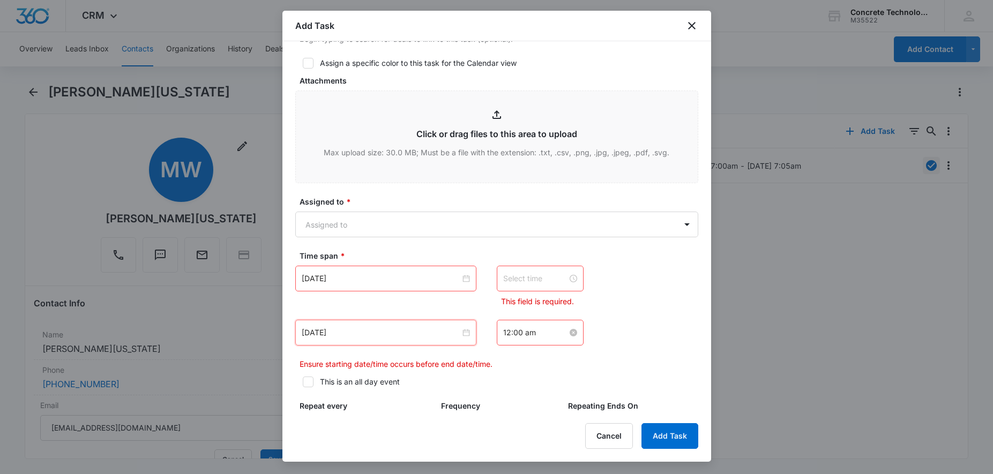
click at [557, 335] on input "12:00 am" at bounding box center [535, 333] width 64 height 12
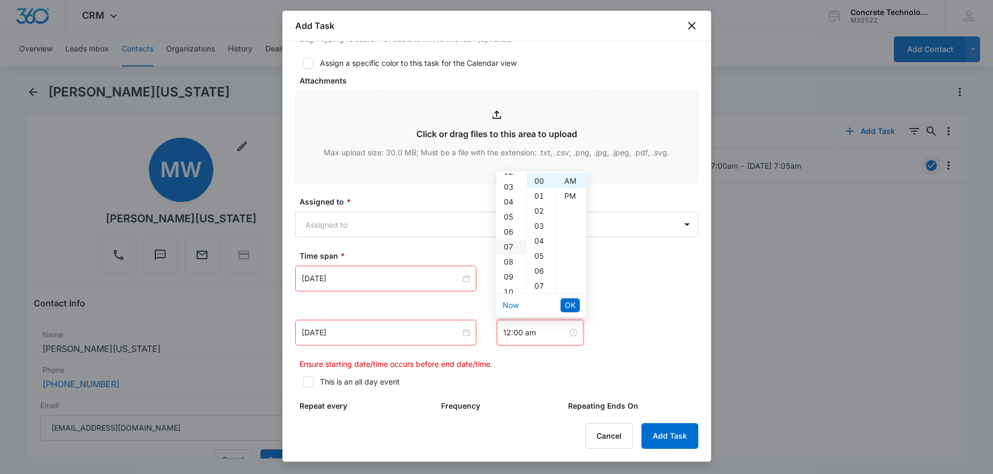
scroll to position [55, 0]
click at [510, 249] on div "08" at bounding box center [511, 246] width 30 height 15
type input "8:00 am"
click at [573, 307] on span "OK" at bounding box center [570, 306] width 11 height 12
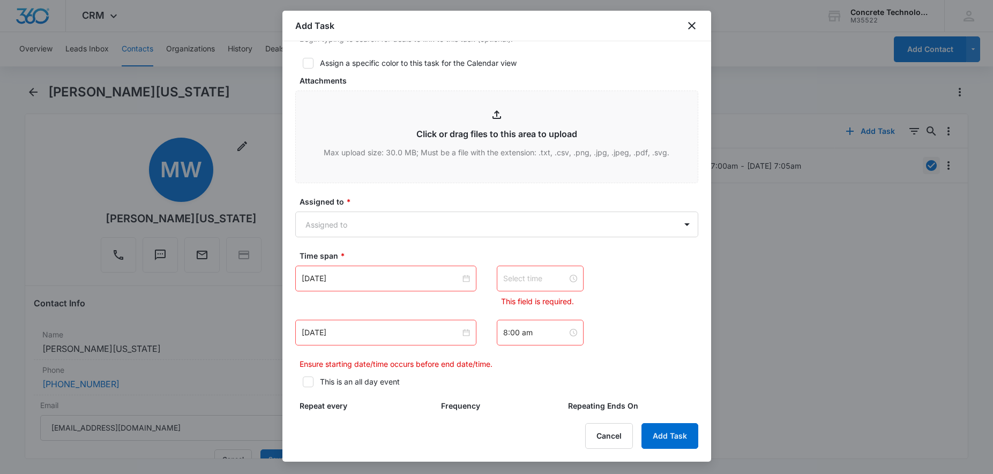
click at [563, 283] on div at bounding box center [540, 279] width 74 height 12
click at [504, 316] on div "08" at bounding box center [511, 318] width 30 height 15
type input "8:00 am"
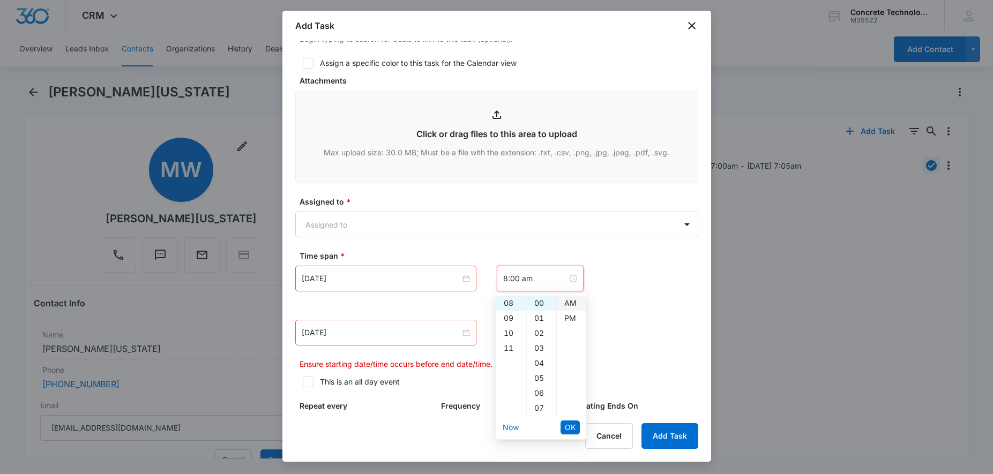
click at [562, 304] on div "AM" at bounding box center [571, 303] width 29 height 15
click at [565, 422] on span "OK" at bounding box center [570, 428] width 11 height 12
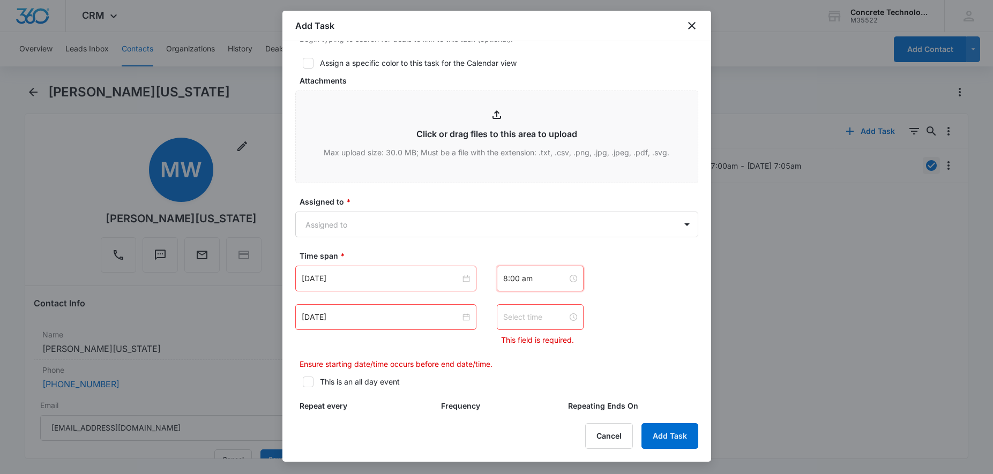
click at [565, 318] on div at bounding box center [540, 317] width 74 height 12
click at [538, 177] on div "01" at bounding box center [541, 180] width 29 height 15
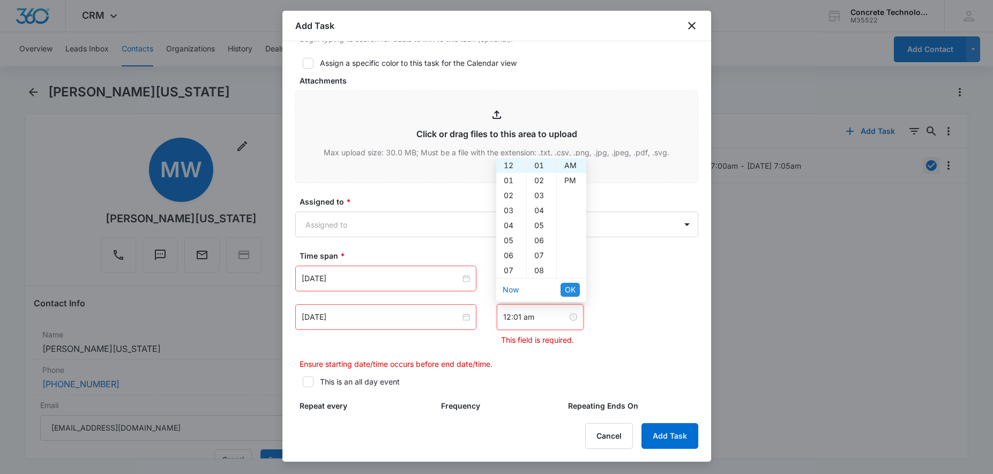
click at [571, 291] on span "OK" at bounding box center [570, 290] width 11 height 12
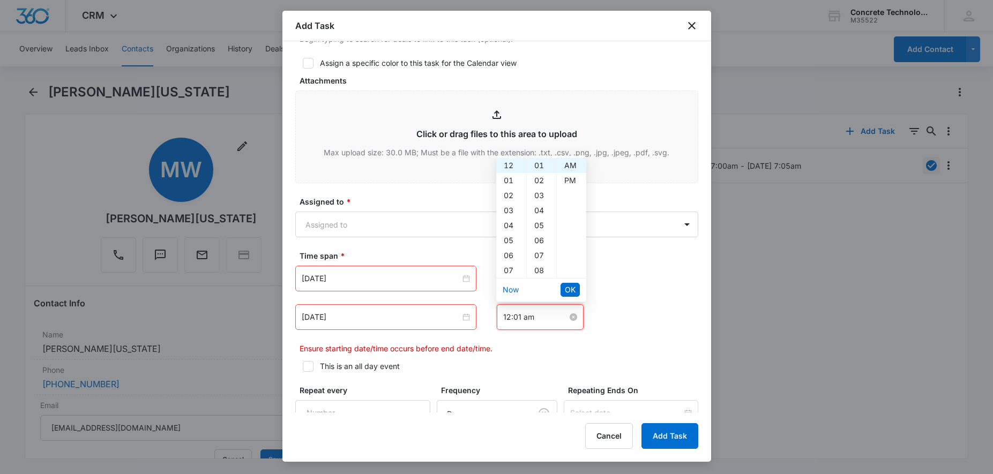
drag, startPoint x: 509, startPoint y: 316, endPoint x: 495, endPoint y: 316, distance: 14.5
click at [503, 316] on input "12:01 am" at bounding box center [535, 317] width 64 height 12
click at [510, 256] on div "06" at bounding box center [511, 255] width 30 height 15
drag, startPoint x: 508, startPoint y: 316, endPoint x: 482, endPoint y: 311, distance: 26.7
click at [503, 311] on input "6:01 am" at bounding box center [535, 317] width 64 height 12
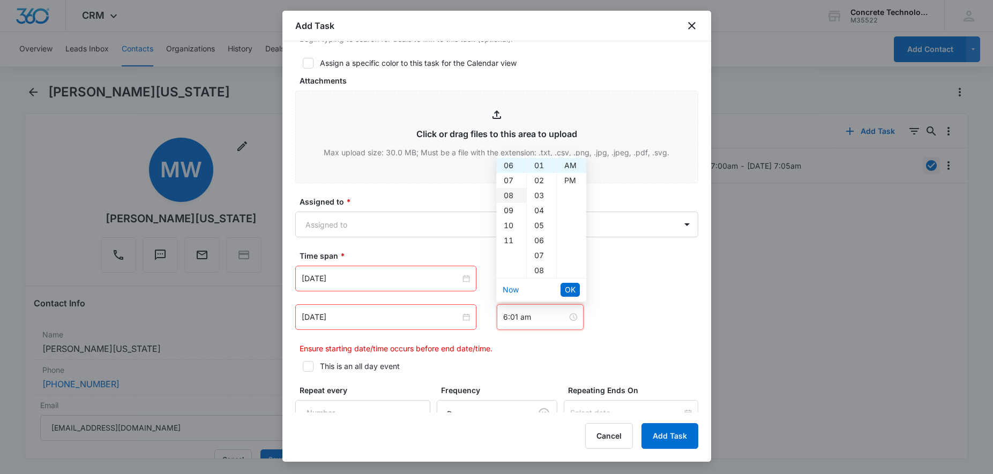
click at [516, 198] on div "08" at bounding box center [511, 195] width 30 height 15
type input "8:01 am"
click at [576, 287] on button "OK" at bounding box center [570, 290] width 19 height 14
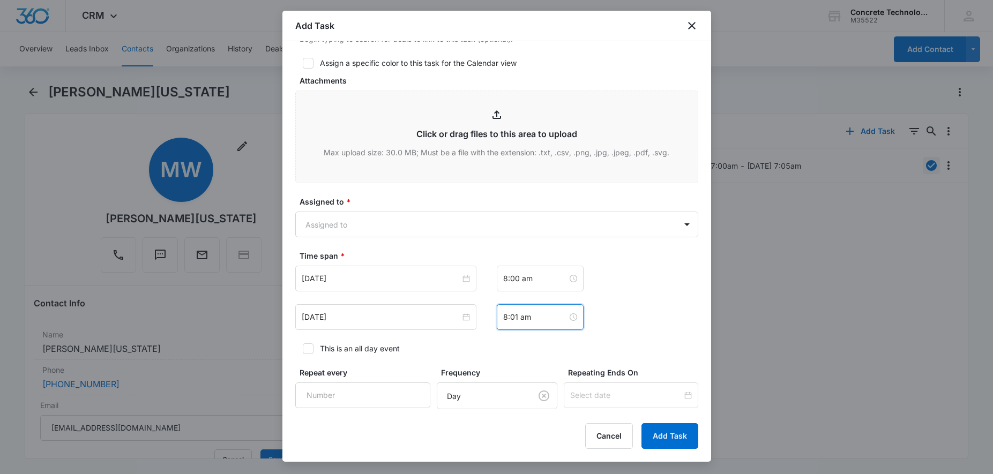
scroll to position [15, 0]
click at [672, 438] on button "Add Task" at bounding box center [670, 436] width 57 height 26
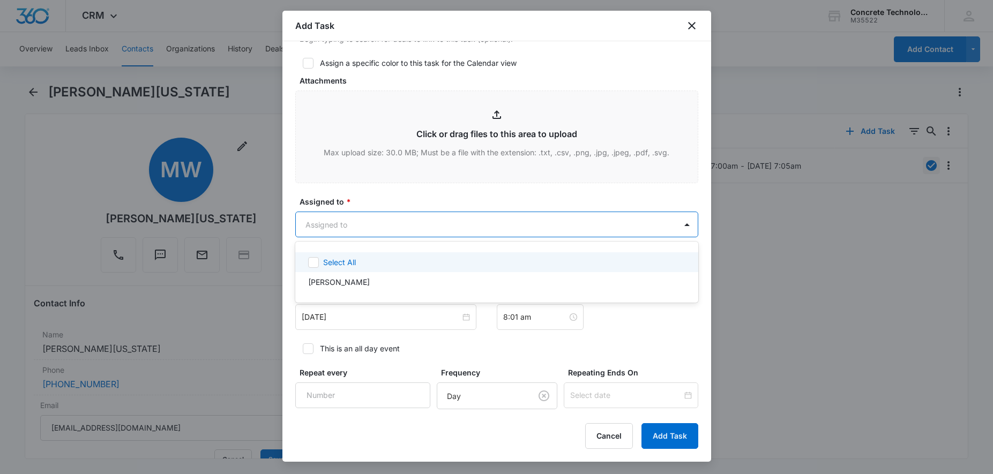
click at [503, 224] on body "CRM Apps Reputation Websites Forms CRM Email Social Content Ads Intelligence Fi…" at bounding box center [496, 237] width 993 height 474
click at [500, 222] on div at bounding box center [496, 237] width 993 height 474
click at [383, 232] on body "CRM Apps Reputation Websites Forms CRM Email Social Content Ads Intelligence Fi…" at bounding box center [496, 237] width 993 height 474
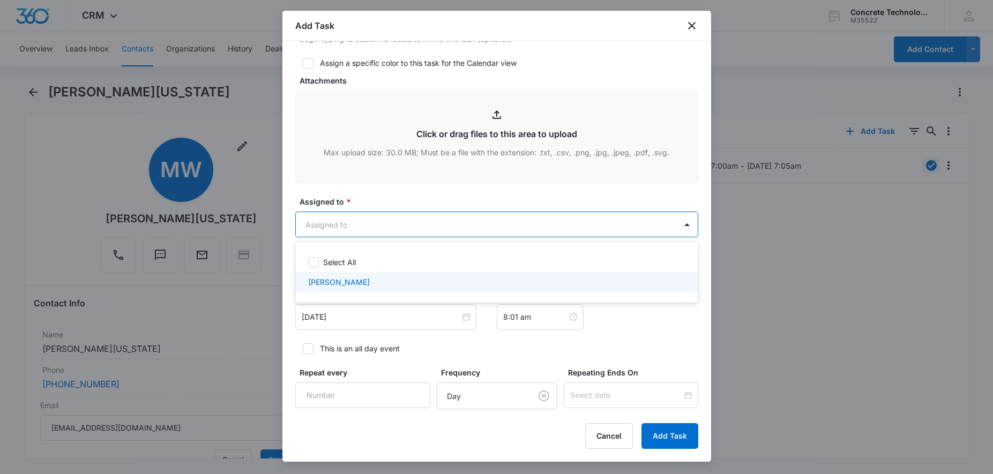
click at [341, 280] on p "[PERSON_NAME]" at bounding box center [339, 282] width 62 height 11
checkbox input "true"
click at [677, 451] on div at bounding box center [496, 237] width 993 height 474
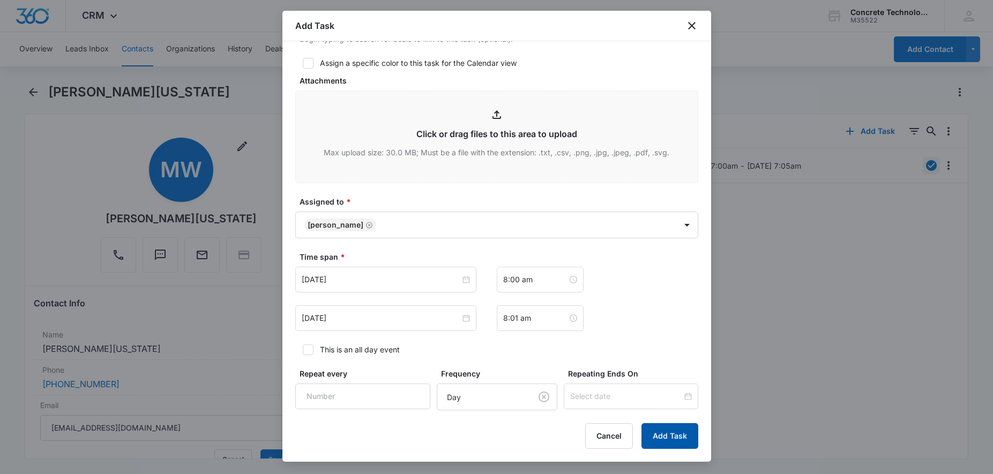
click at [668, 441] on button "Add Task" at bounding box center [670, 436] width 57 height 26
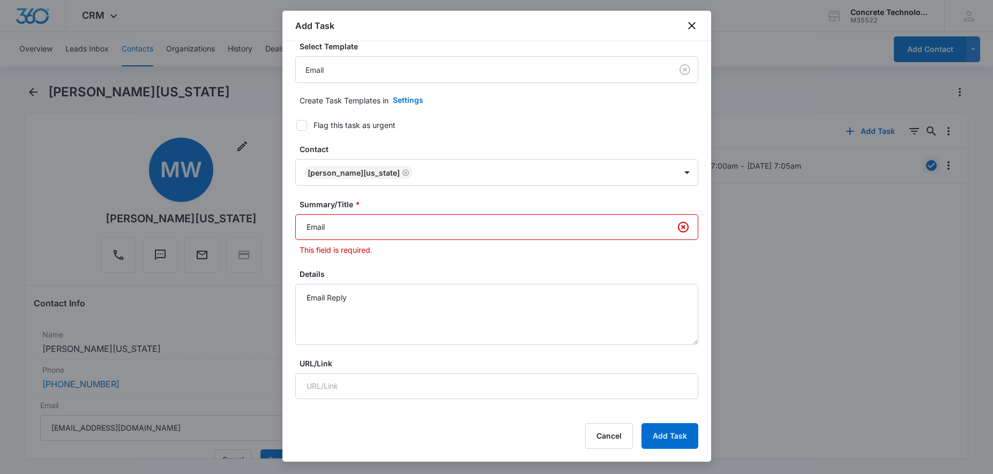
click at [388, 224] on input "Email" at bounding box center [496, 227] width 403 height 26
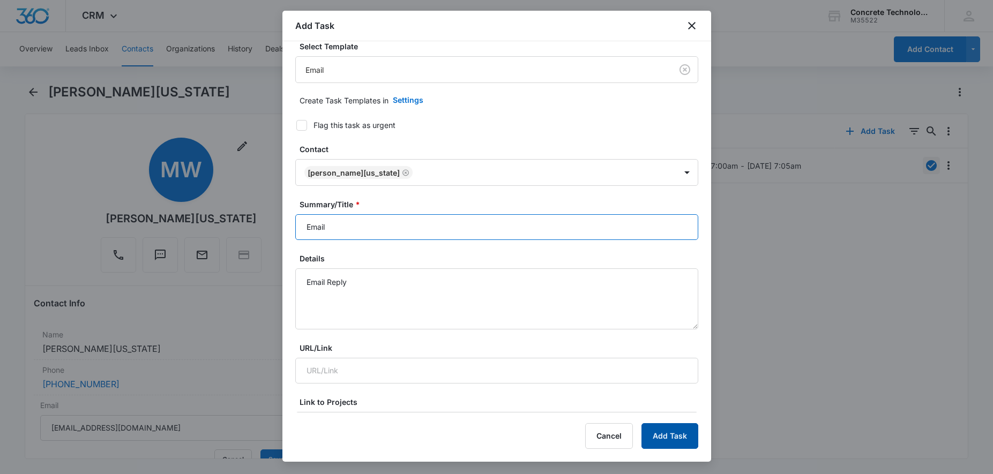
type input "Email"
click at [672, 442] on button "Add Task" at bounding box center [670, 436] width 57 height 26
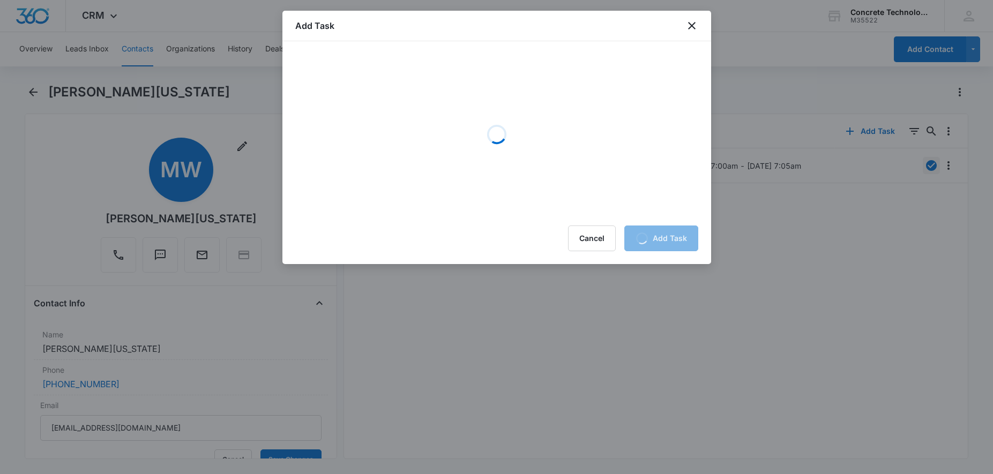
scroll to position [0, 0]
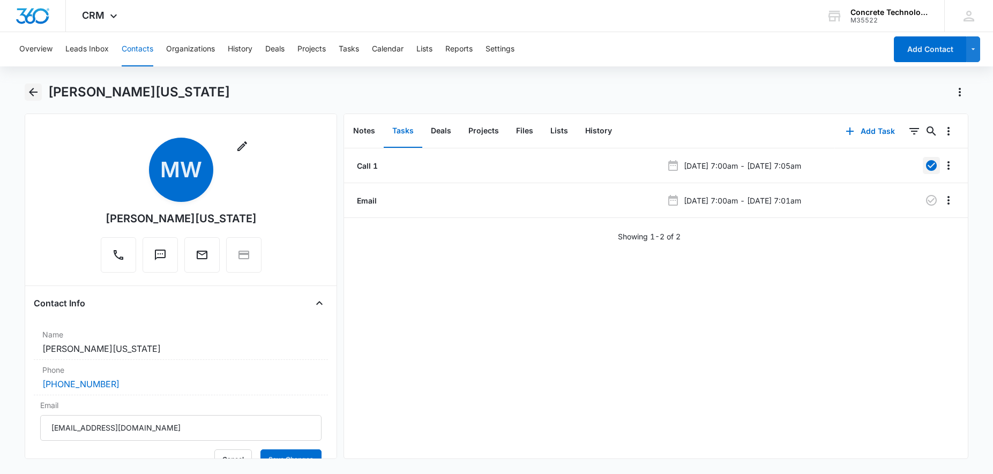
click at [35, 97] on icon "Back" at bounding box center [33, 92] width 13 height 13
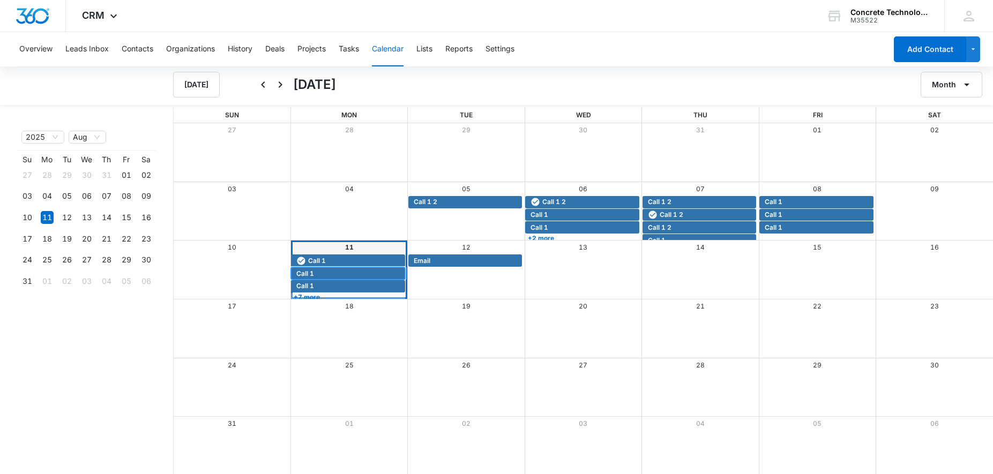
click at [325, 270] on span "Call 1" at bounding box center [349, 274] width 106 height 10
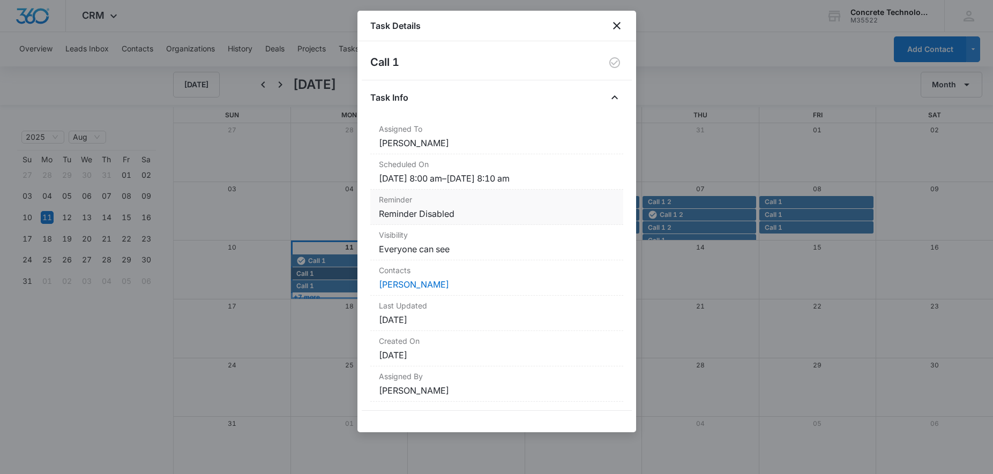
click at [531, 208] on dd "Reminder Disabled" at bounding box center [497, 213] width 236 height 13
click at [398, 210] on dd "Reminder Disabled" at bounding box center [497, 213] width 236 height 13
click at [407, 283] on link "[PERSON_NAME]" at bounding box center [414, 284] width 70 height 11
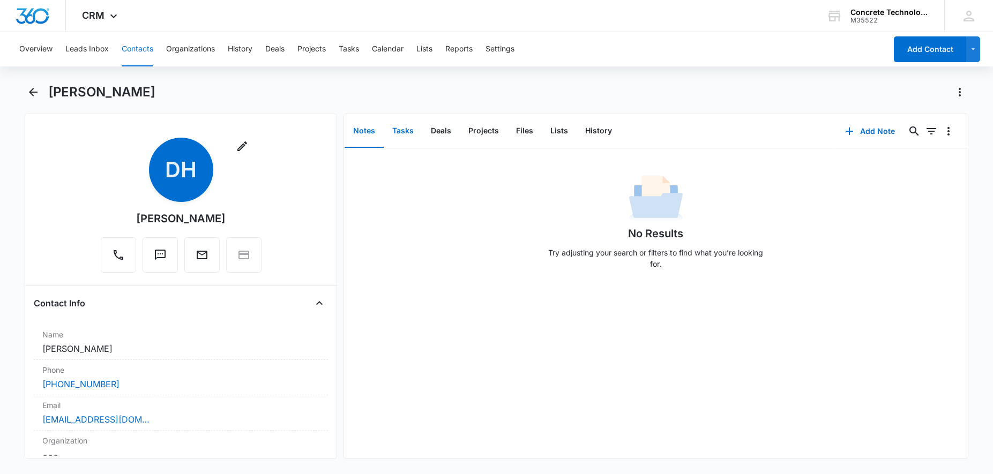
click at [411, 134] on button "Tasks" at bounding box center [403, 131] width 39 height 33
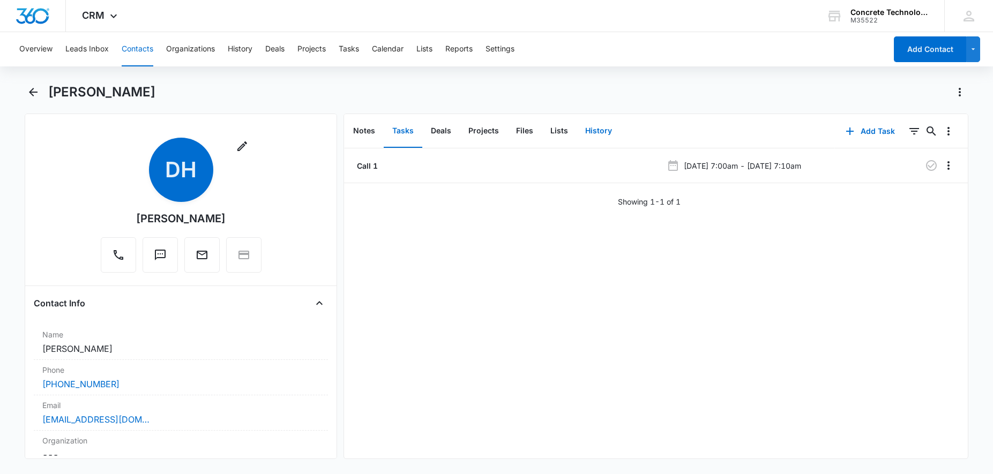
click at [591, 132] on button "History" at bounding box center [599, 131] width 44 height 33
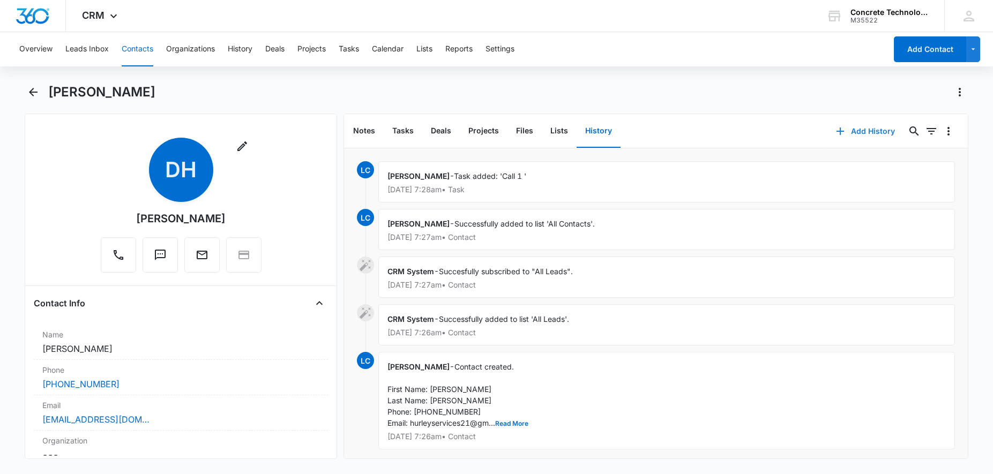
click at [867, 126] on button "Add History" at bounding box center [866, 131] width 80 height 26
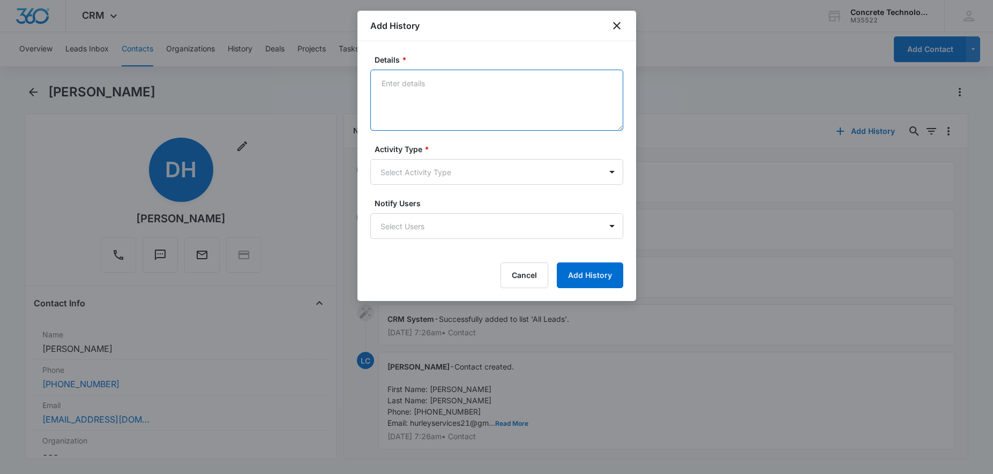
click at [473, 95] on textarea "Details *" at bounding box center [496, 100] width 253 height 61
type textarea "Line rings busy"
click at [453, 168] on body "CRM Apps Reputation Websites Forms CRM Email Social Content Ads Intelligence Fi…" at bounding box center [496, 237] width 993 height 474
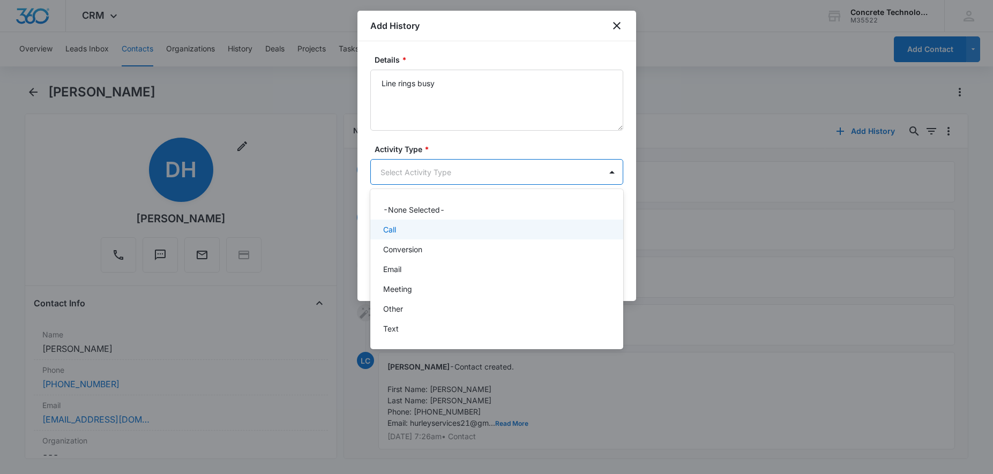
click at [408, 227] on div "Call" at bounding box center [495, 229] width 225 height 11
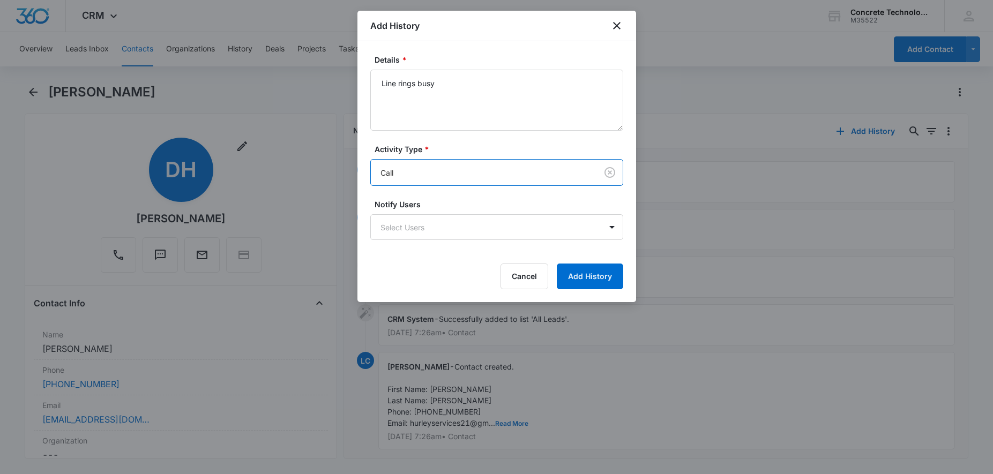
click at [408, 227] on body "CRM Apps Reputation Websites Forms CRM Email Social Content Ads Intelligence Fi…" at bounding box center [496, 237] width 993 height 474
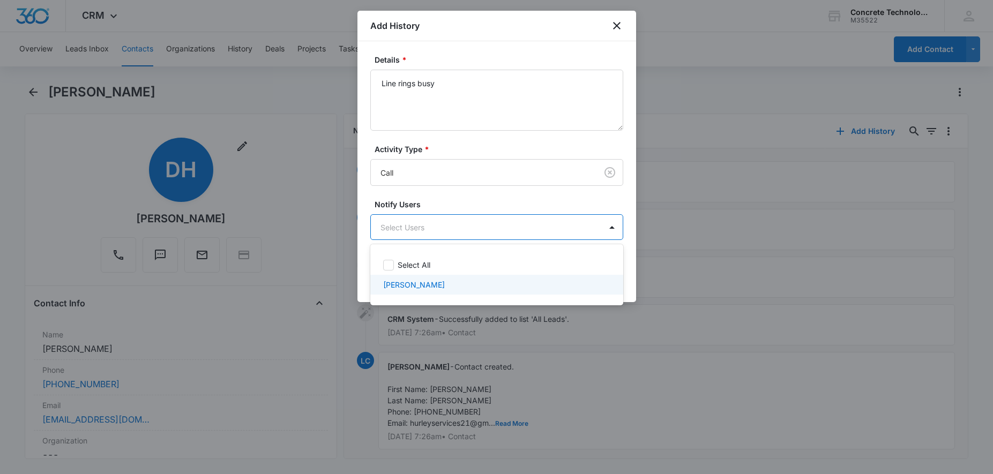
click at [412, 285] on p "[PERSON_NAME]" at bounding box center [414, 284] width 62 height 11
click at [734, 257] on div at bounding box center [496, 237] width 993 height 474
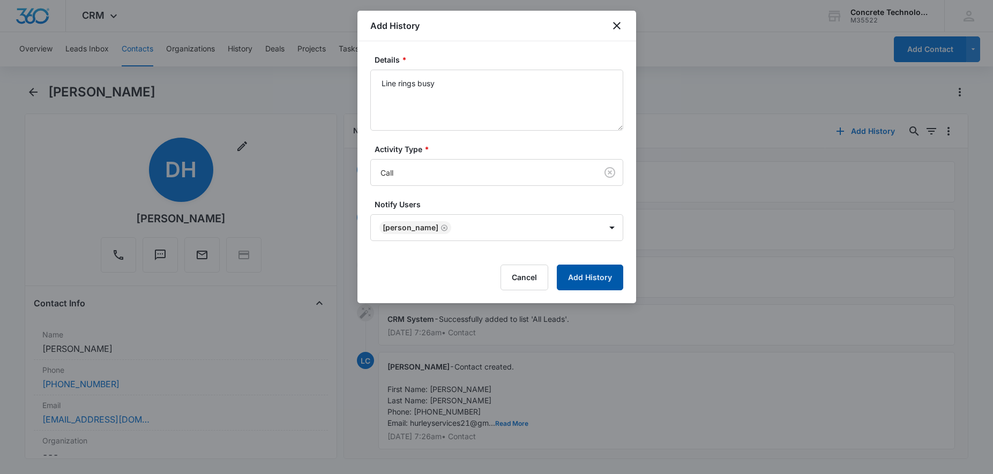
click at [592, 273] on button "Add History" at bounding box center [590, 278] width 66 height 26
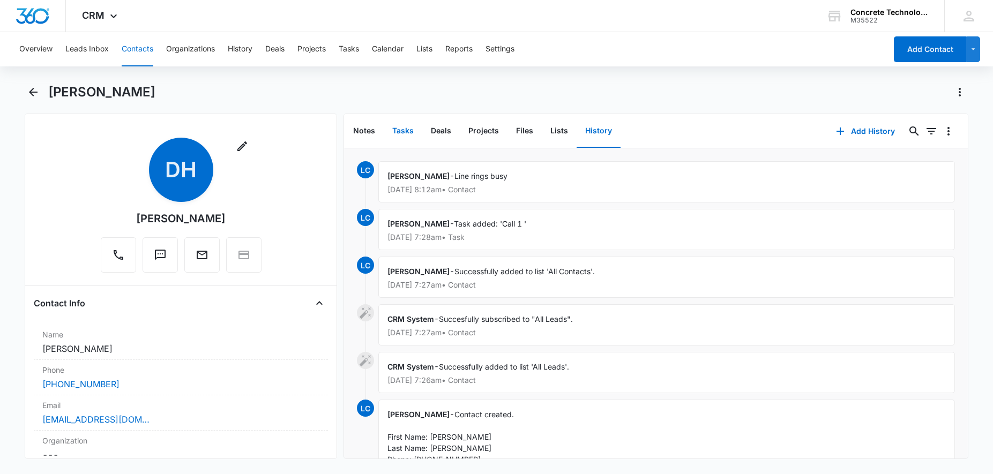
click at [409, 132] on button "Tasks" at bounding box center [403, 131] width 39 height 33
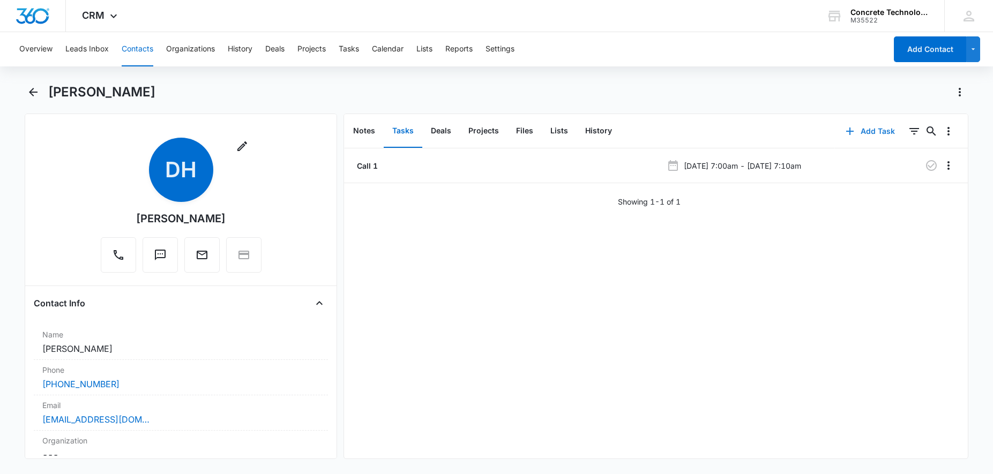
click at [858, 129] on button "Add Task" at bounding box center [870, 131] width 71 height 26
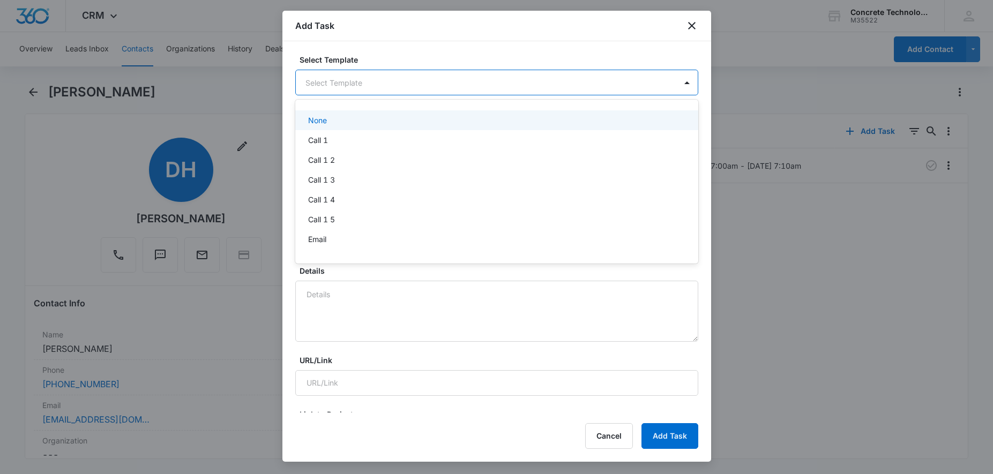
click at [389, 86] on body "CRM Apps Reputation Websites Forms CRM Email Social Content Ads Intelligence Fi…" at bounding box center [496, 237] width 993 height 474
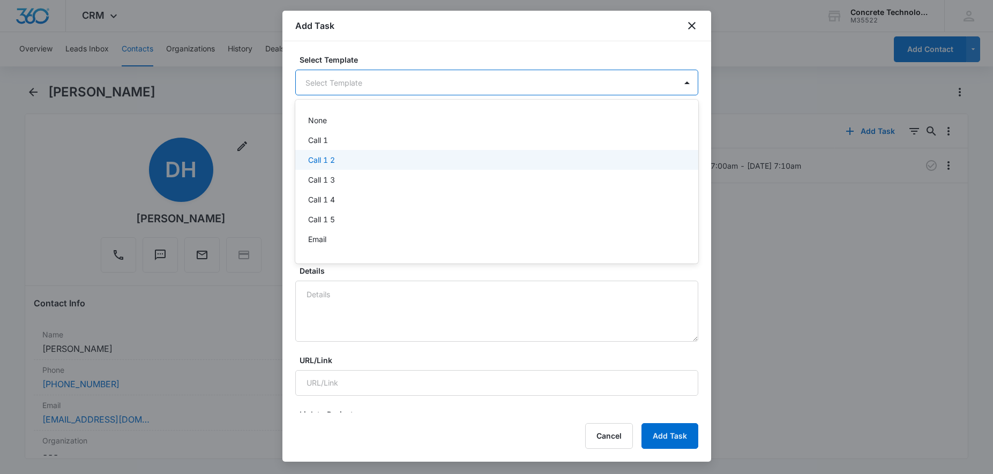
click at [333, 157] on p "Call 1 2" at bounding box center [321, 159] width 27 height 11
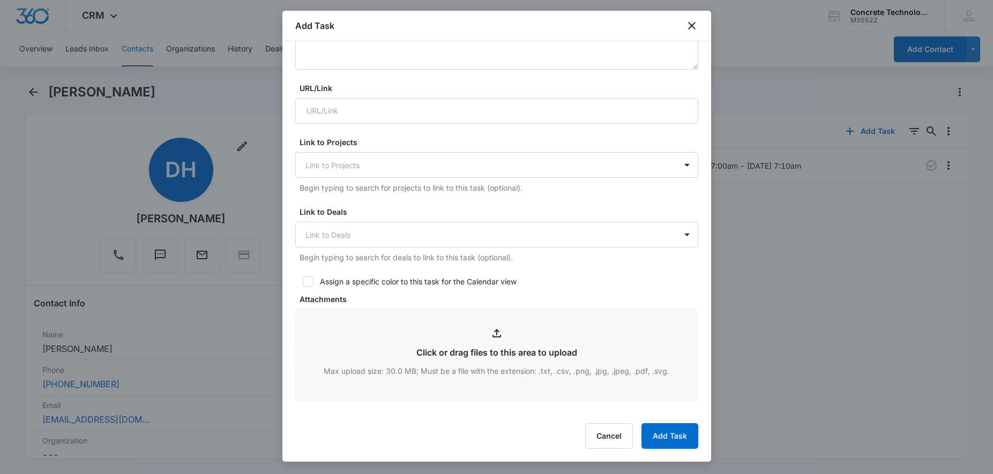
scroll to position [437, 0]
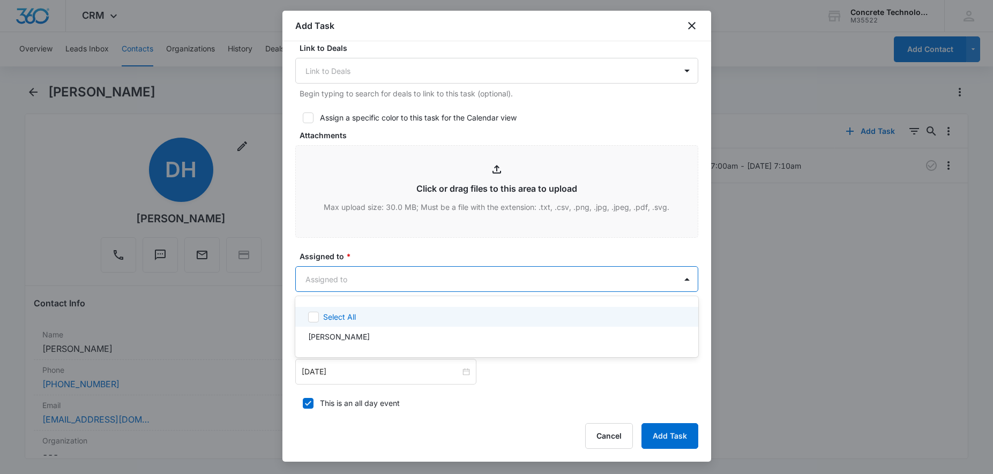
click at [384, 274] on body "CRM Apps Reputation Websites Forms CRM Email Social Content Ads Intelligence Fi…" at bounding box center [496, 237] width 993 height 474
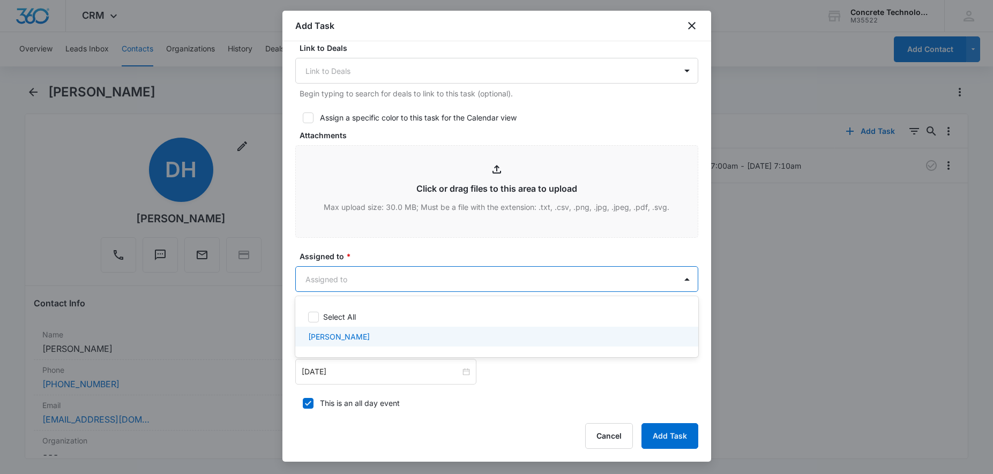
click at [365, 340] on div "[PERSON_NAME]" at bounding box center [495, 336] width 375 height 11
checkbox input "true"
click at [385, 373] on div at bounding box center [496, 237] width 993 height 474
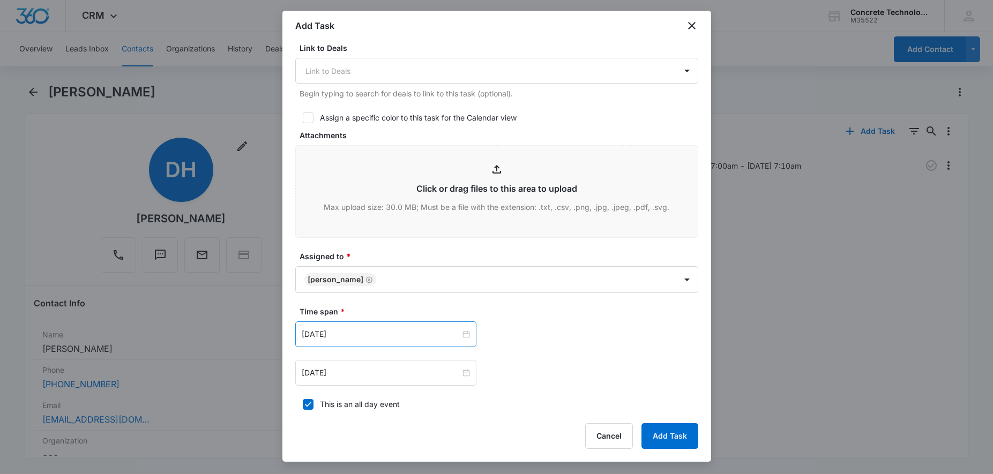
click at [400, 343] on div "[DATE]" at bounding box center [385, 335] width 181 height 26
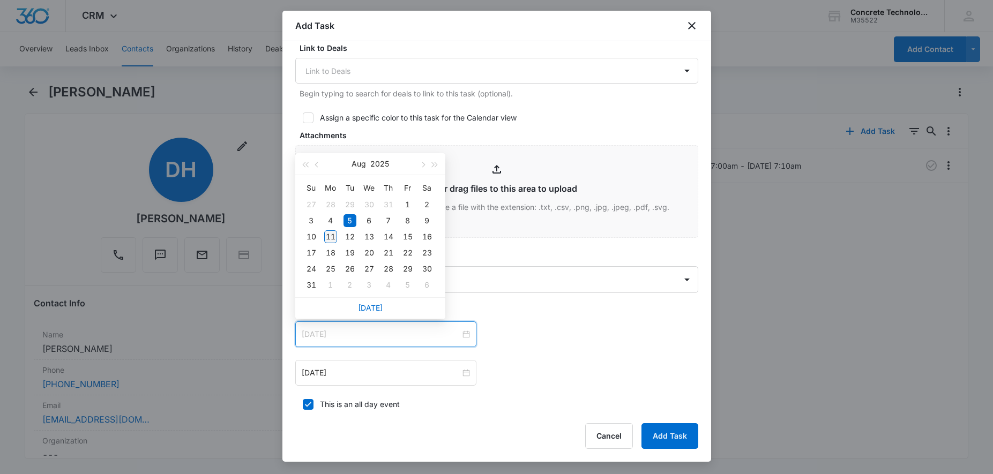
click at [338, 237] on td "11" at bounding box center [330, 237] width 19 height 16
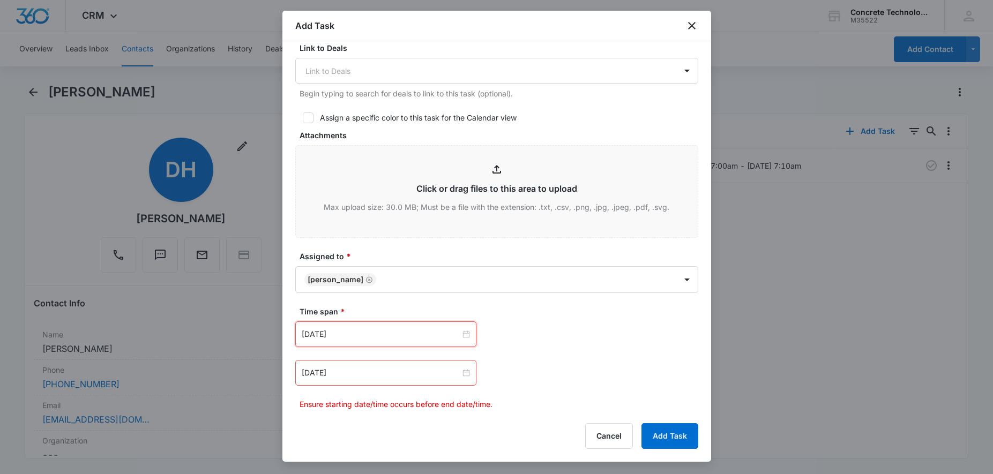
click at [418, 341] on div "[DATE]" at bounding box center [385, 335] width 181 height 26
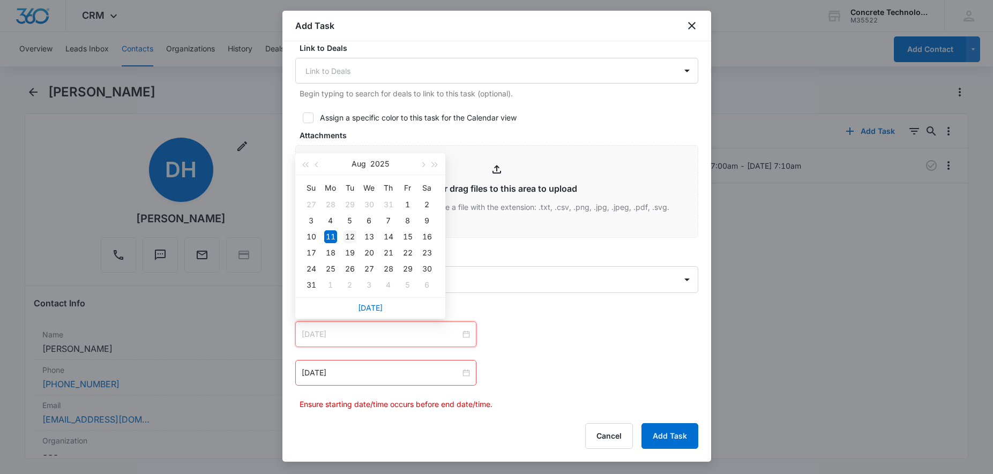
type input "[DATE]"
click at [355, 243] on td "12" at bounding box center [349, 237] width 19 height 16
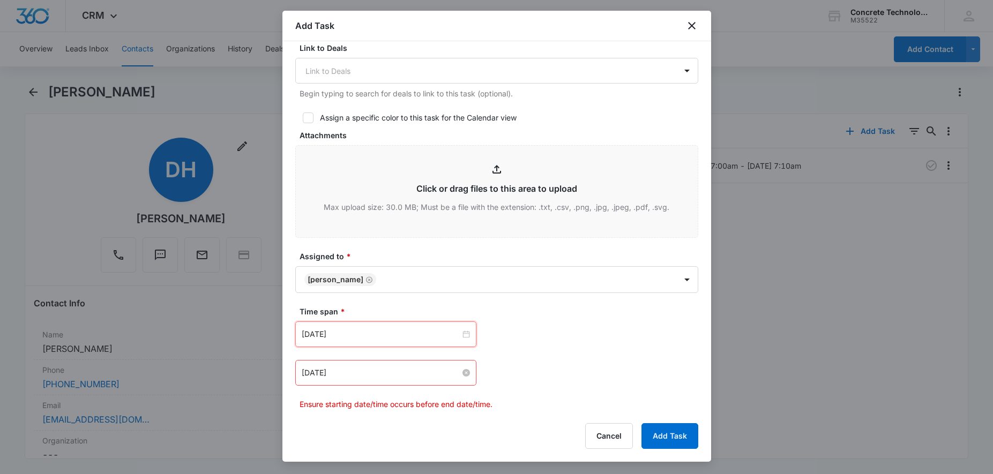
click at [462, 370] on div "[DATE]" at bounding box center [386, 373] width 168 height 12
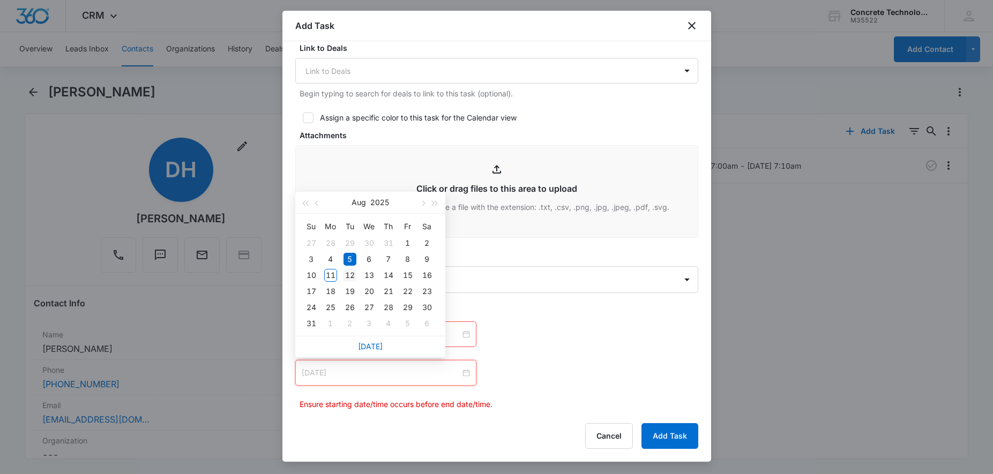
type input "[DATE]"
click at [348, 278] on div "12" at bounding box center [350, 275] width 13 height 13
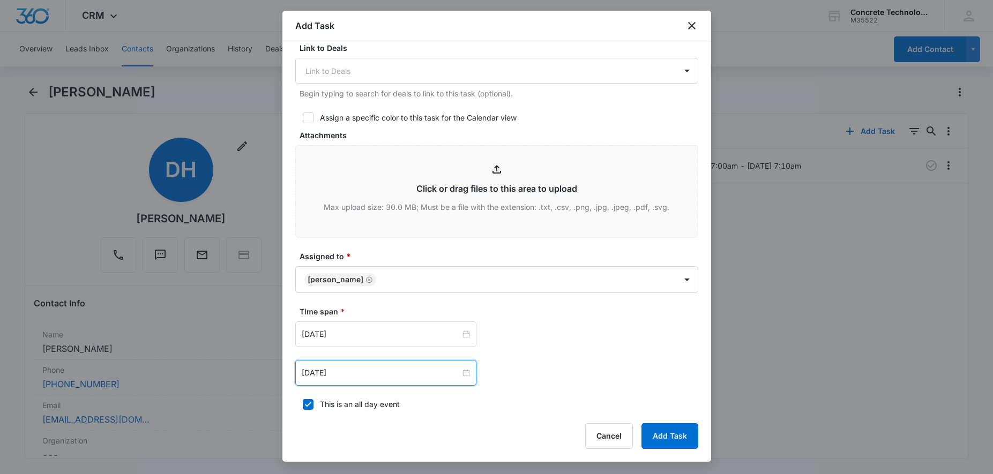
click at [314, 405] on label "This is an all day event" at bounding box center [496, 404] width 403 height 11
click at [303, 405] on input "This is an all day event" at bounding box center [299, 405] width 8 height 8
checkbox input "false"
type input "12:00 am"
click at [569, 374] on div "12:00 am" at bounding box center [540, 373] width 87 height 26
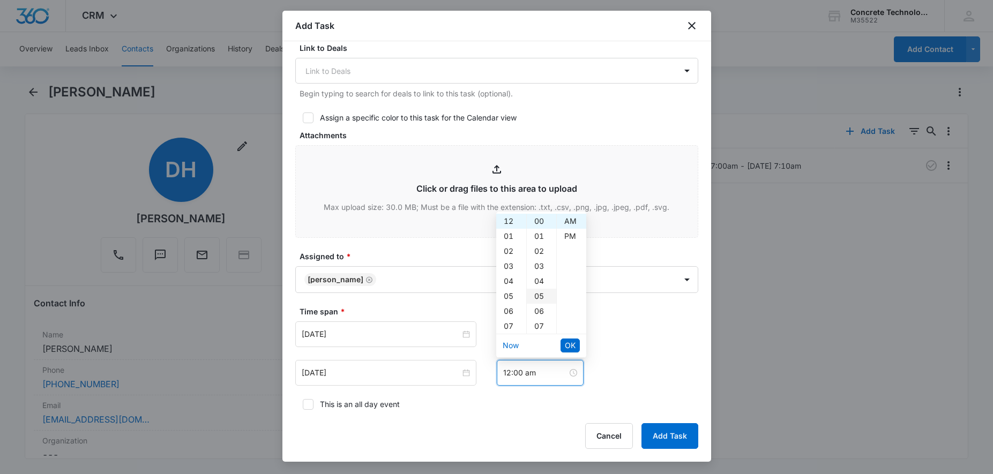
click at [538, 293] on div "05" at bounding box center [541, 296] width 29 height 15
click at [566, 238] on div "PM" at bounding box center [571, 236] width 29 height 15
type input "12:05 pm"
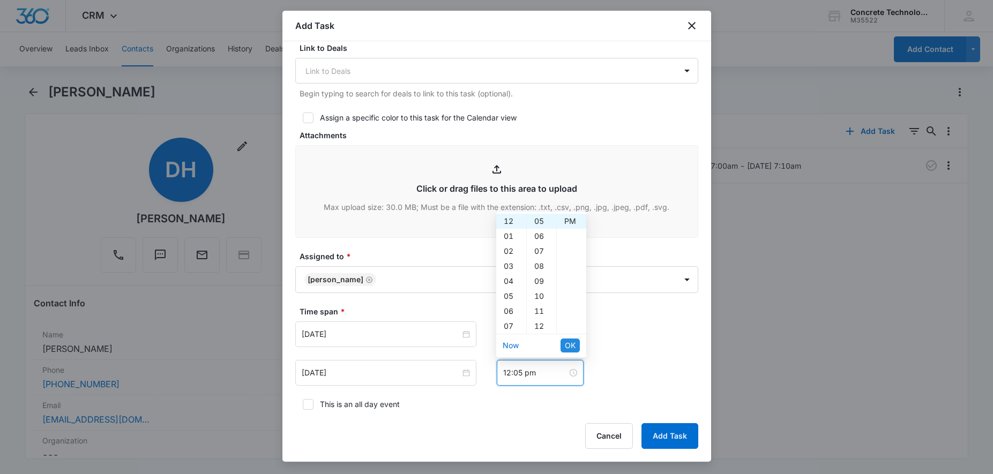
click at [569, 342] on span "OK" at bounding box center [570, 346] width 11 height 12
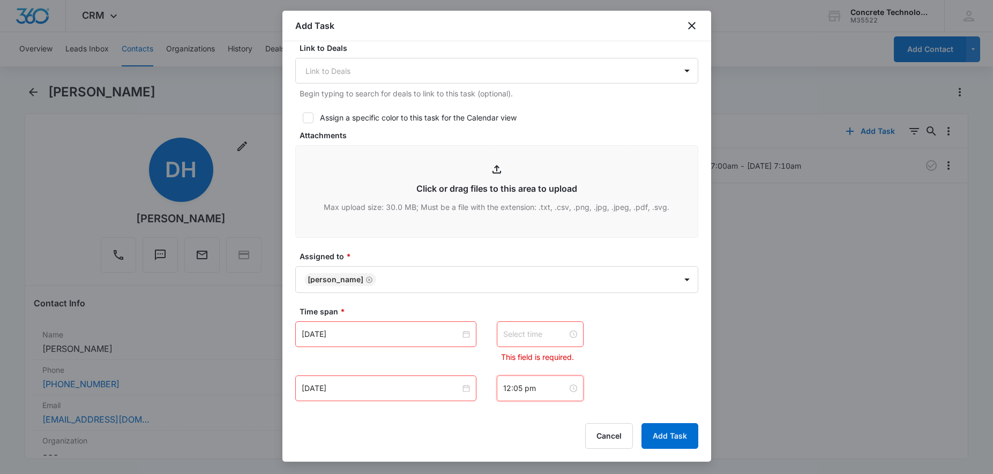
click at [552, 337] on input at bounding box center [535, 335] width 64 height 12
click at [508, 183] on div "12" at bounding box center [511, 182] width 30 height 15
click at [533, 185] on div "00" at bounding box center [541, 182] width 29 height 15
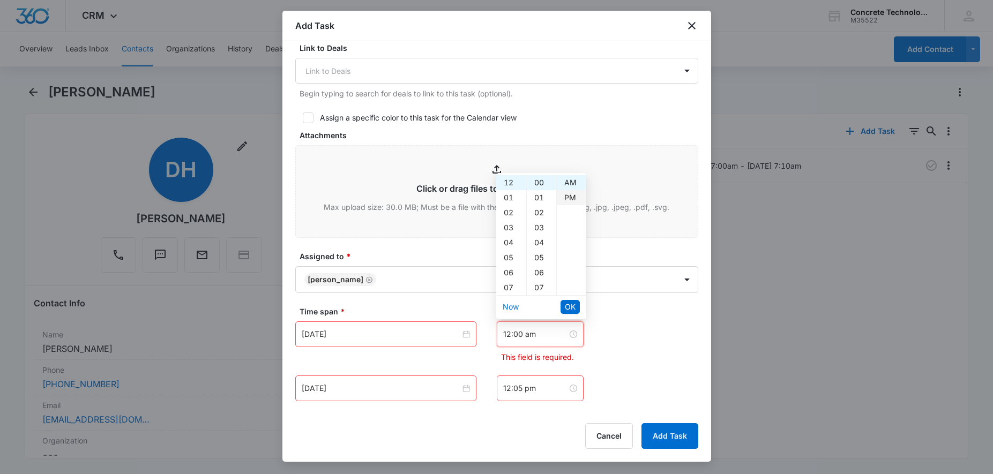
click at [569, 195] on div "PM" at bounding box center [571, 197] width 29 height 15
type input "12:00 pm"
click at [574, 307] on span "OK" at bounding box center [570, 307] width 11 height 12
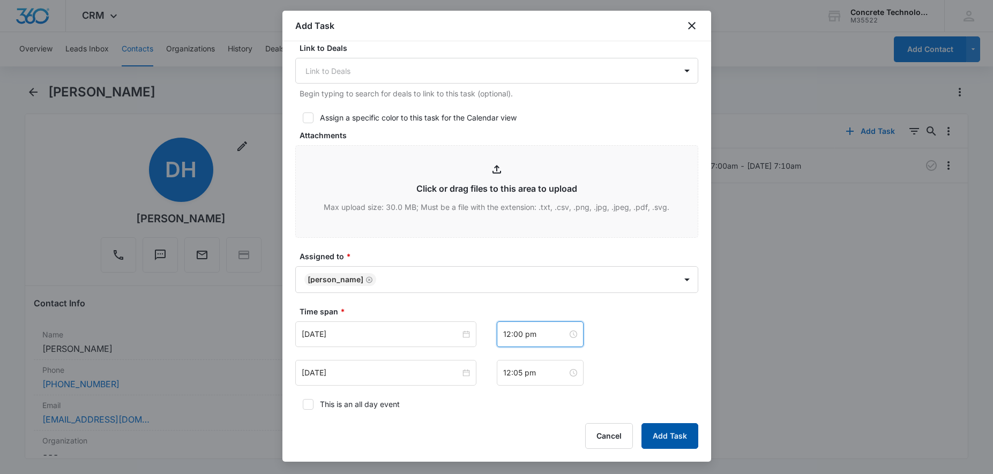
click at [671, 440] on button "Add Task" at bounding box center [670, 436] width 57 height 26
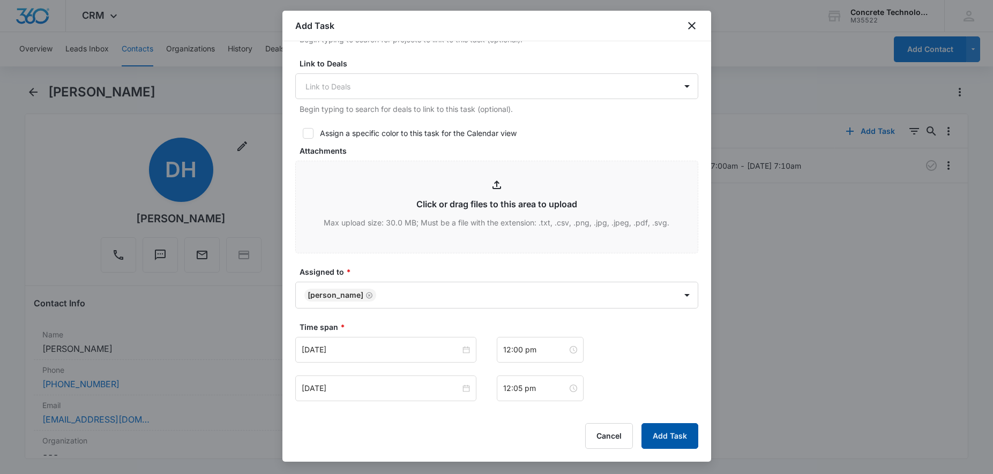
scroll to position [13, 0]
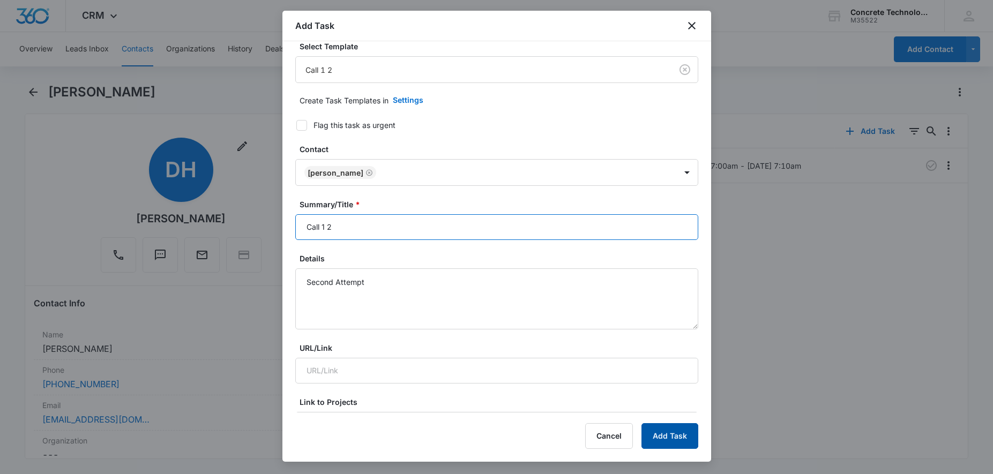
type input "Call 1 2"
click at [657, 424] on button "Add Task" at bounding box center [670, 436] width 57 height 26
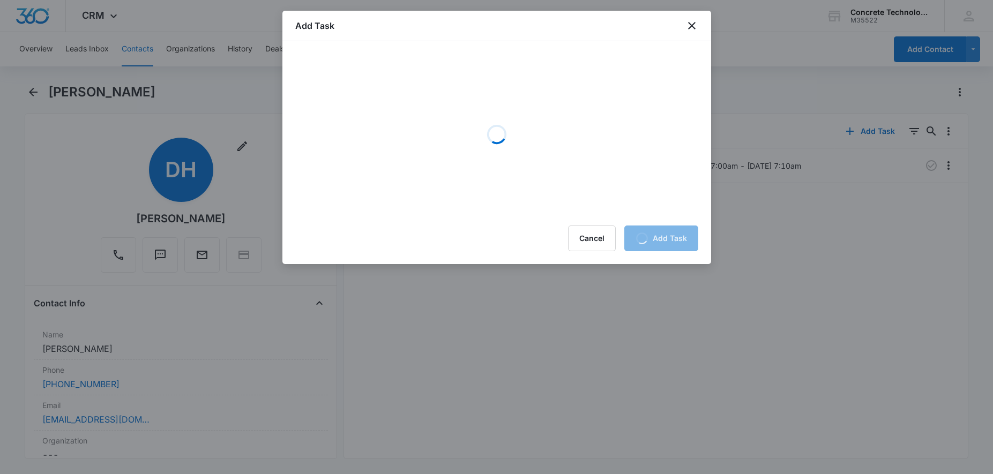
scroll to position [0, 0]
click at [695, 24] on icon "close" at bounding box center [692, 25] width 13 height 13
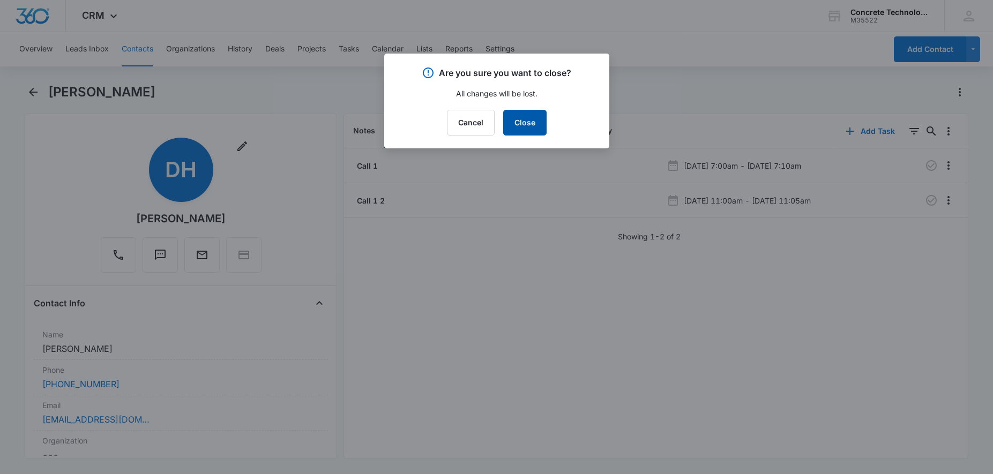
click at [514, 129] on button "Close" at bounding box center [524, 123] width 43 height 26
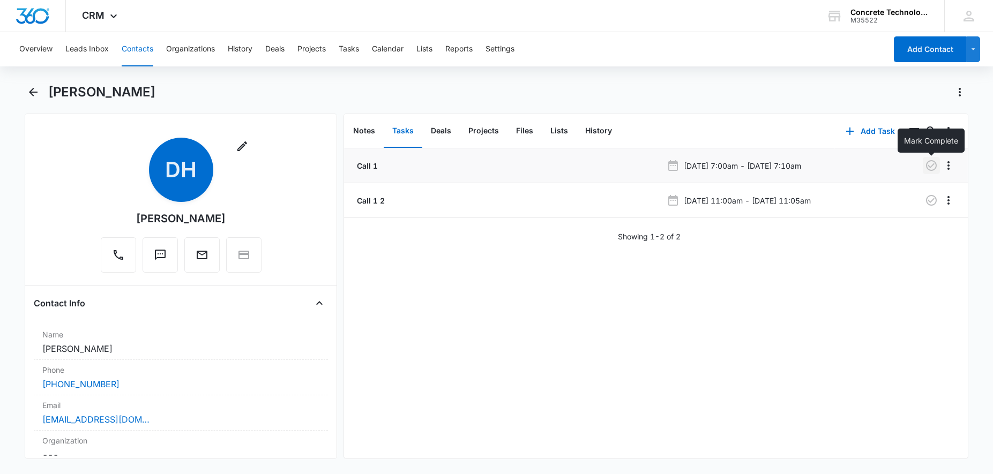
click at [933, 168] on icon "button" at bounding box center [931, 165] width 13 height 13
click at [562, 174] on li "Call 1 Aug 11, 2025 at 7:00am - Aug 11, 2025 at 7:10am" at bounding box center [656, 165] width 624 height 35
click at [675, 165] on icon at bounding box center [673, 165] width 10 height 11
click at [951, 166] on icon "Overflow Menu" at bounding box center [948, 165] width 13 height 13
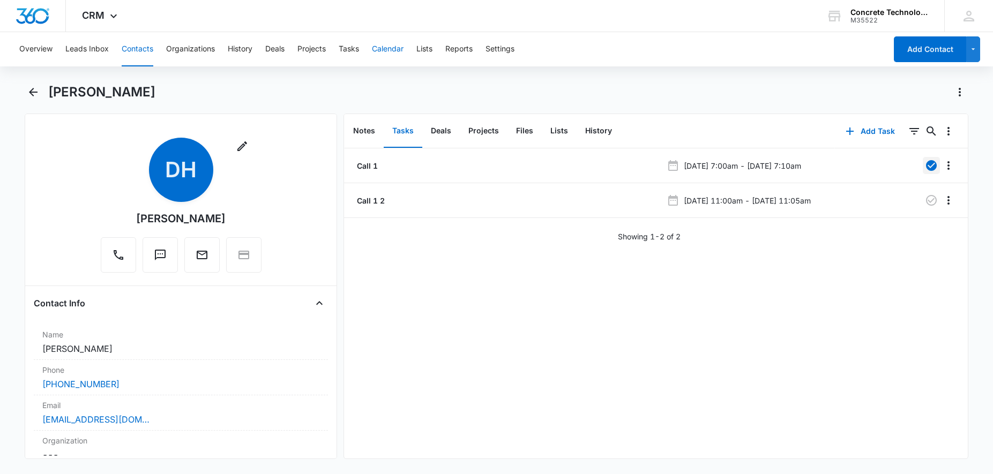
click at [383, 48] on button "Calendar" at bounding box center [388, 49] width 32 height 34
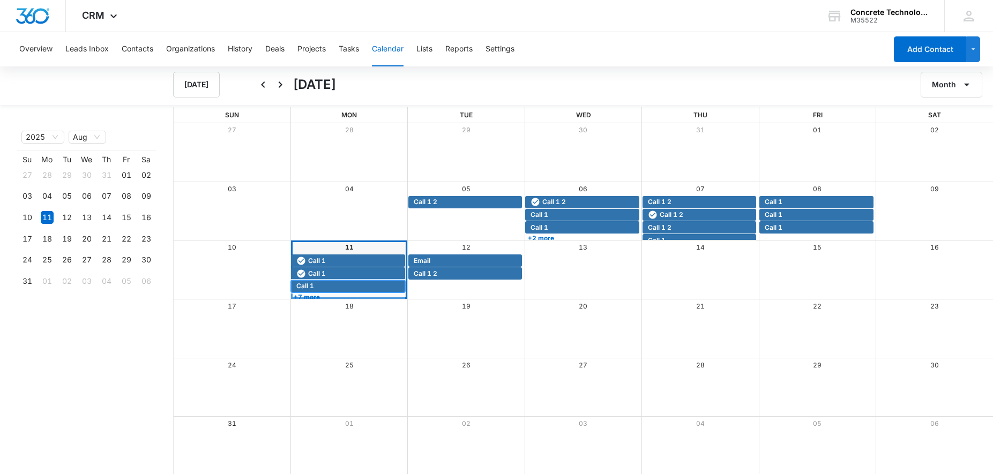
click at [337, 282] on span "Call 1" at bounding box center [349, 286] width 106 height 10
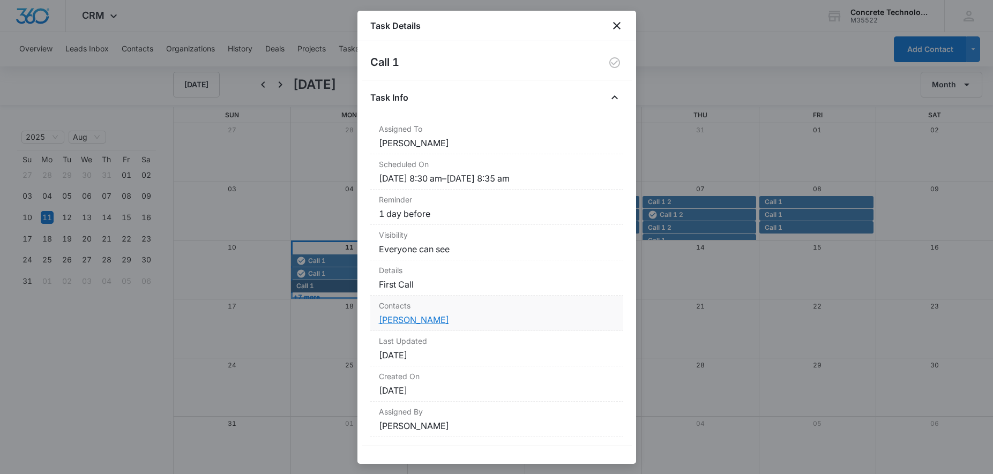
click at [404, 321] on link "[PERSON_NAME]" at bounding box center [414, 320] width 70 height 11
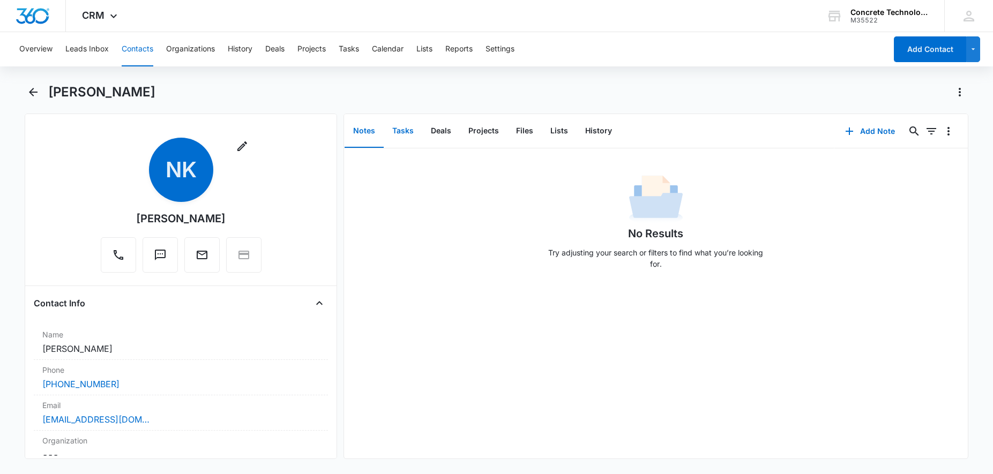
click at [412, 133] on button "Tasks" at bounding box center [403, 131] width 39 height 33
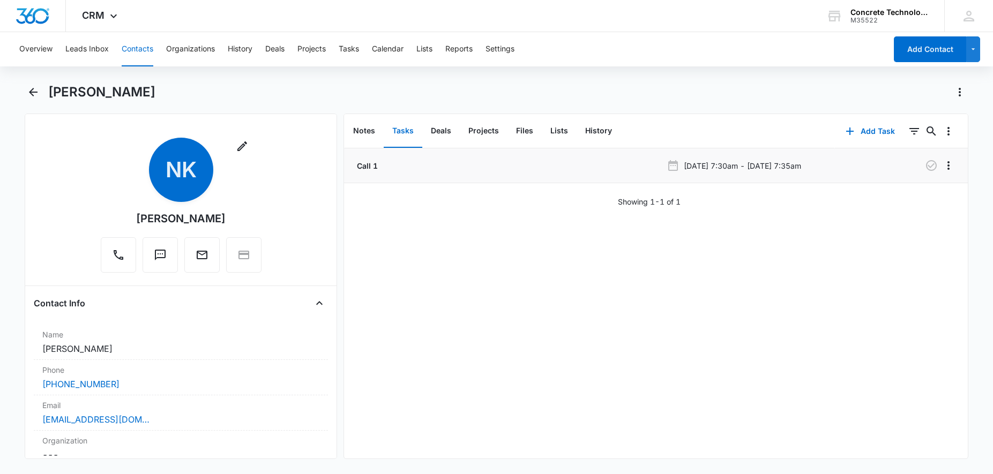
click at [443, 176] on li "Call 1 Aug 11, 2025 at 7:30am - Aug 11, 2025 at 7:35am" at bounding box center [656, 165] width 624 height 35
click at [588, 135] on button "History" at bounding box center [599, 131] width 44 height 33
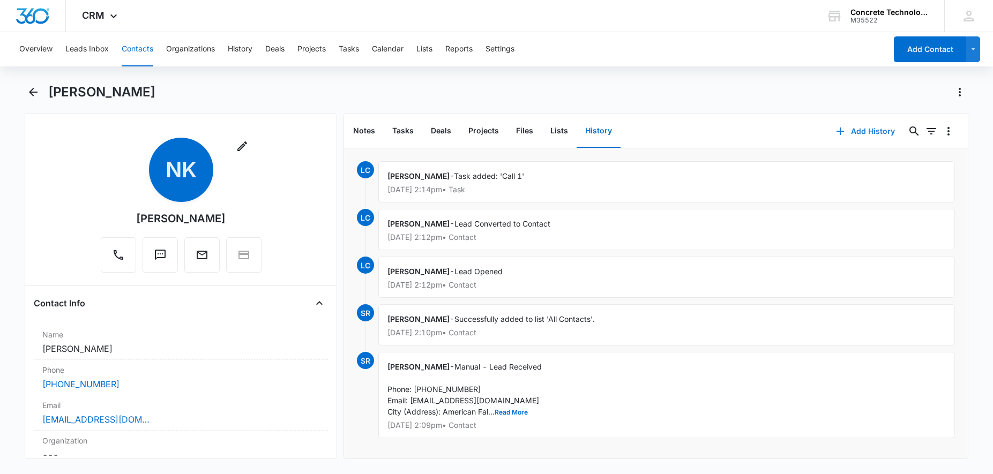
click at [857, 128] on button "Add History" at bounding box center [866, 131] width 80 height 26
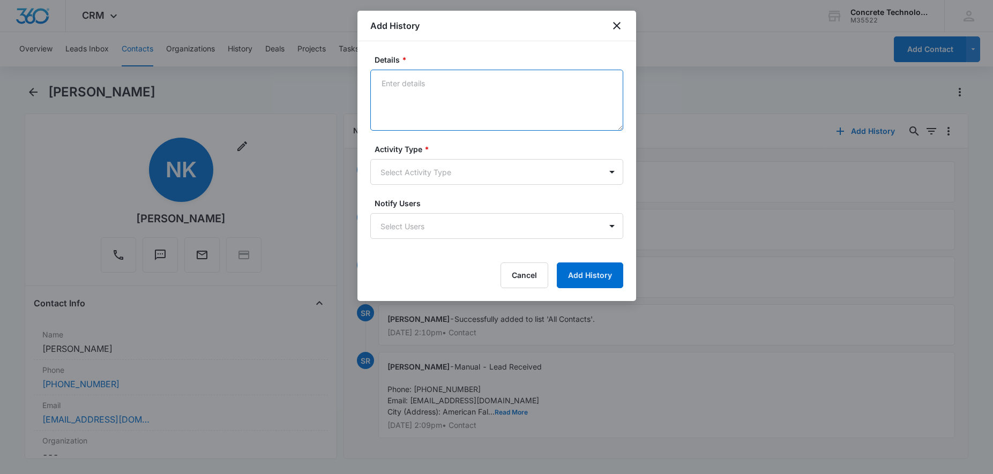
click at [472, 90] on textarea "Details *" at bounding box center [496, 100] width 253 height 61
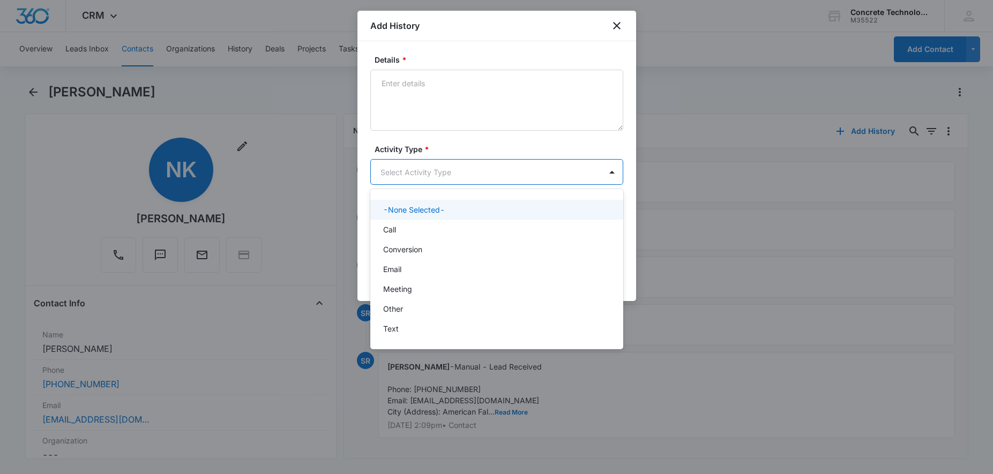
click at [443, 179] on body "CRM Apps Reputation Websites Forms CRM Email Social Content Ads Intelligence Fi…" at bounding box center [496, 237] width 993 height 474
click at [409, 229] on div "Call" at bounding box center [495, 229] width 225 height 11
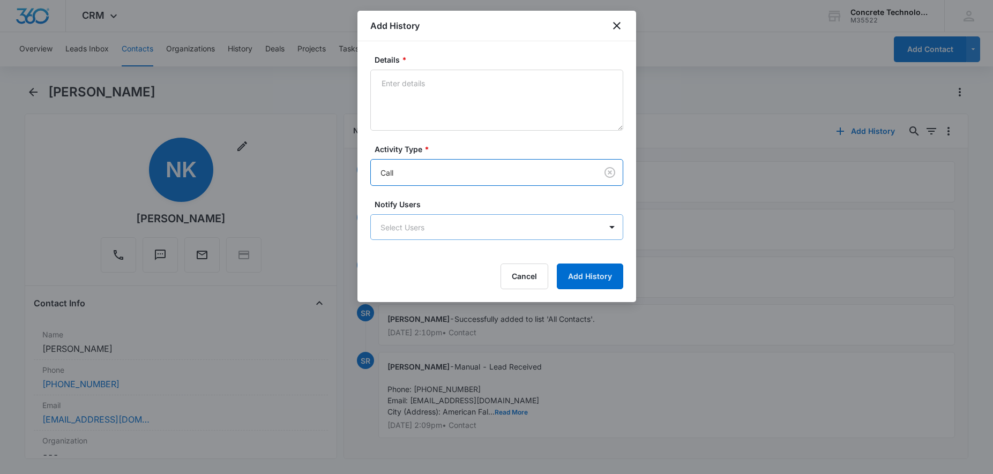
click at [406, 239] on body "CRM Apps Reputation Websites Forms CRM Email Social Content Ads Intelligence Fi…" at bounding box center [496, 237] width 993 height 474
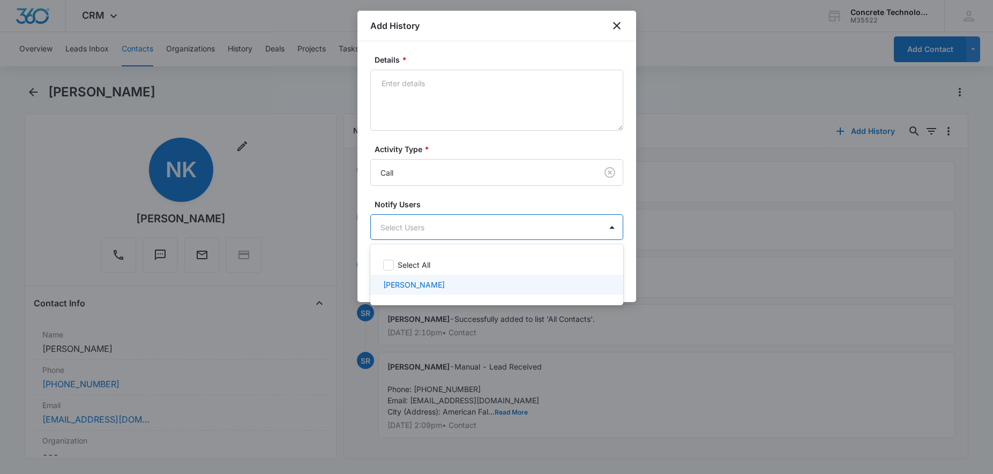
click at [398, 280] on p "[PERSON_NAME]" at bounding box center [414, 284] width 62 height 11
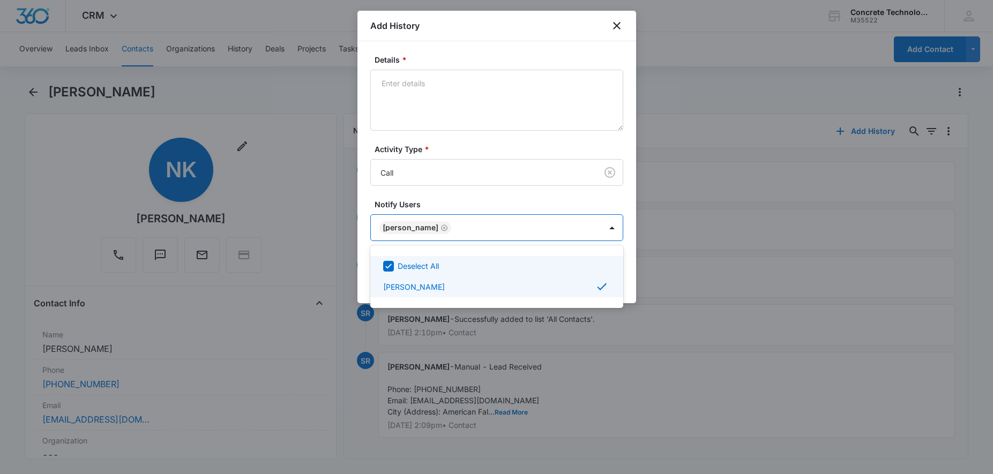
click at [404, 77] on div at bounding box center [496, 237] width 993 height 474
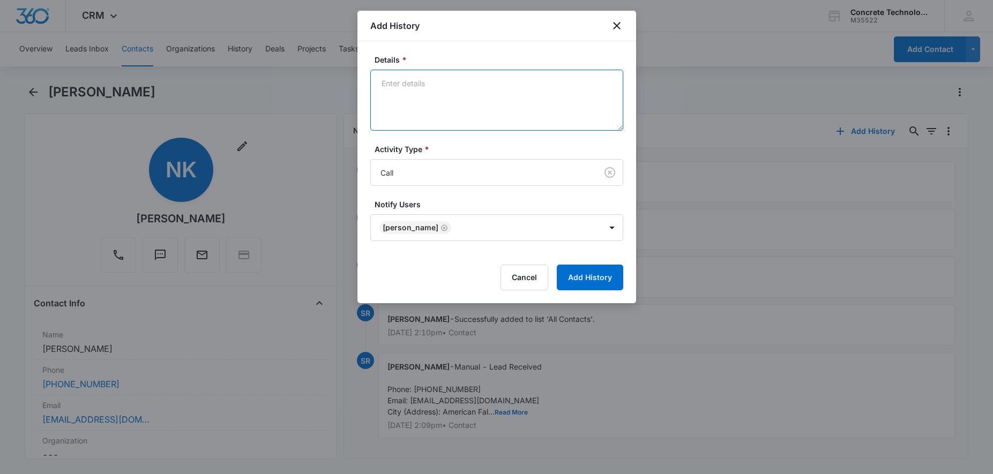
click at [505, 88] on textarea "Details *" at bounding box center [496, 100] width 253 height 61
type textarea "VM"
click at [595, 280] on button "Add History" at bounding box center [590, 278] width 66 height 26
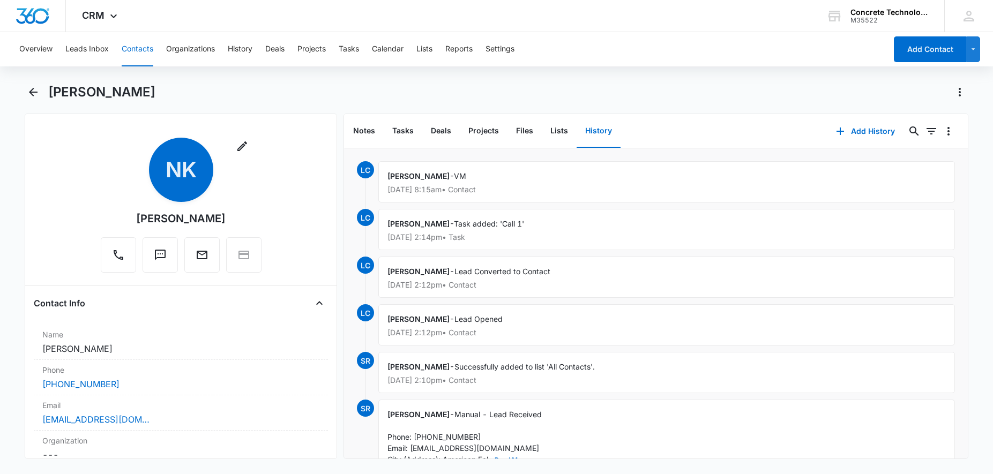
click at [606, 136] on button "History" at bounding box center [599, 131] width 44 height 33
click at [603, 132] on button "History" at bounding box center [599, 131] width 44 height 33
click at [862, 135] on button "Add History" at bounding box center [866, 131] width 80 height 26
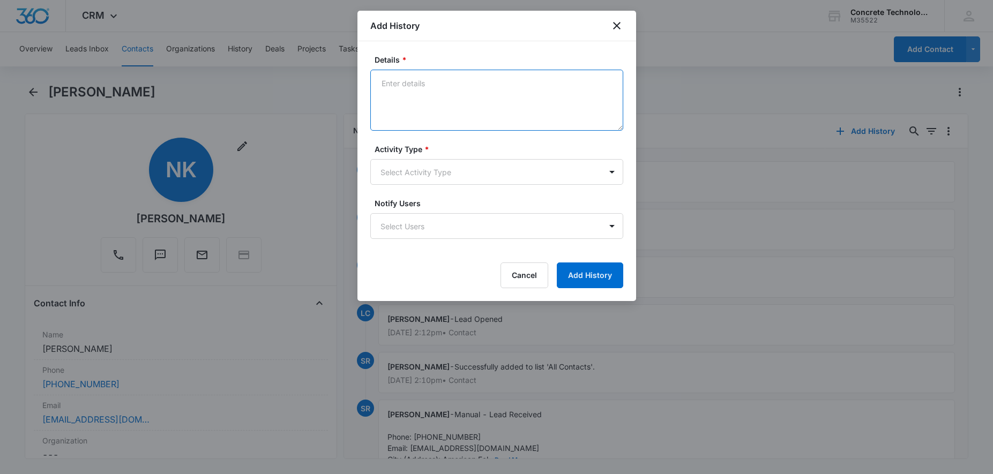
click at [459, 76] on textarea "Details *" at bounding box center [496, 100] width 253 height 61
click at [473, 181] on body "CRM Apps Reputation Websites Forms CRM Email Social Content Ads Intelligence Fi…" at bounding box center [496, 237] width 993 height 474
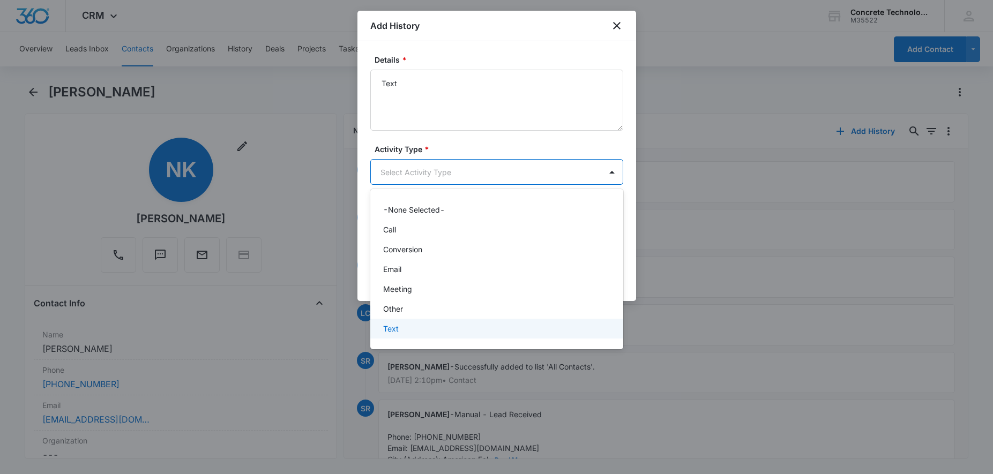
click at [403, 335] on div "Text" at bounding box center [496, 329] width 253 height 20
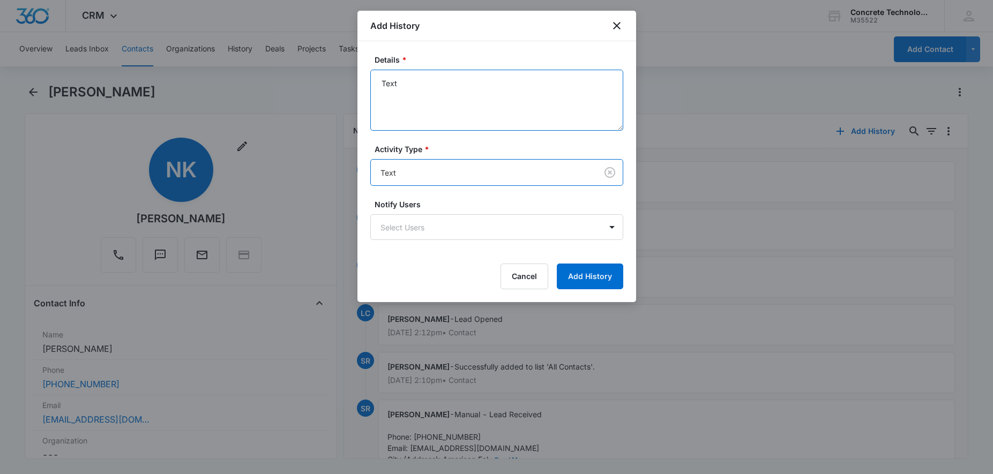
click at [444, 93] on textarea "Text" at bounding box center [496, 100] width 253 height 61
type textarea "Text 1"
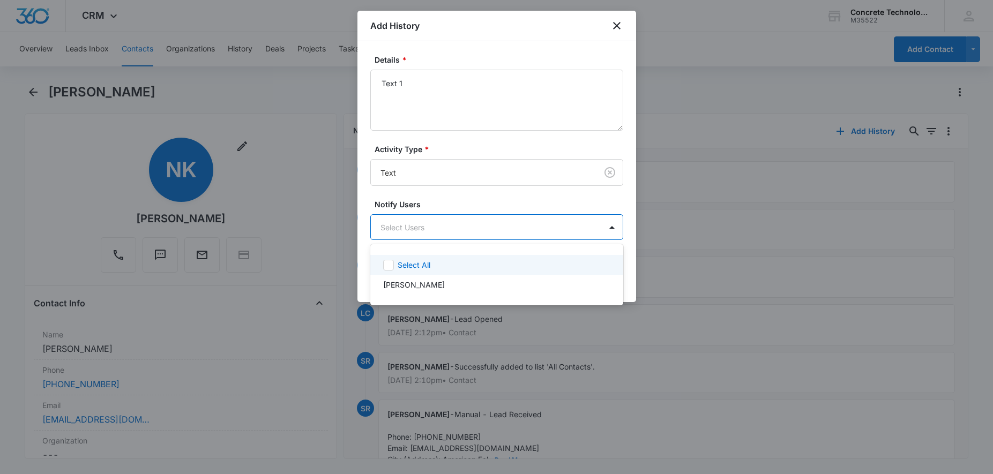
click at [438, 229] on body "CRM Apps Reputation Websites Forms CRM Email Social Content Ads Intelligence Fi…" at bounding box center [496, 237] width 993 height 474
click at [438, 229] on div at bounding box center [496, 237] width 993 height 474
click at [438, 230] on body "CRM Apps Reputation Websites Forms CRM Email Social Content Ads Intelligence Fi…" at bounding box center [496, 237] width 993 height 474
drag, startPoint x: 403, startPoint y: 285, endPoint x: 410, endPoint y: 284, distance: 7.2
click at [404, 285] on p "[PERSON_NAME]" at bounding box center [414, 284] width 62 height 11
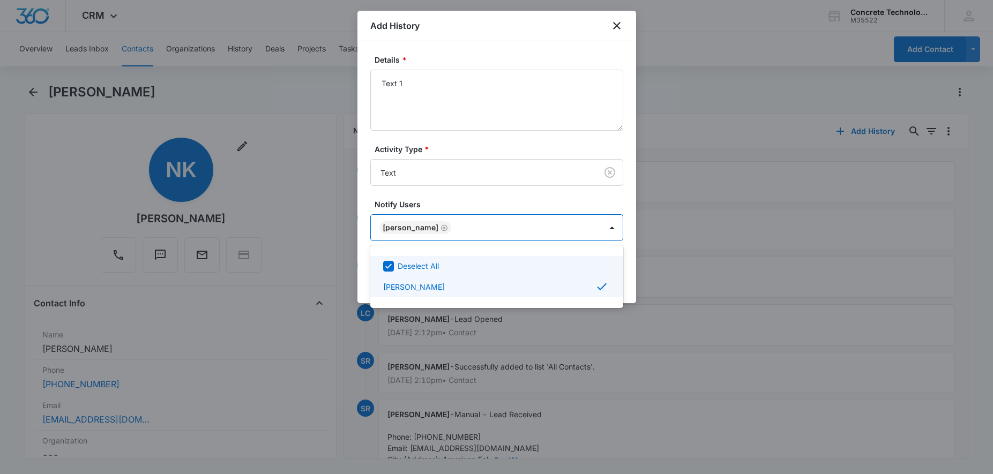
click at [592, 226] on div at bounding box center [496, 237] width 993 height 474
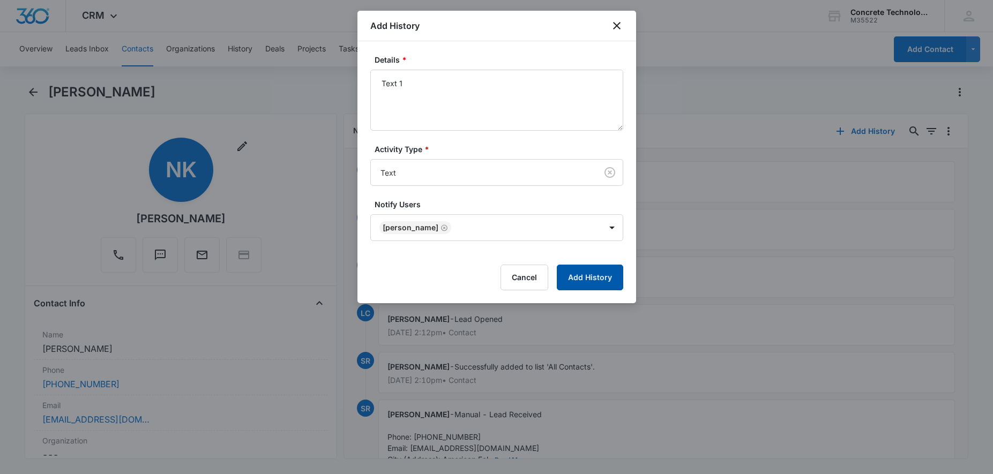
drag, startPoint x: 599, startPoint y: 280, endPoint x: 626, endPoint y: 267, distance: 29.2
click at [599, 280] on button "Add History" at bounding box center [590, 278] width 66 height 26
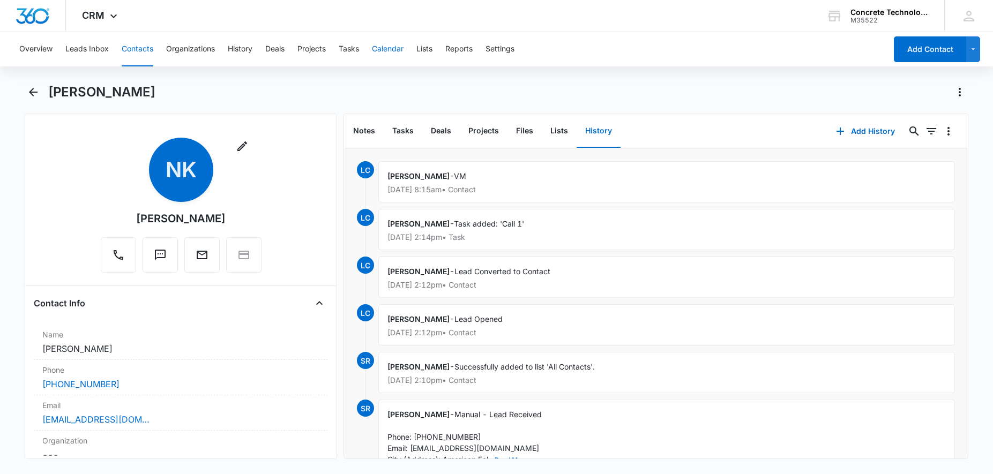
click at [388, 53] on button "Calendar" at bounding box center [388, 49] width 32 height 34
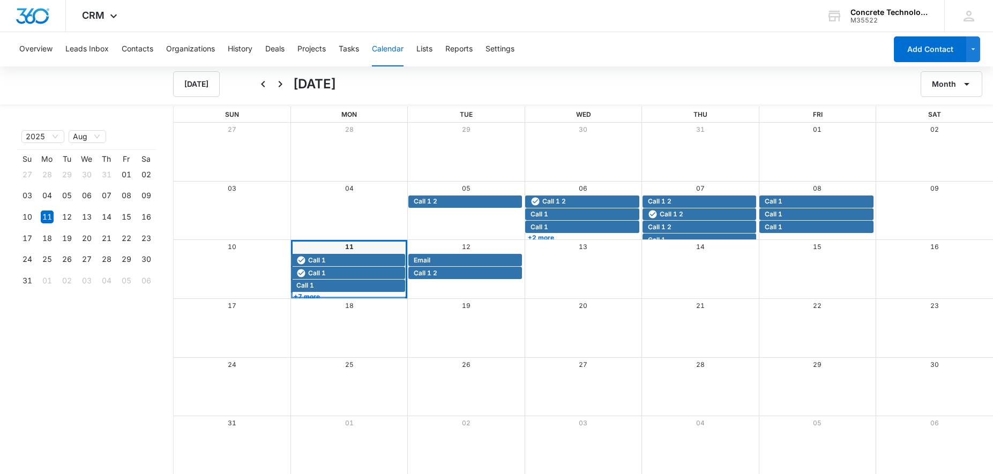
scroll to position [1, 0]
click at [330, 293] on link "+7 more" at bounding box center [348, 296] width 114 height 8
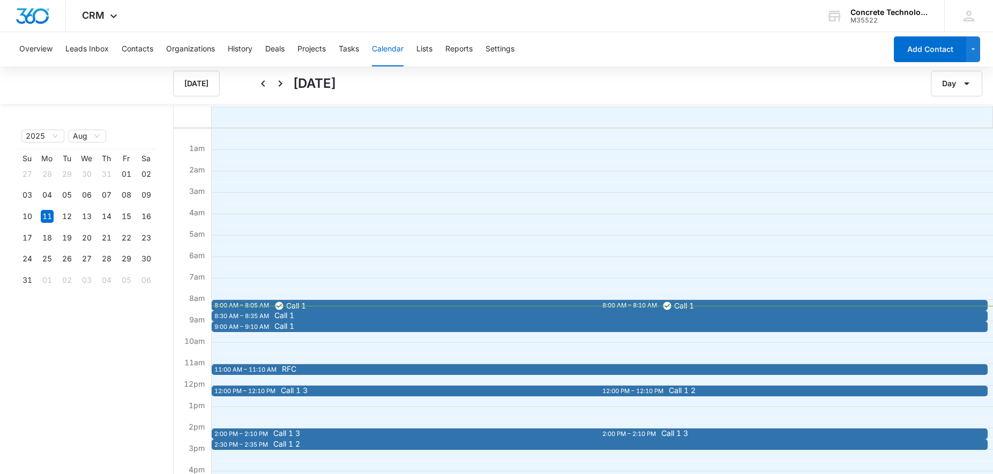
scroll to position [55, 0]
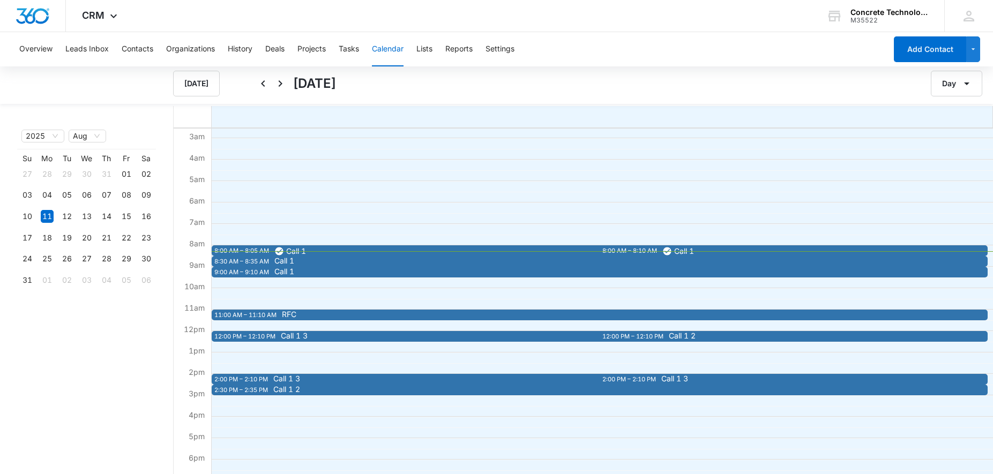
click at [333, 261] on span "Call 1" at bounding box center [658, 261] width 768 height 8
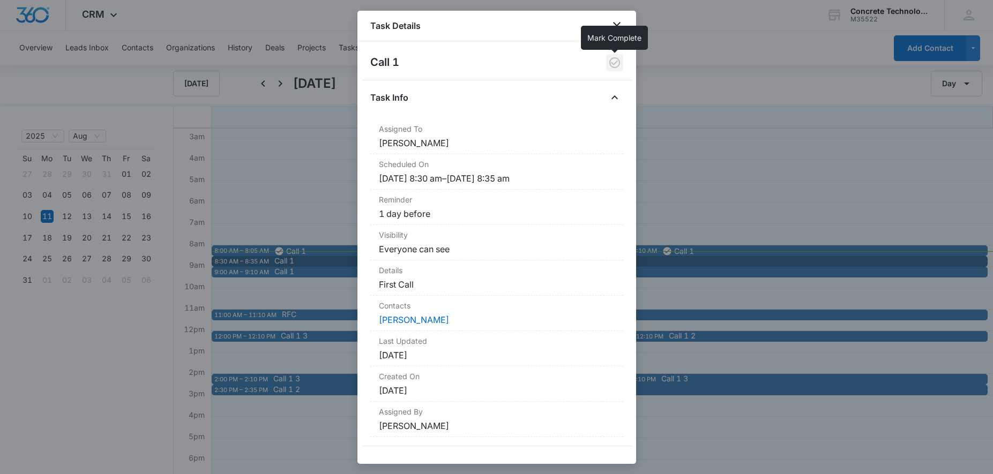
click at [614, 64] on icon "button" at bounding box center [614, 62] width 13 height 13
click at [296, 194] on div at bounding box center [496, 237] width 993 height 474
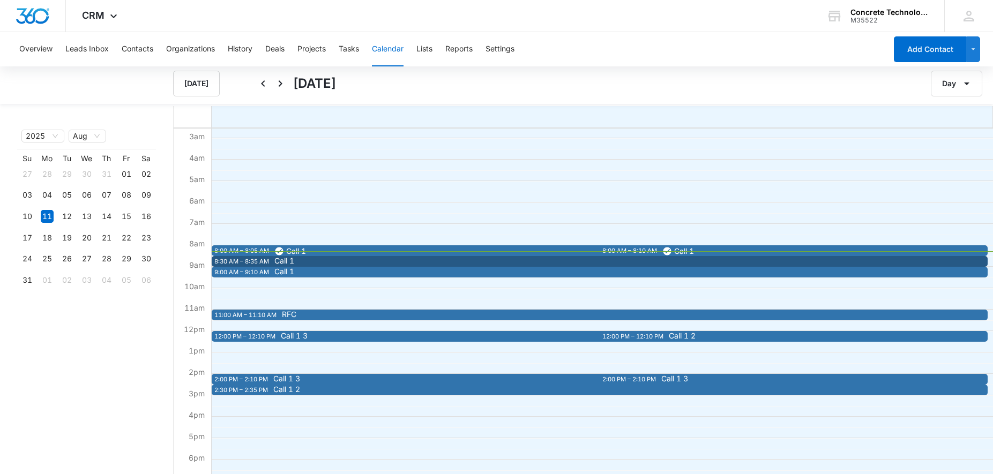
click at [306, 273] on span "Call 1" at bounding box center [658, 272] width 768 height 8
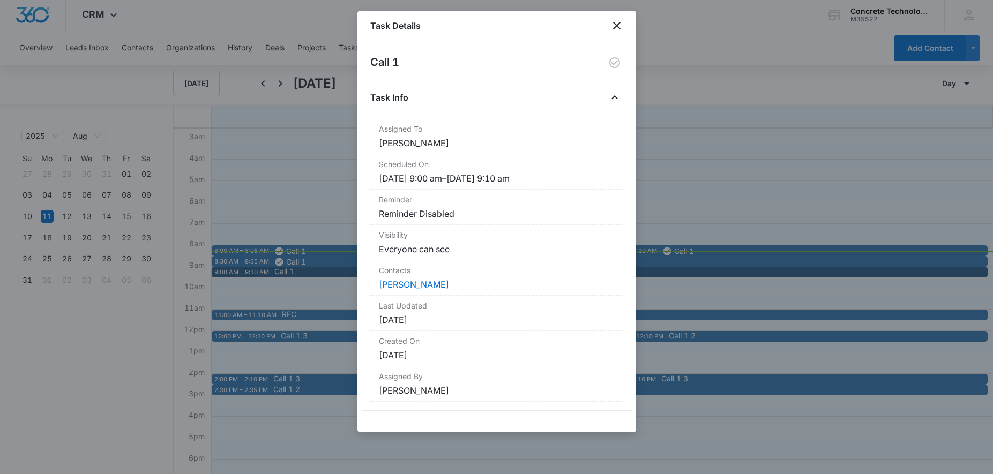
click at [280, 118] on div at bounding box center [496, 237] width 993 height 474
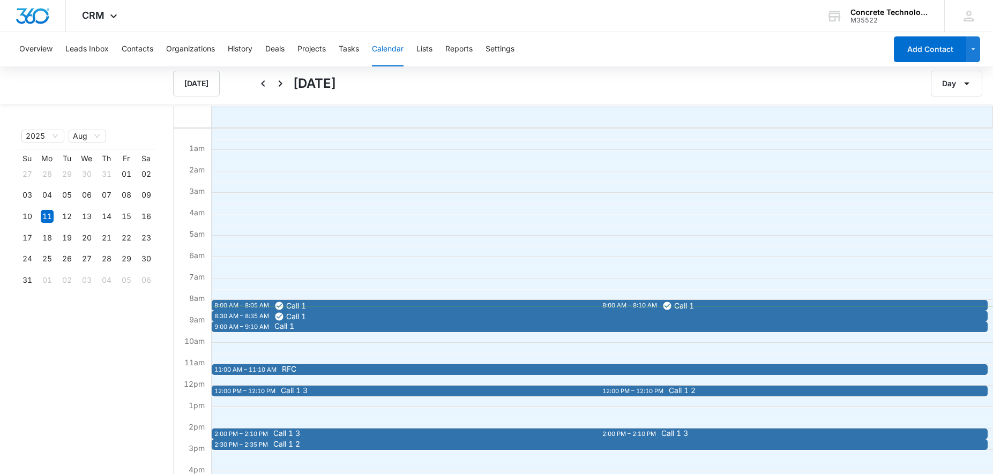
scroll to position [0, 0]
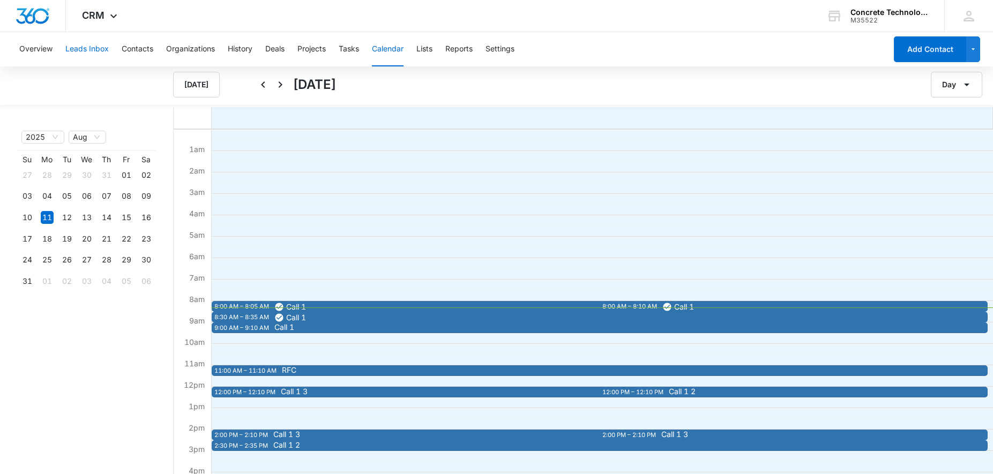
click at [105, 50] on button "Leads Inbox" at bounding box center [86, 49] width 43 height 34
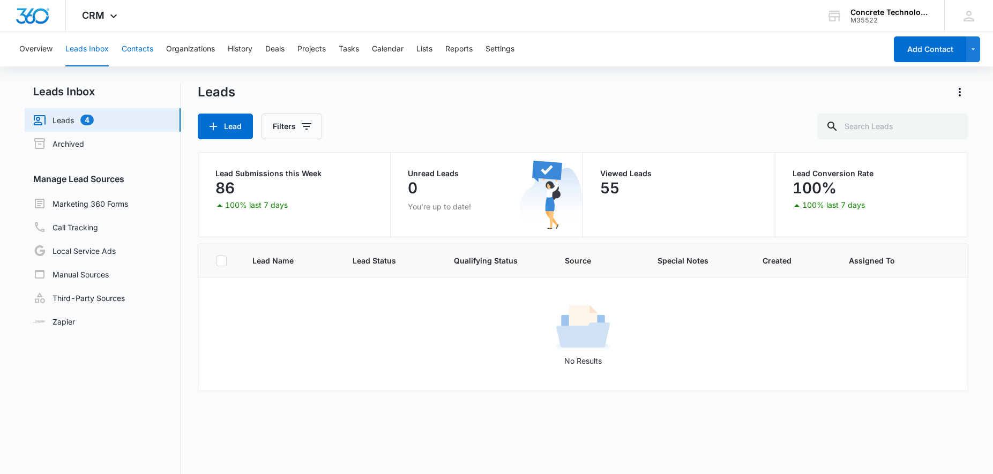
click at [132, 49] on button "Contacts" at bounding box center [138, 49] width 32 height 34
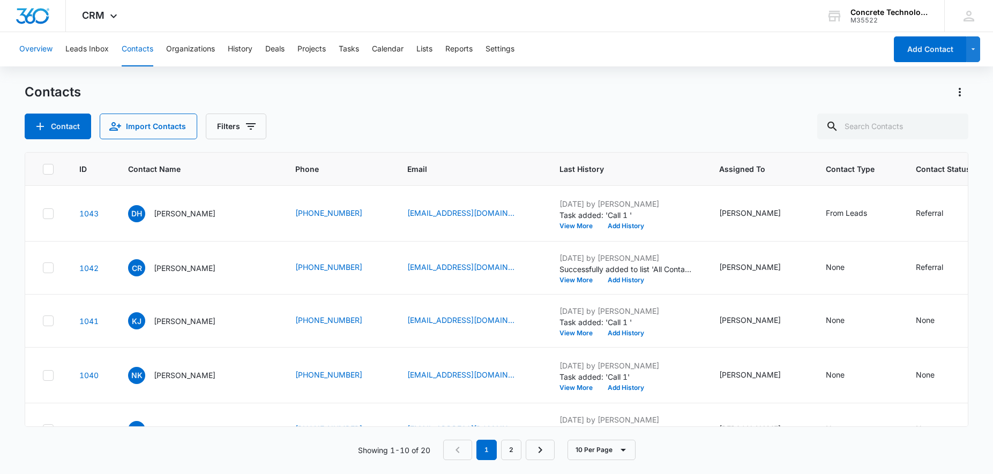
click at [26, 48] on button "Overview" at bounding box center [35, 49] width 33 height 34
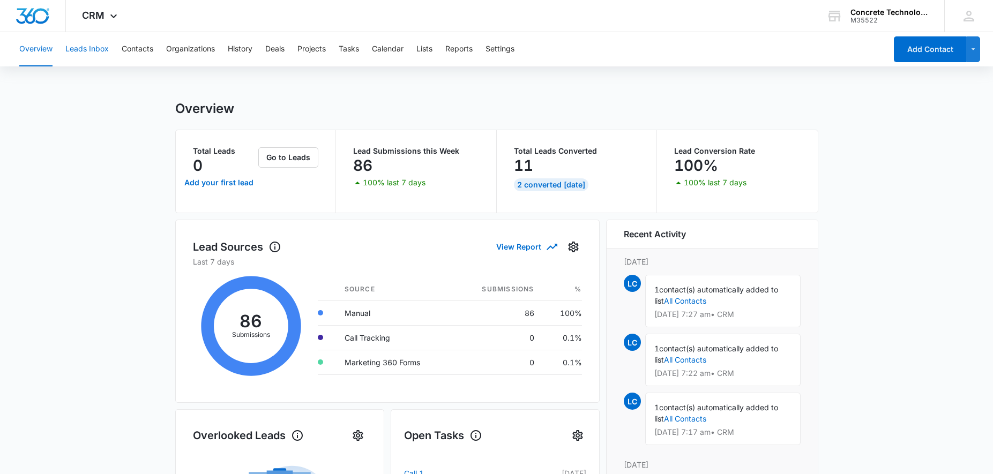
click at [78, 50] on button "Leads Inbox" at bounding box center [86, 49] width 43 height 34
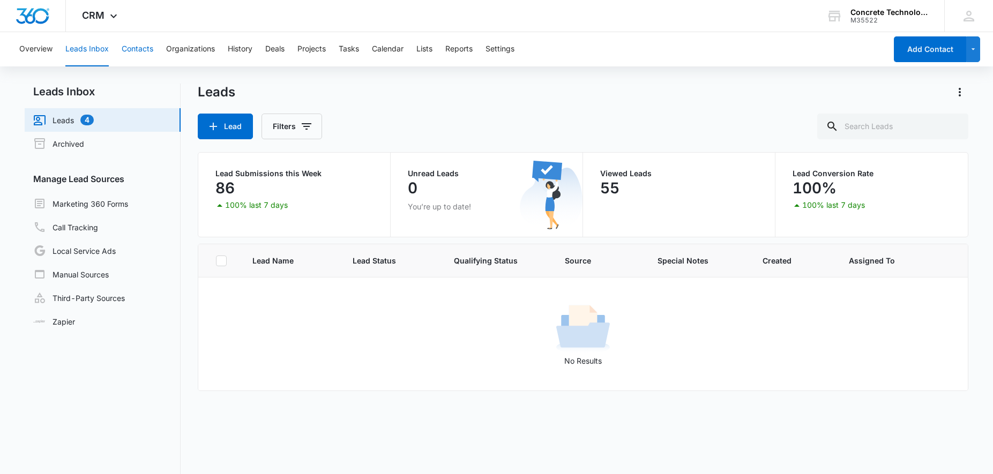
click at [135, 49] on button "Contacts" at bounding box center [138, 49] width 32 height 34
